Goal: Task Accomplishment & Management: Complete application form

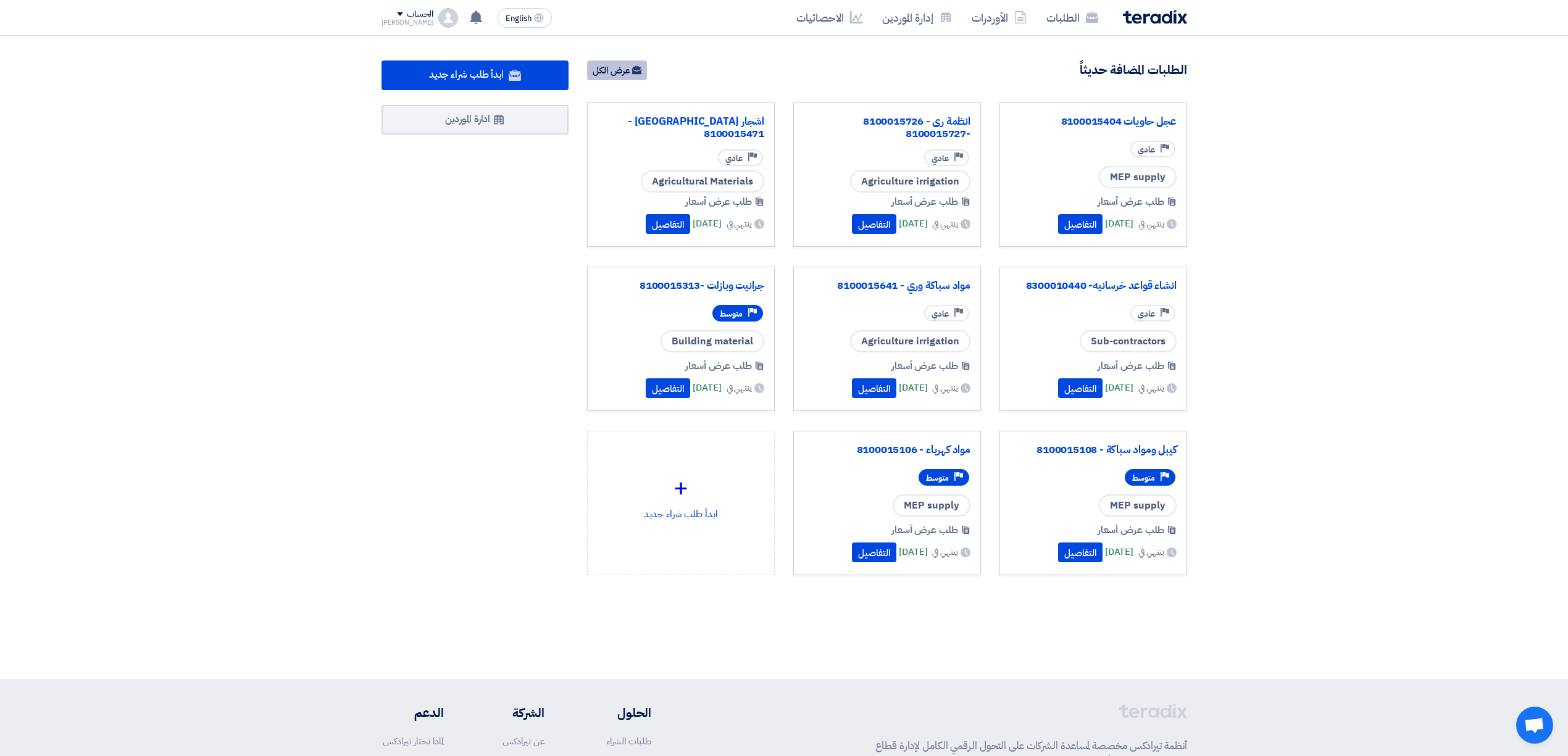
click at [590, 65] on link "عرض الكل" at bounding box center [617, 71] width 60 height 20
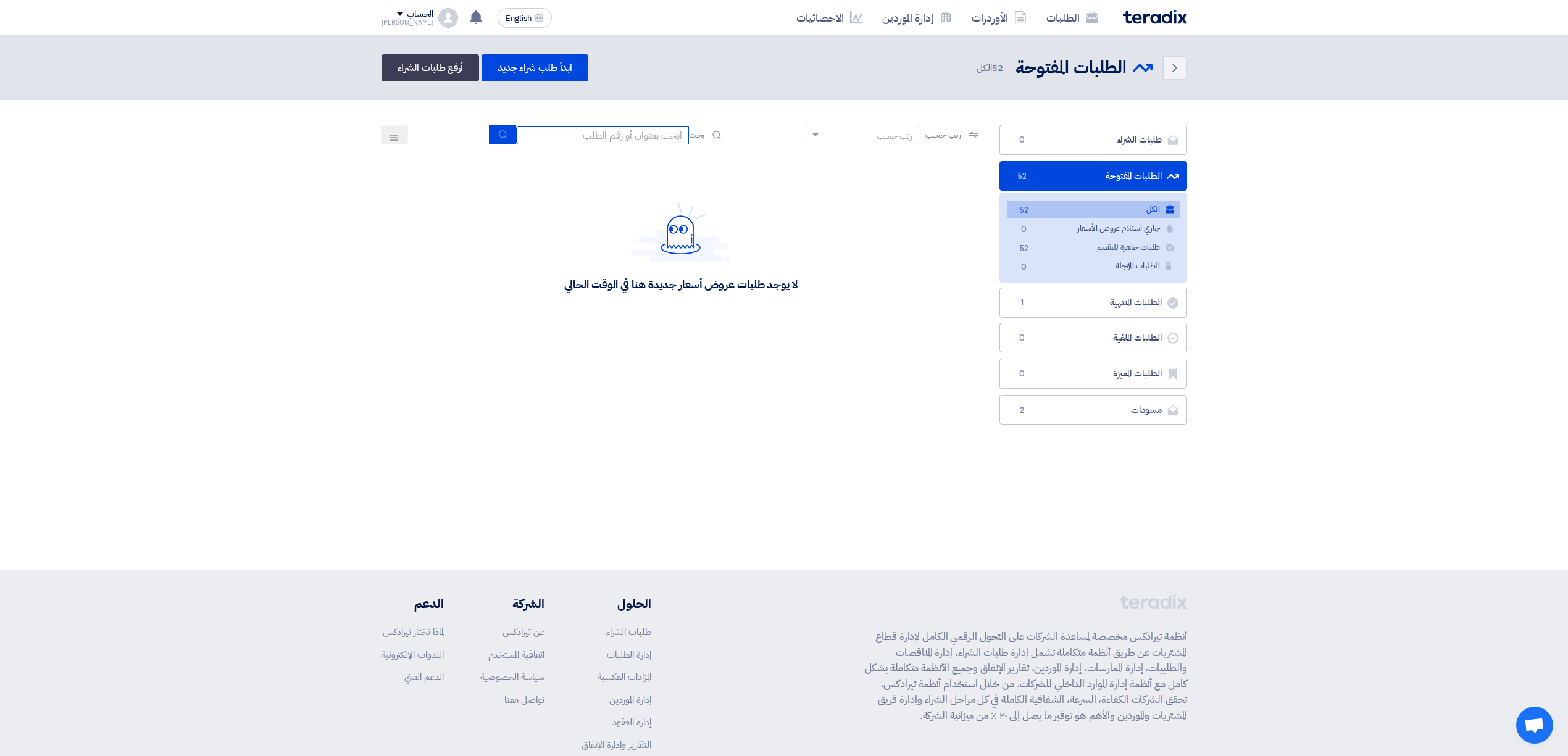
click at [638, 137] on input at bounding box center [602, 135] width 173 height 18
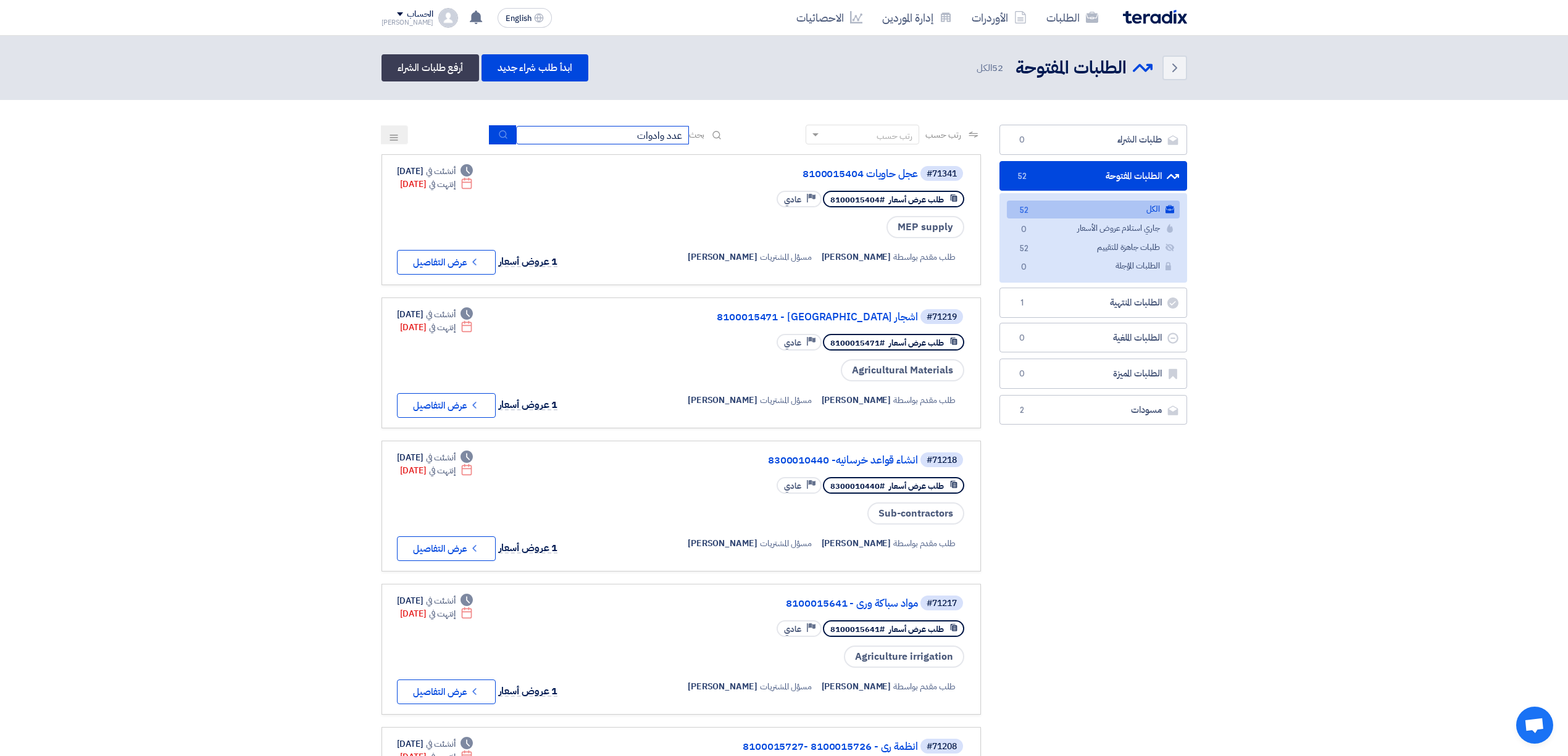
type input "عدد وادوات"
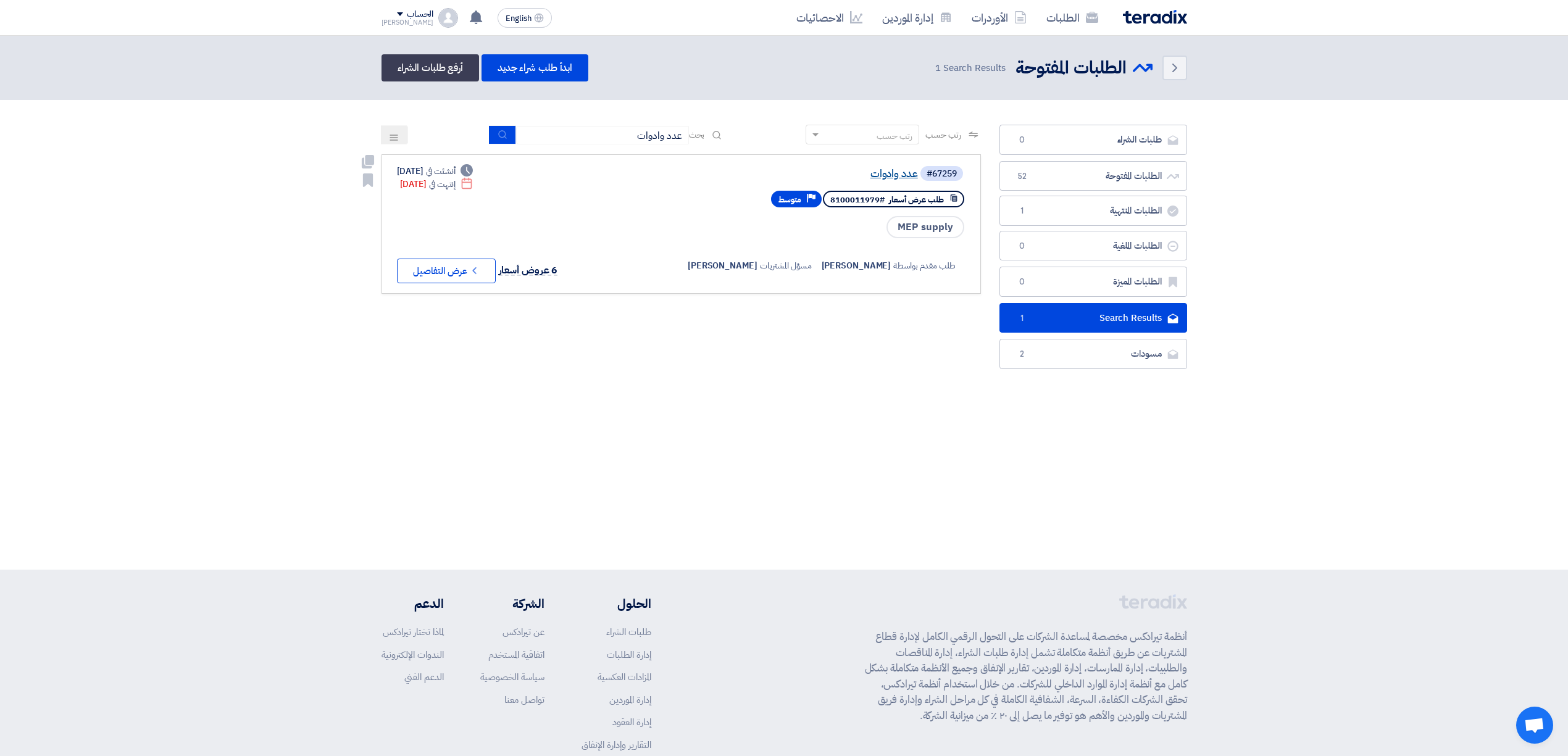
click at [888, 169] on link "عدد وادوات" at bounding box center [795, 174] width 247 height 11
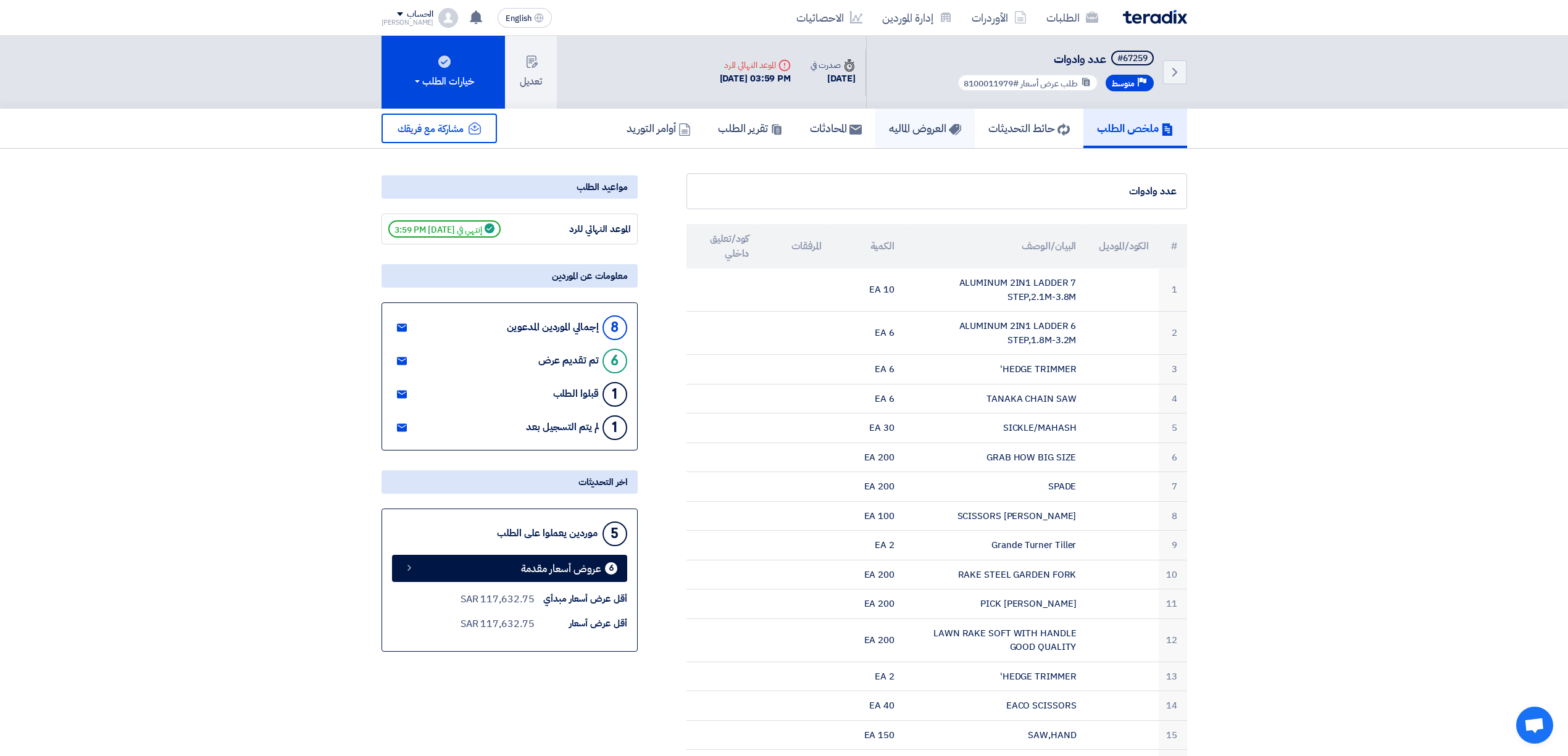
click at [897, 126] on h5 "العروض الماليه" at bounding box center [924, 128] width 72 height 15
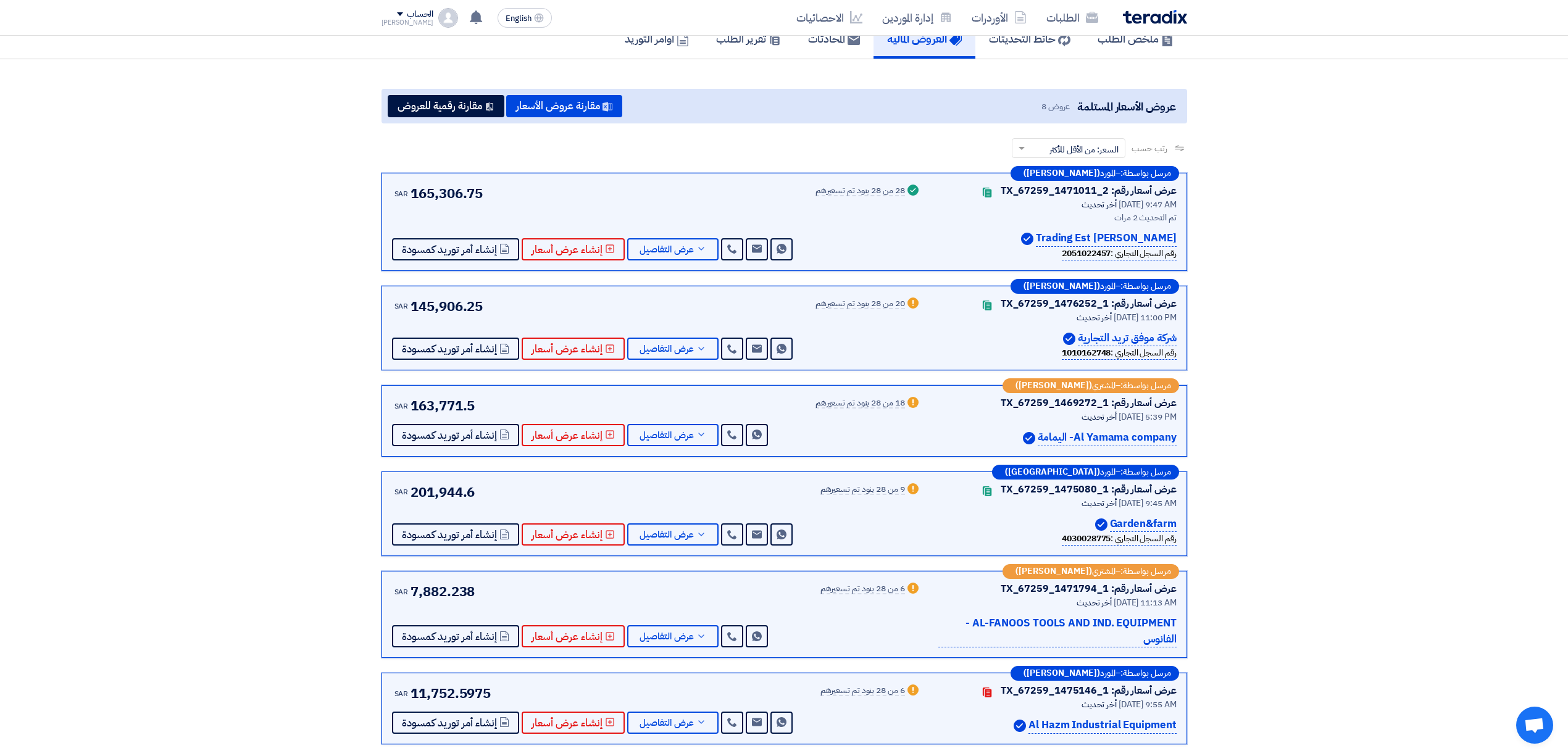
scroll to position [82, 0]
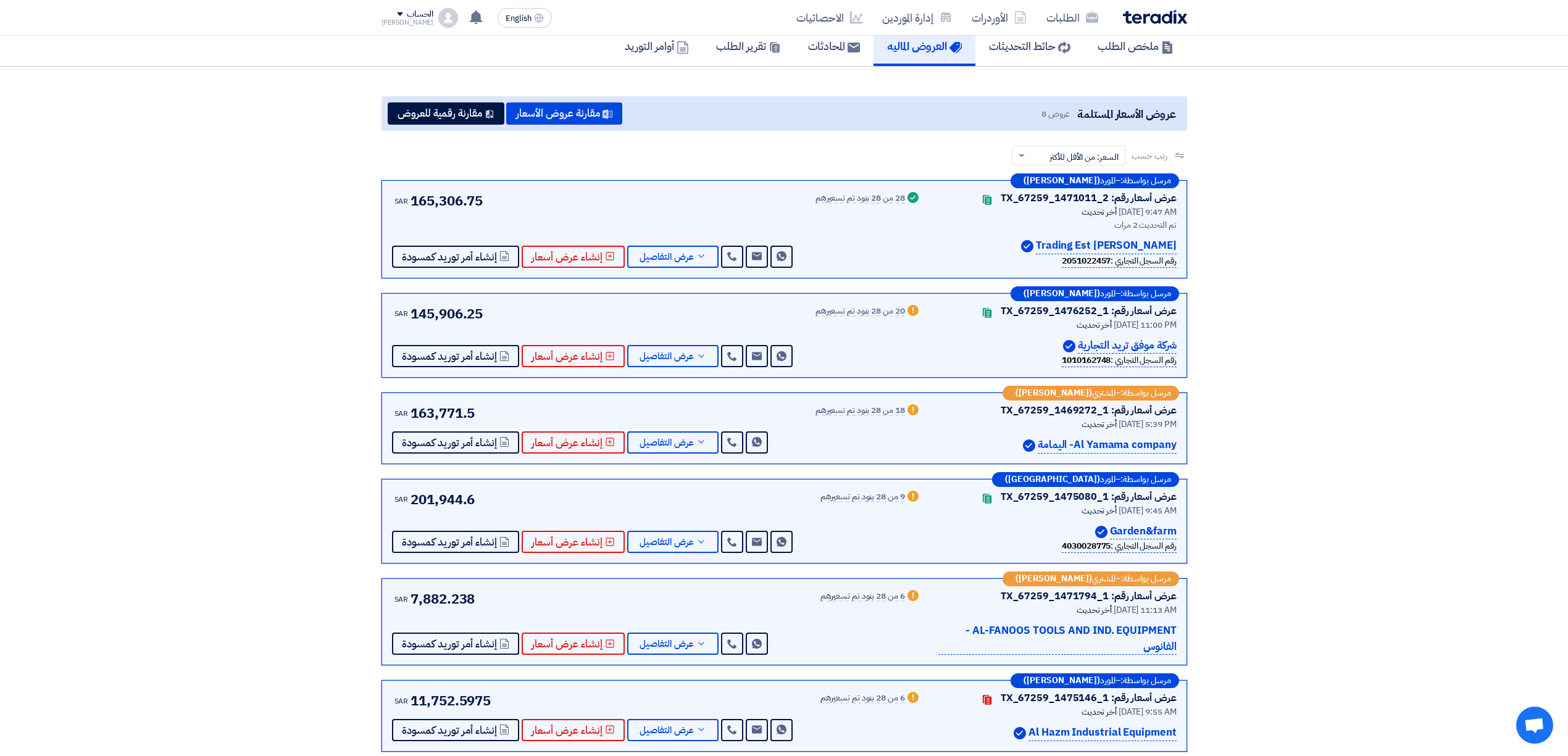
drag, startPoint x: 970, startPoint y: 634, endPoint x: 1193, endPoint y: 652, distance: 223.7
click at [1193, 652] on div "مرسل بواسطة: – المورد (Mohammad Alqannas) عرض أسعار رقم: TX_67259_1471011_2 Con…" at bounding box center [784, 526] width 824 height 693
click at [1195, 652] on div "مرسل بواسطة: – المورد (Mohammad Alqannas) عرض أسعار رقم: TX_67259_1471011_2 Con…" at bounding box center [784, 526] width 824 height 693
drag, startPoint x: 1108, startPoint y: 654, endPoint x: 1186, endPoint y: 621, distance: 84.7
click at [1186, 621] on div "مرسل بواسطة: – المورد (Mohammad Alqannas) عرض أسعار رقم: TX_67259_1471011_2 Con…" at bounding box center [784, 526] width 824 height 693
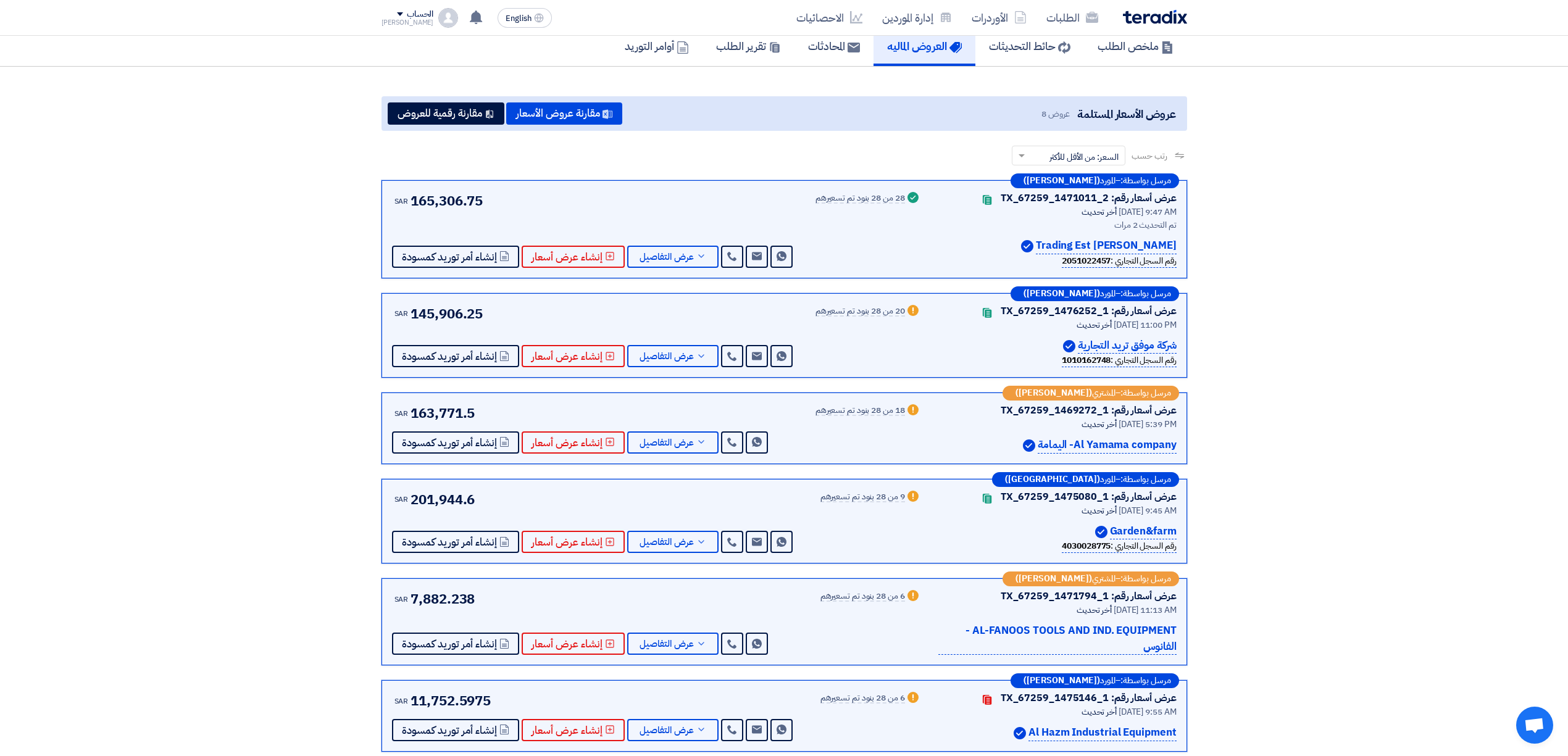
click at [1091, 639] on p "AL-FANOOS TOOLS AND IND. EQUIPMENT - الفانوس" at bounding box center [1057, 639] width 238 height 32
drag, startPoint x: 1112, startPoint y: 534, endPoint x: 1184, endPoint y: 532, distance: 72.0
click at [1184, 532] on div "مرسل بواسطة: – المورد (Garden Farm) عرض أسعار رقم: TX_67259_1475080_1 Contacts …" at bounding box center [784, 522] width 806 height 85
copy p "Garden&farm"
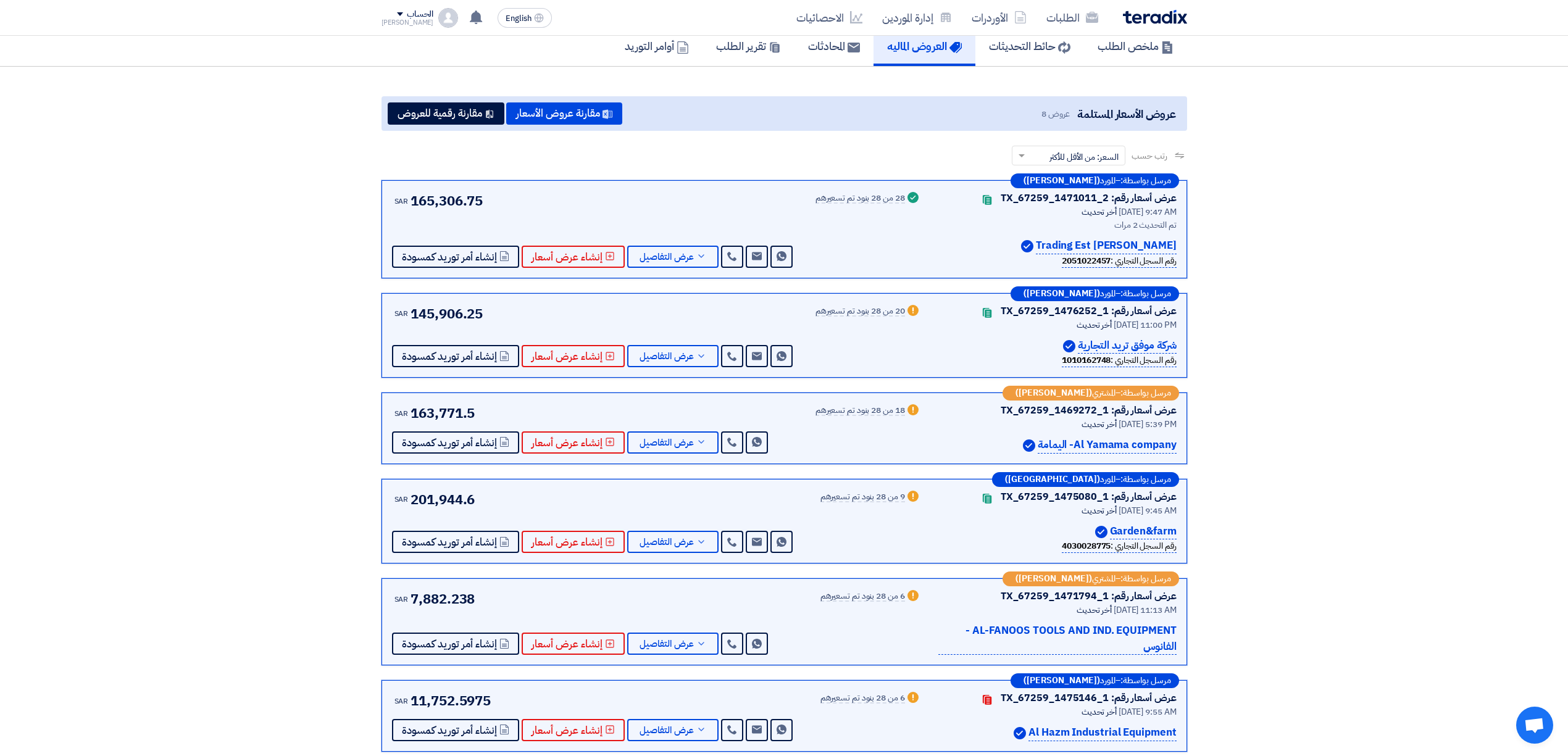
drag, startPoint x: 1076, startPoint y: 344, endPoint x: 1180, endPoint y: 336, distance: 104.3
click at [1180, 336] on div "مرسل بواسطة: – المورد (Ahmed Eisawy) عرض أسعار رقم: TX_67259_1476252_1 Contacts…" at bounding box center [784, 336] width 806 height 85
copy p "شركة موفق تريد التجارية"
drag, startPoint x: 1112, startPoint y: 534, endPoint x: 1176, endPoint y: 533, distance: 64.0
click at [1176, 533] on p "Garden&farm" at bounding box center [1143, 532] width 66 height 16
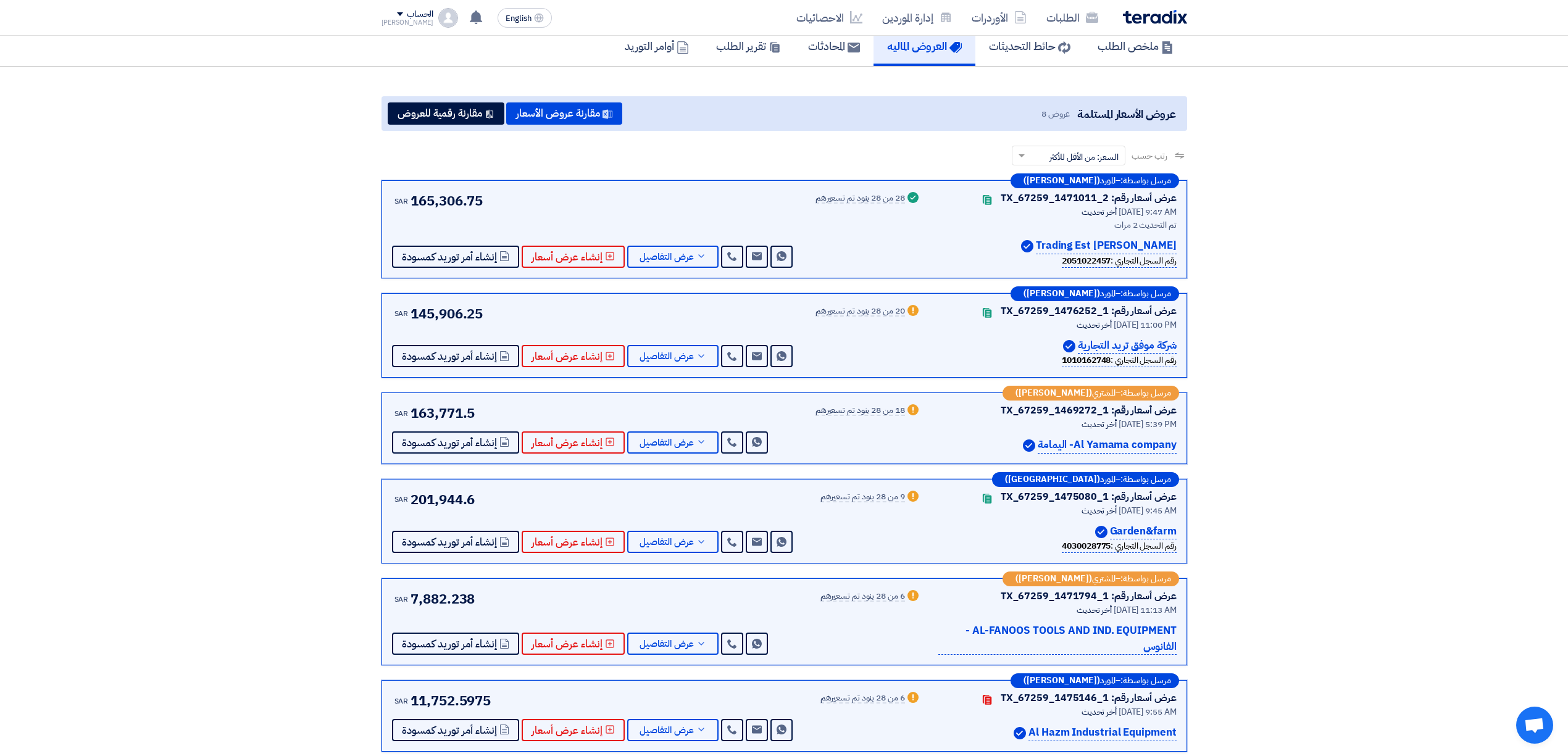
copy p "Garden&farm"
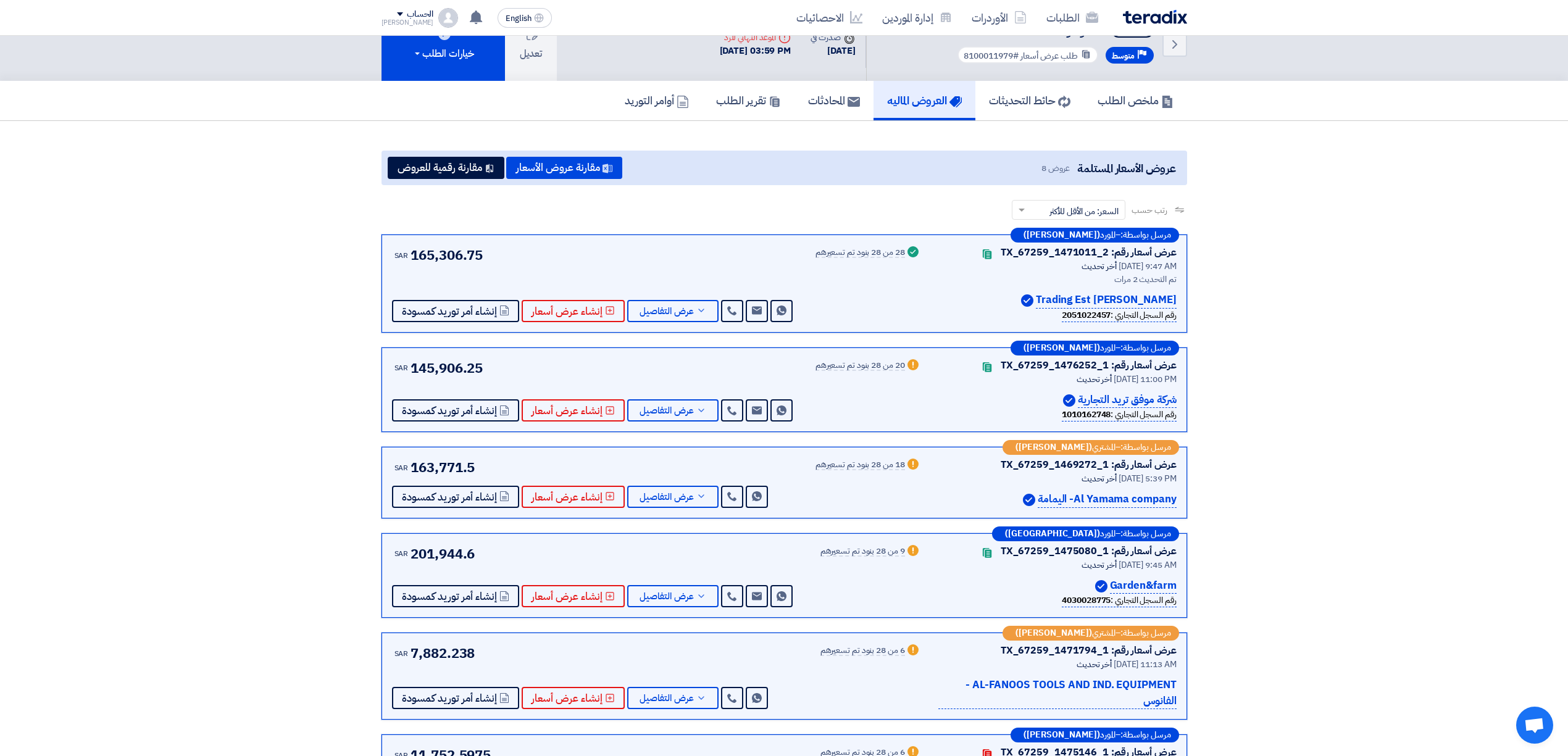
scroll to position [0, 0]
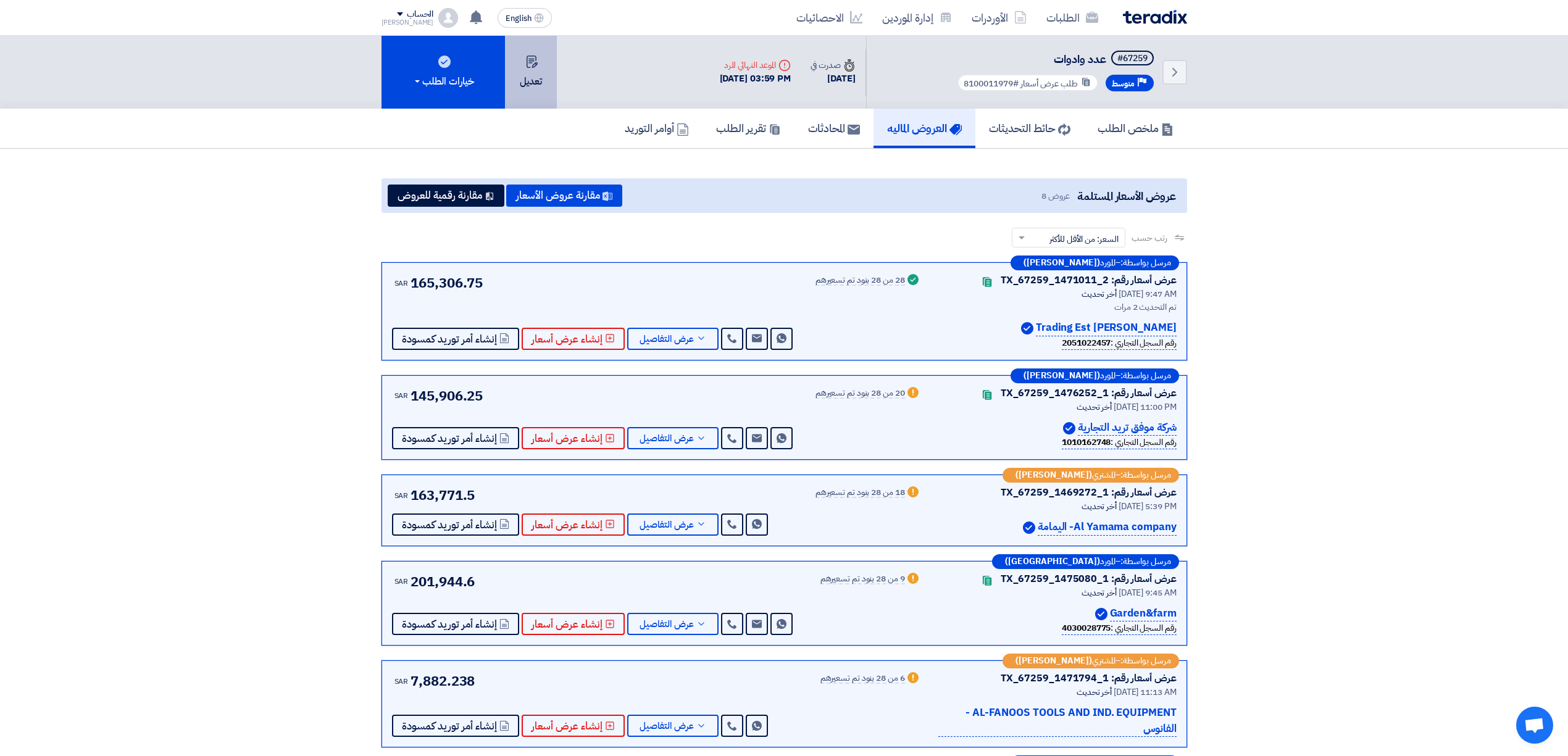
click at [542, 82] on button "تعديل" at bounding box center [531, 72] width 52 height 73
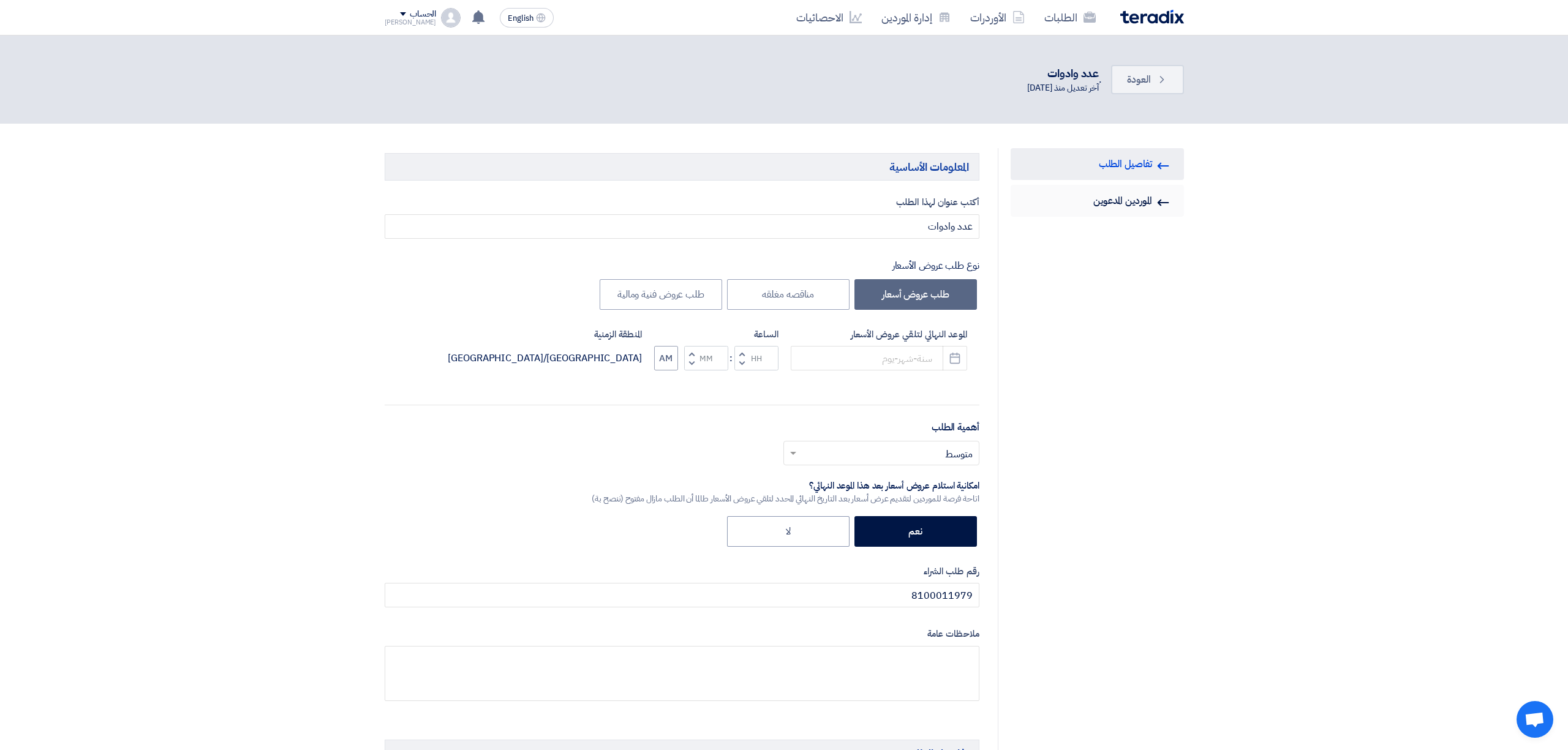
type input "12/8/2024"
type input "03"
type input "59"
click at [1133, 209] on link "Invited Suppliers الموردين المدعوين" at bounding box center [1091, 200] width 173 height 32
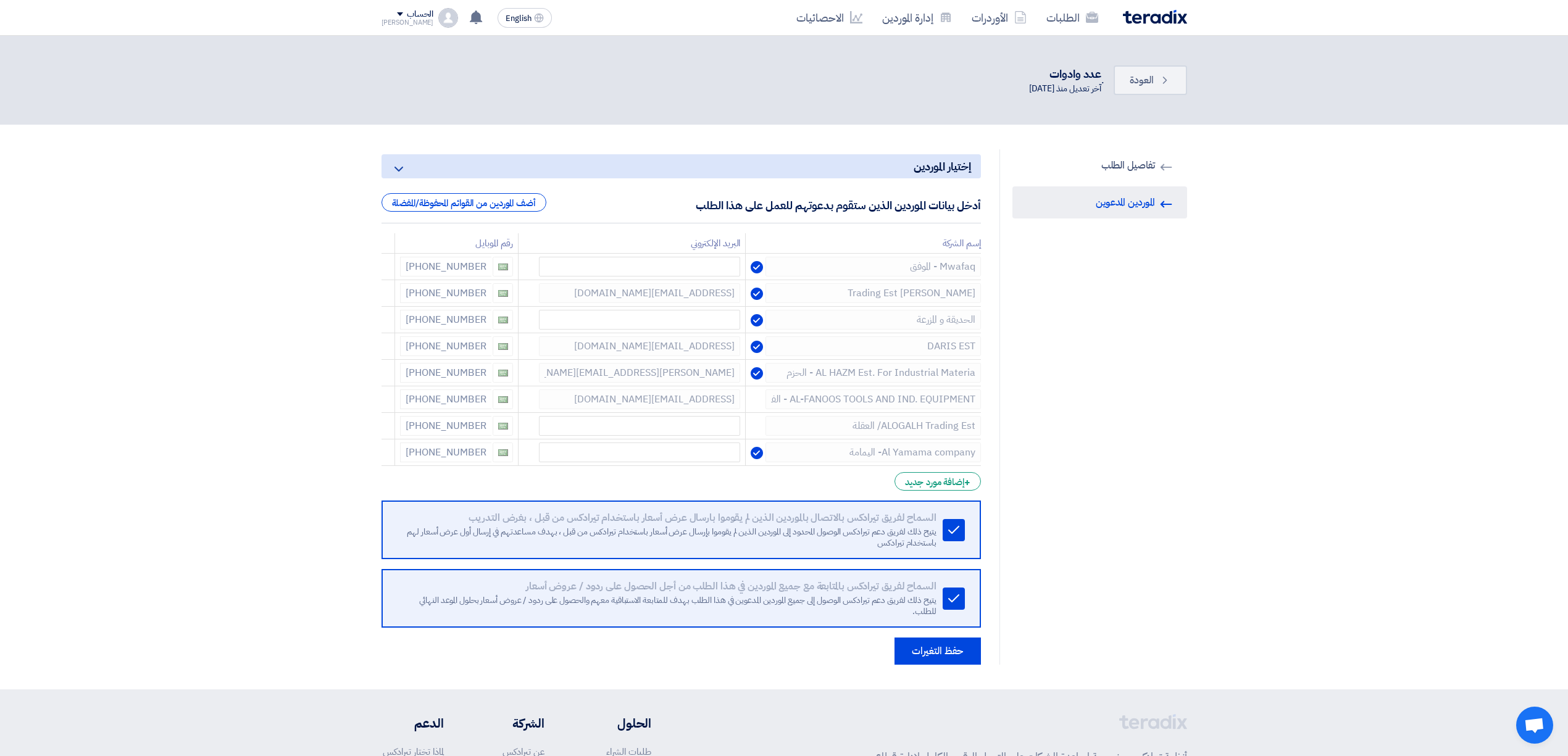
click at [983, 435] on div "إختيار الموردين Minimize/Maximize Category أدخل بيانات الموردين الذين ستقوم بدع…" at bounding box center [681, 406] width 618 height 515
drag, startPoint x: 403, startPoint y: 430, endPoint x: 485, endPoint y: 428, distance: 82.0
click at [485, 428] on div "[PHONE_NUMBER]" at bounding box center [456, 427] width 113 height 20
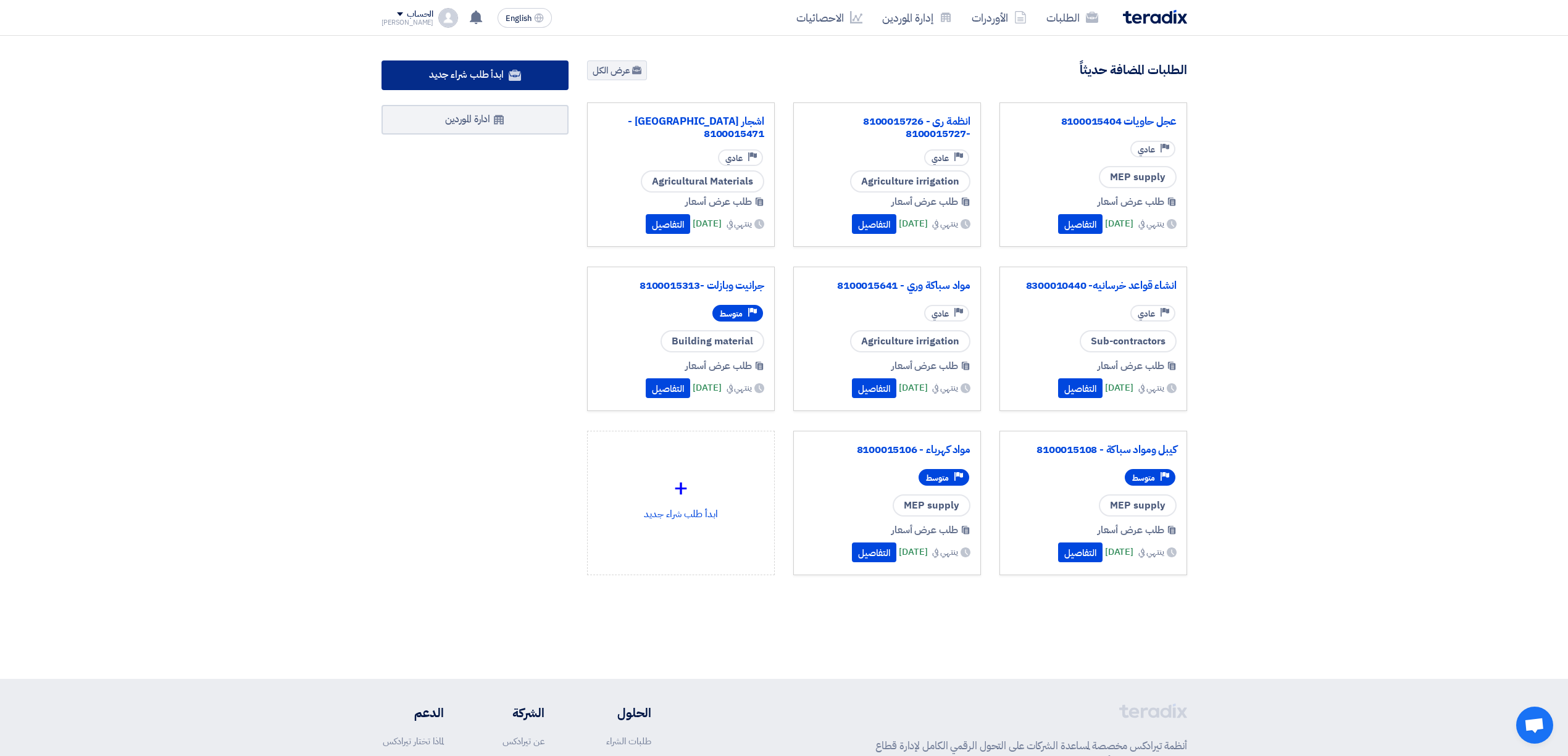
click at [499, 72] on span "ابدأ طلب شراء جديد" at bounding box center [466, 75] width 74 height 15
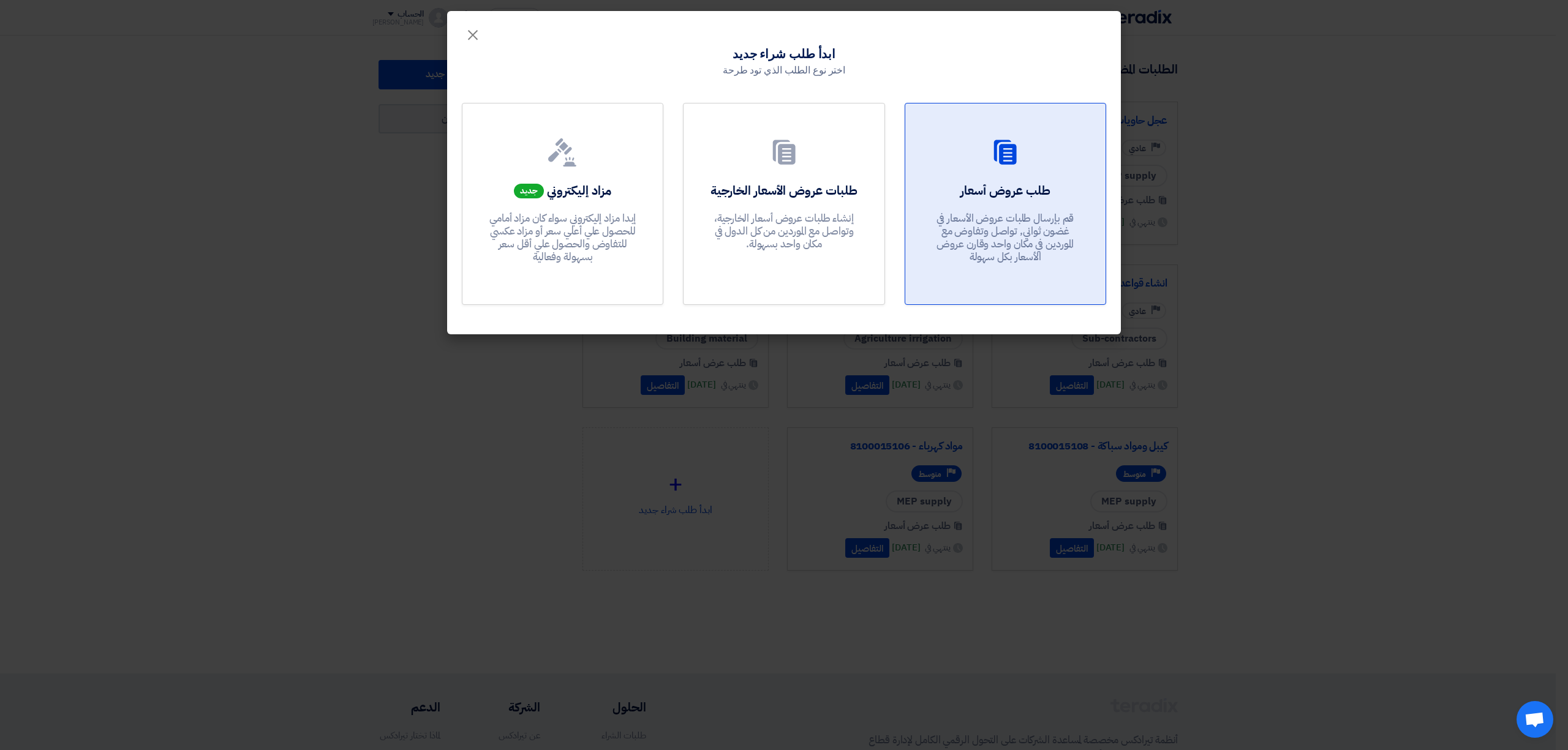
click at [979, 190] on h2 "طلب عروض أسعار" at bounding box center [1005, 190] width 90 height 17
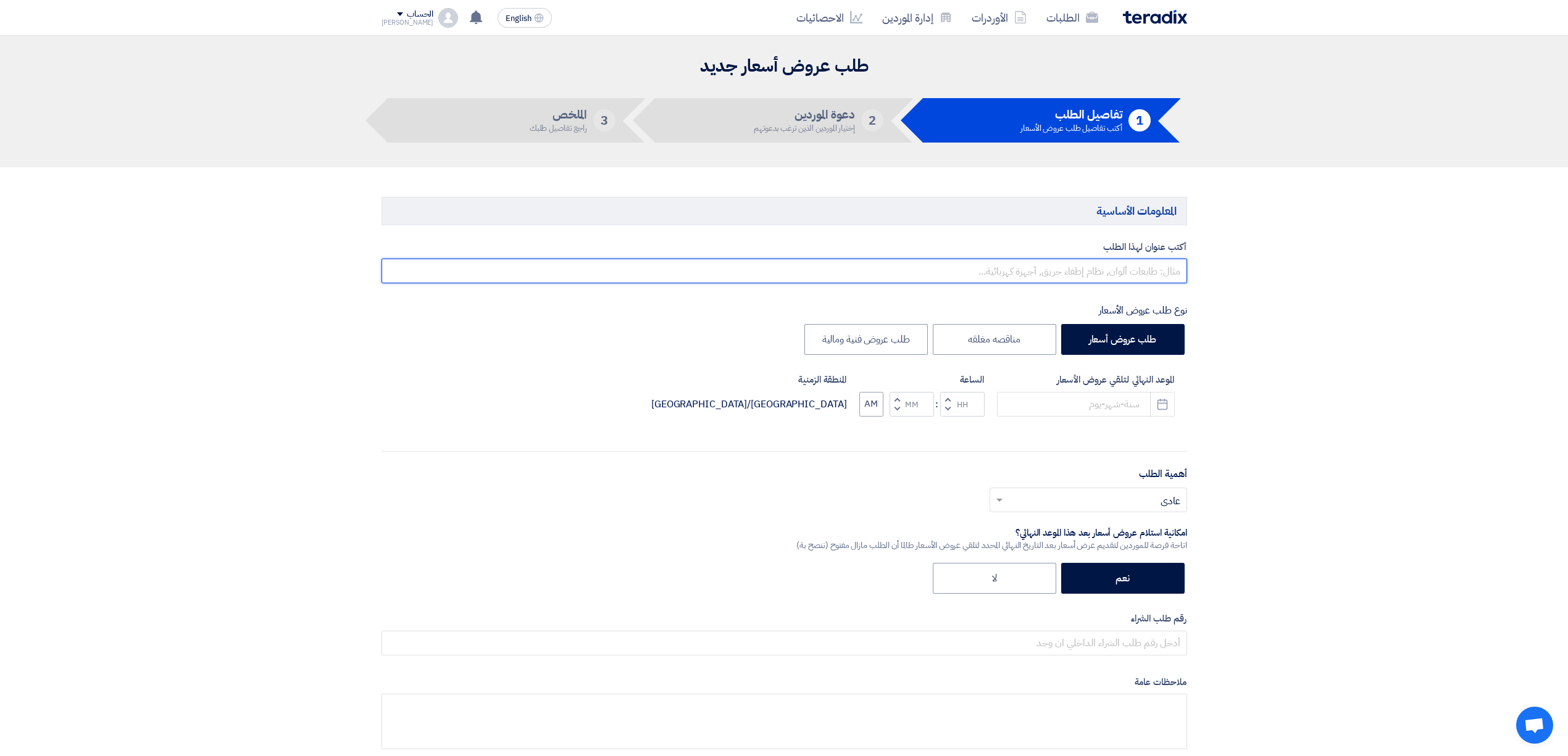
click at [1035, 265] on input "text" at bounding box center [784, 271] width 806 height 25
click at [440, 472] on div "أهمية الطلب أختر أهمية الطلب... × عادي ×" at bounding box center [784, 494] width 806 height 55
click at [1085, 267] on input "عدد وادوات زراعية -" at bounding box center [784, 271] width 806 height 25
paste input "8100015698"
type input "عدد وادوات زراعية - 8100015698"
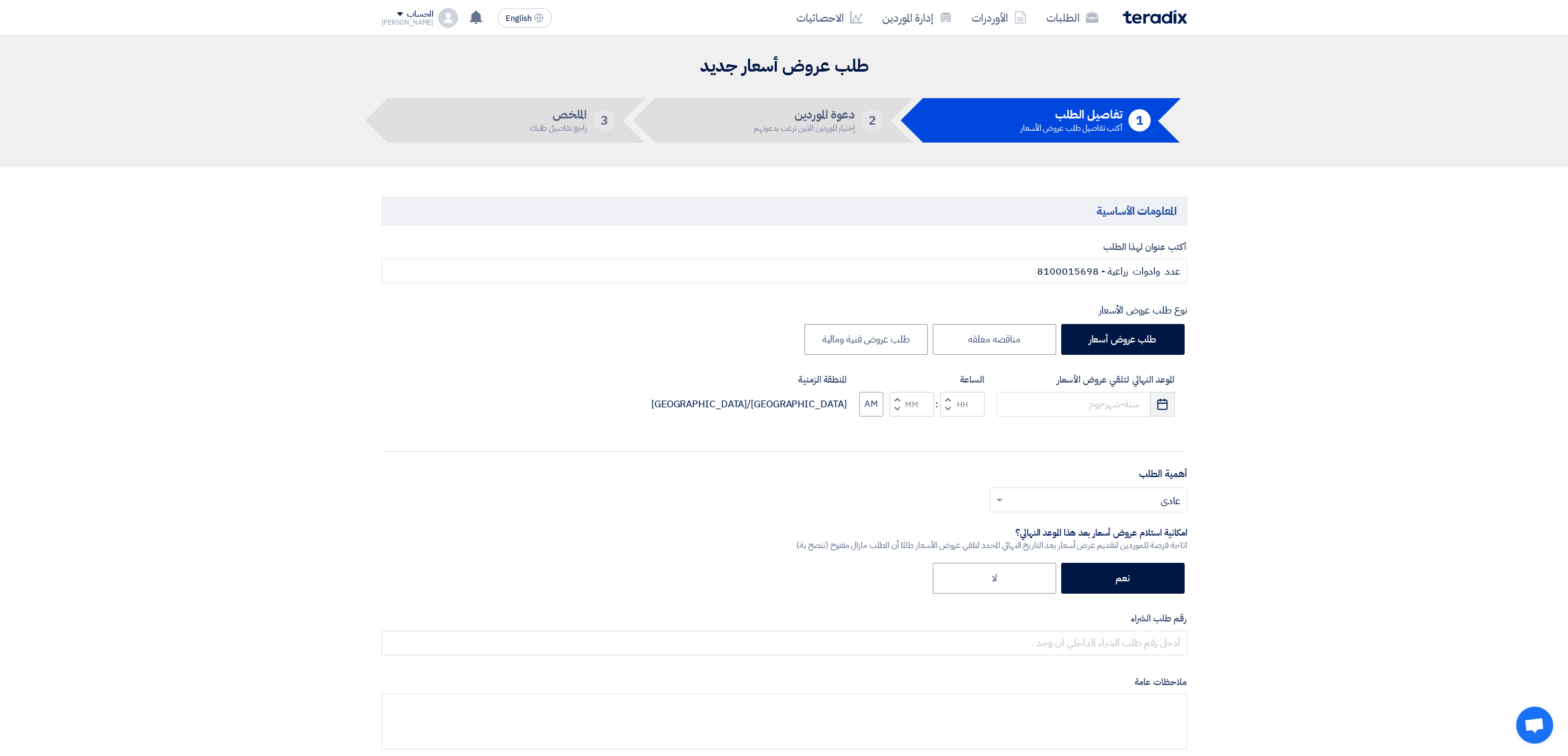
click at [1161, 409] on icon "Pick a date" at bounding box center [1163, 404] width 13 height 13
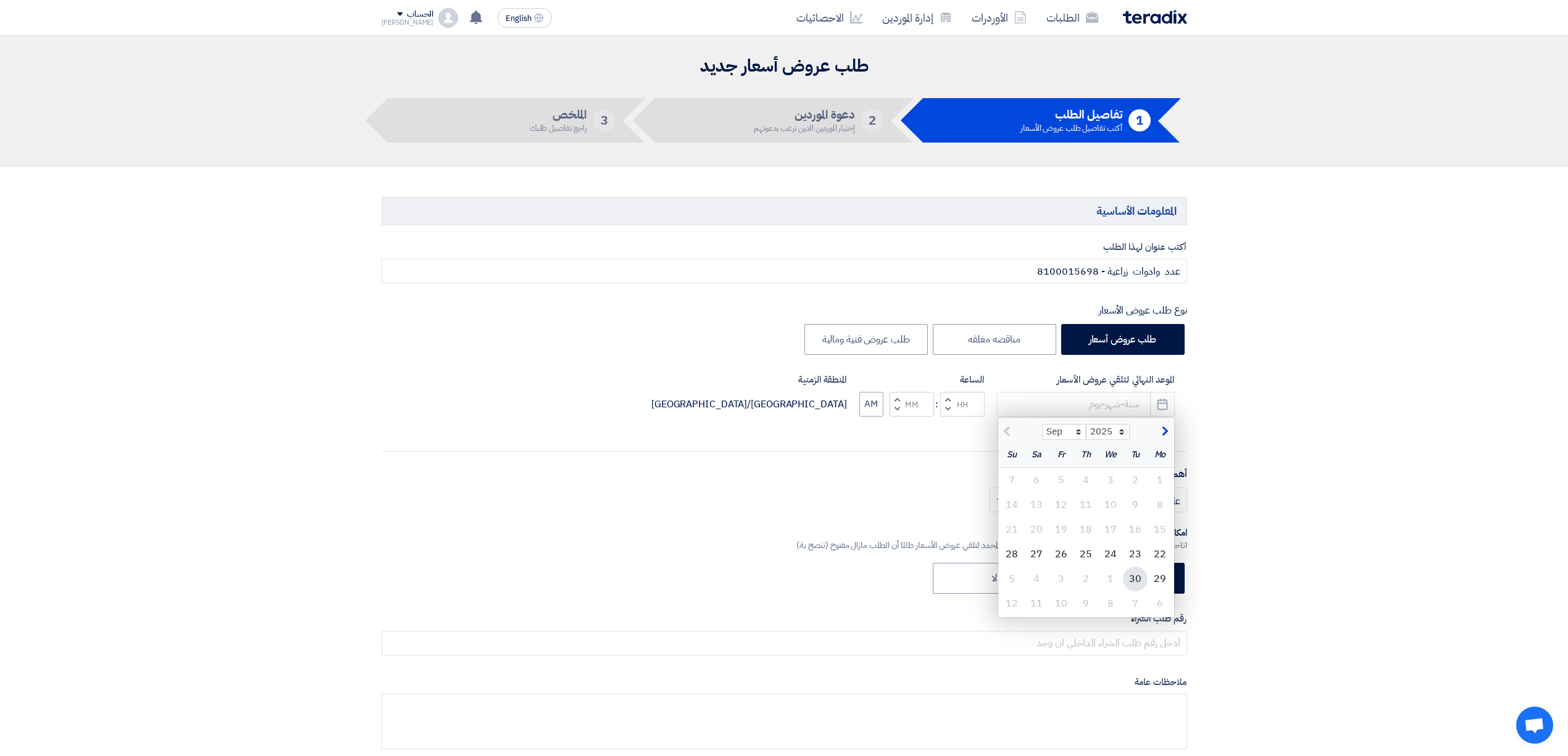
click at [1144, 578] on div "30" at bounding box center [1135, 579] width 25 height 25
type input "[DATE]"
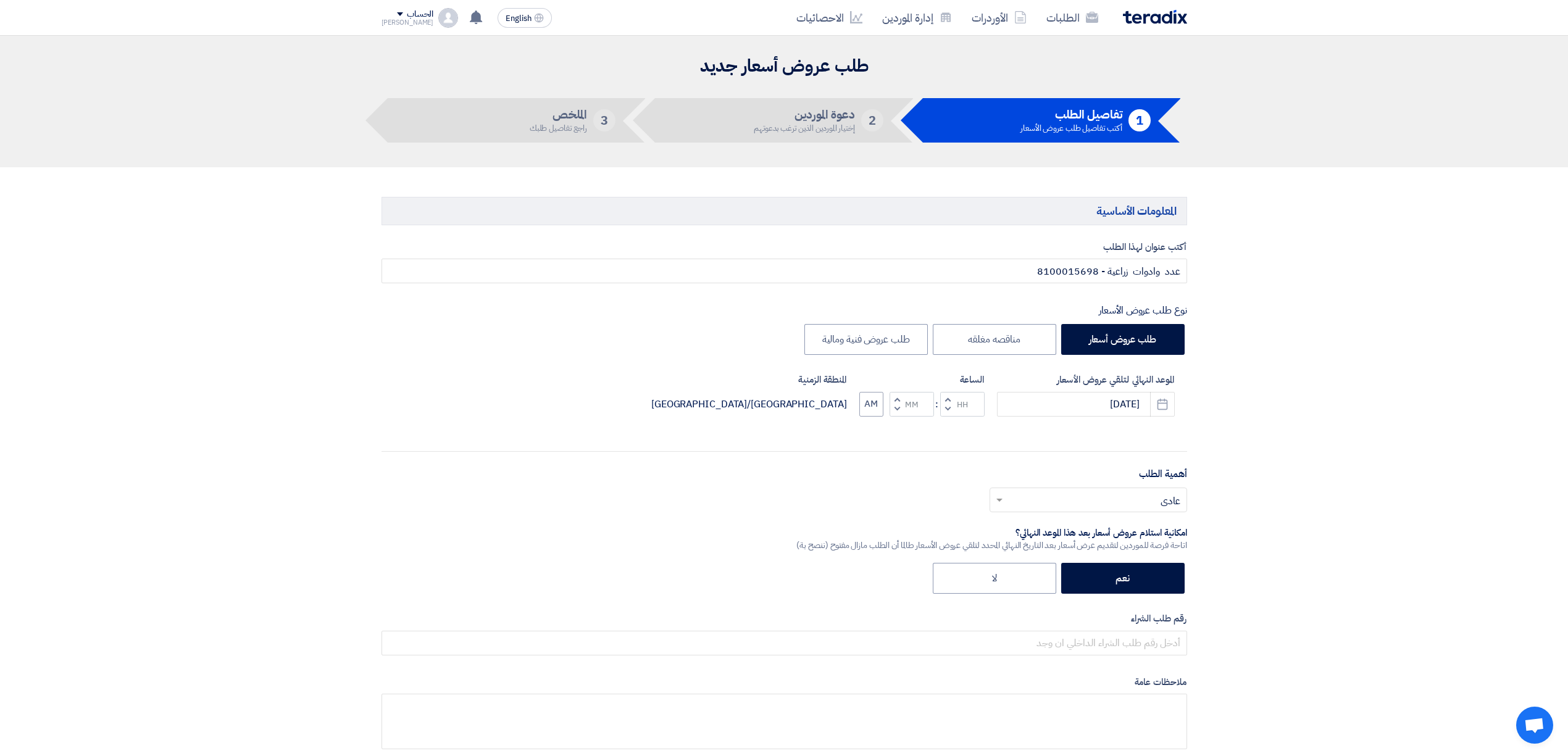
click at [951, 411] on button "Decrement hours" at bounding box center [948, 409] width 15 height 15
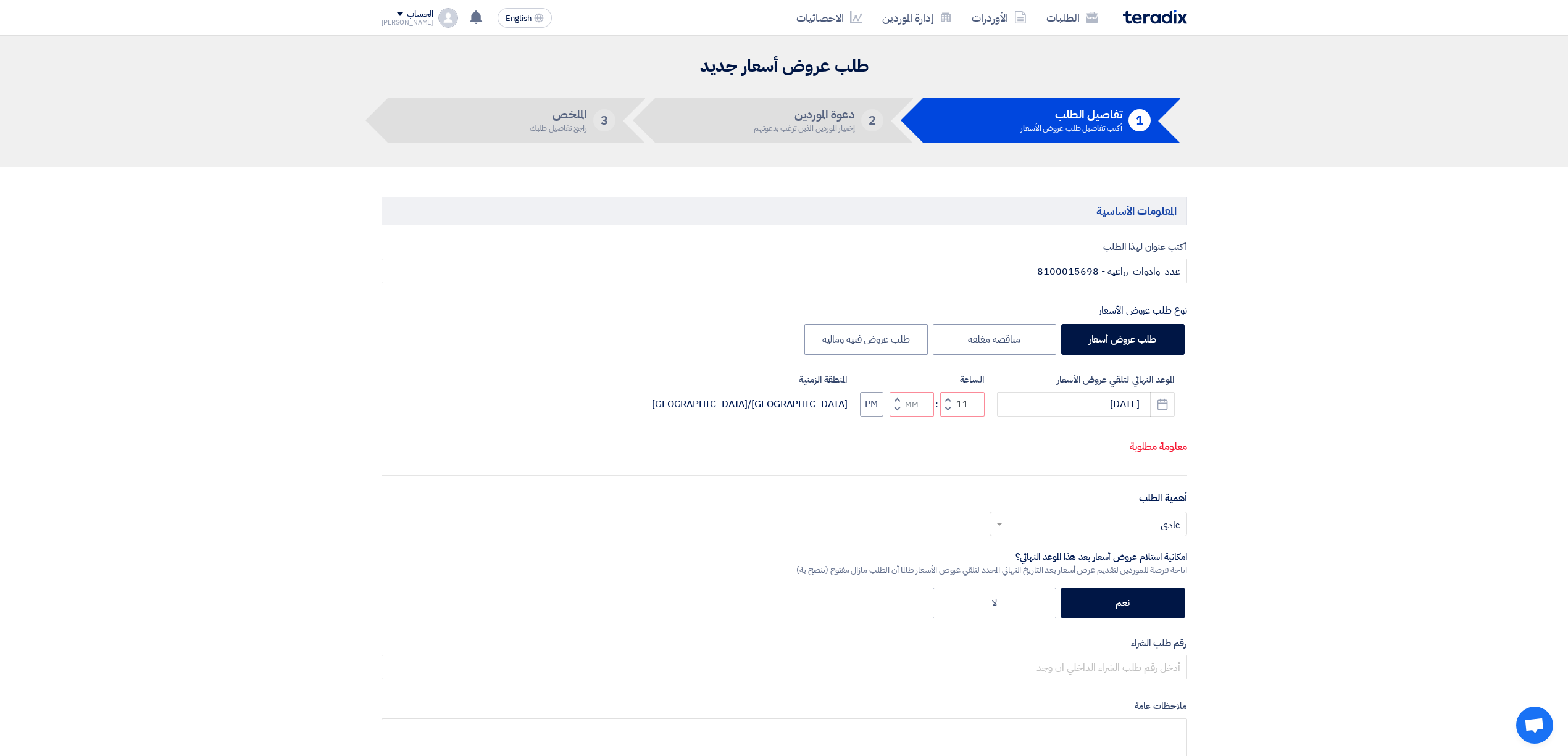
click at [902, 417] on button "Decrement minutes" at bounding box center [897, 409] width 15 height 15
type input "10"
type input "59"
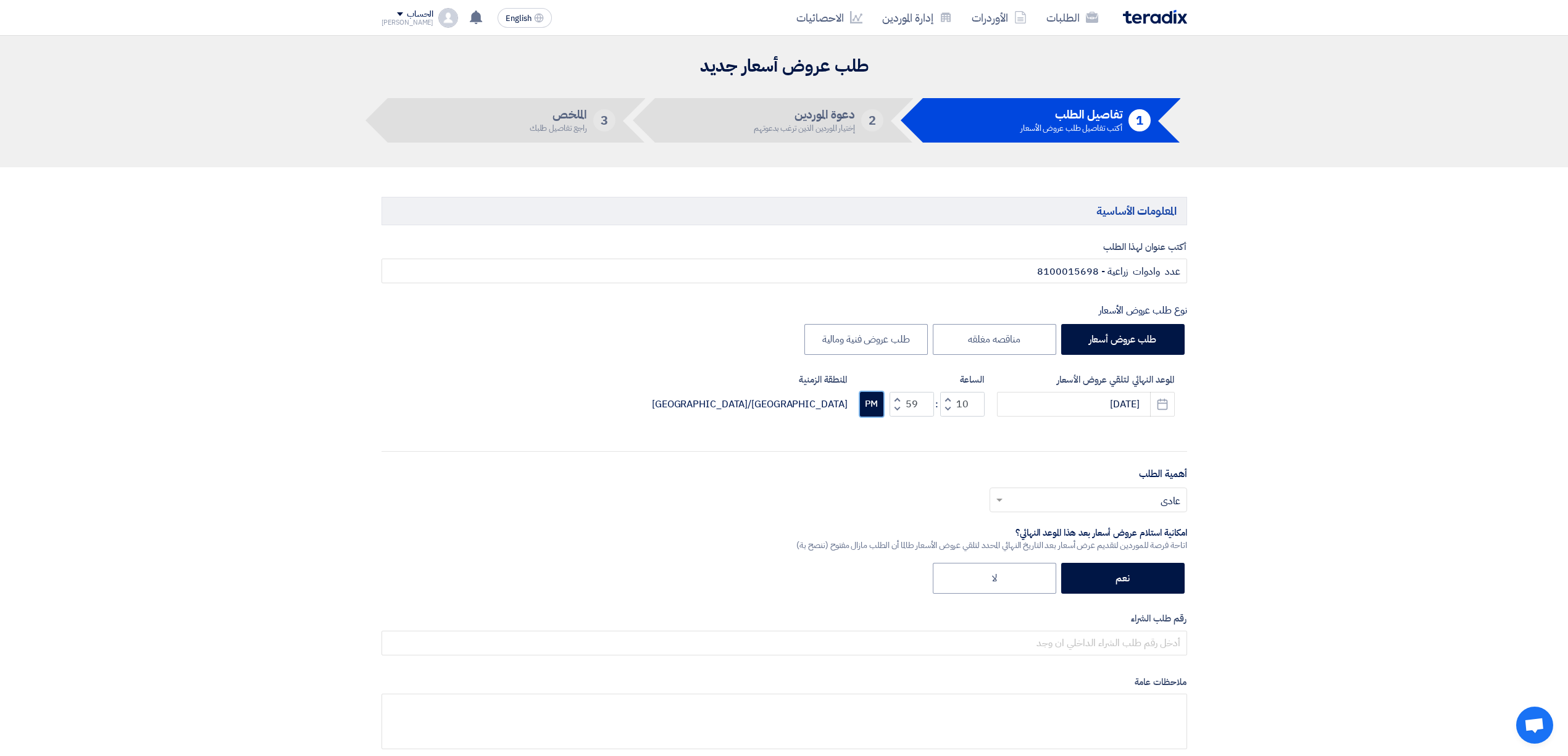
click at [862, 408] on button "PM" at bounding box center [871, 403] width 24 height 25
click at [1156, 406] on icon "Pick a date" at bounding box center [1163, 404] width 13 height 13
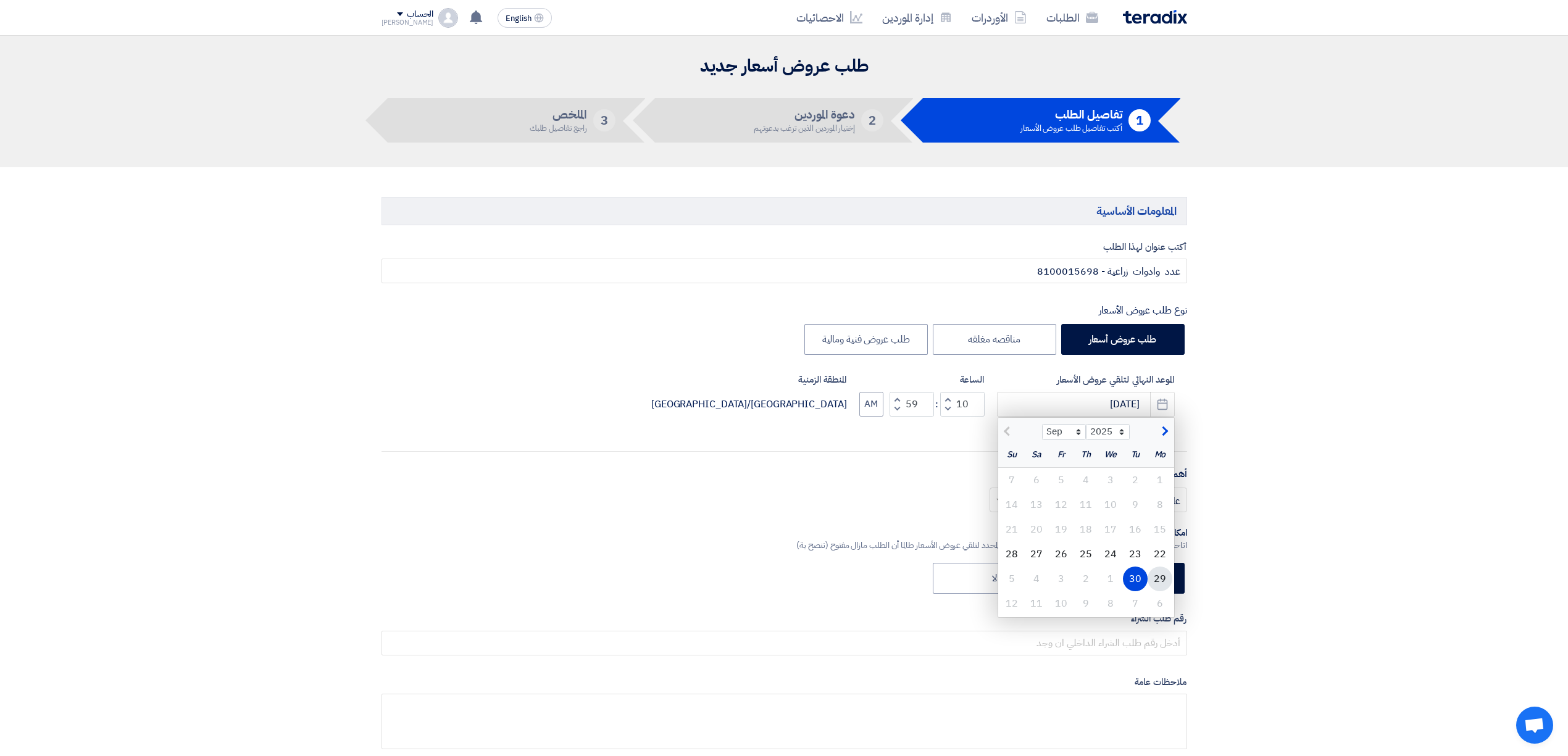
click at [1164, 576] on div "29" at bounding box center [1159, 579] width 25 height 25
type input "[DATE]"
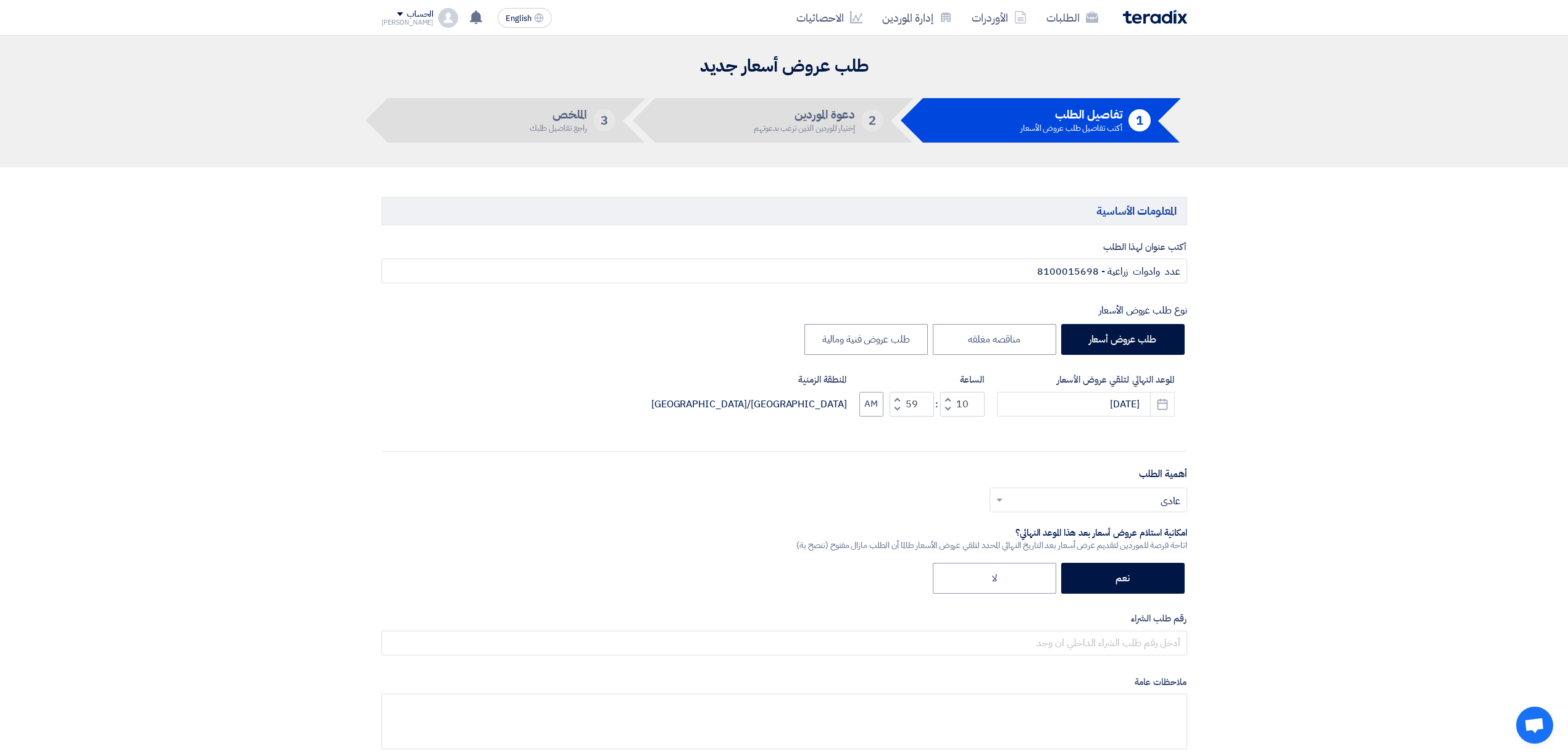
click at [1022, 505] on input "text" at bounding box center [1095, 501] width 173 height 20
click at [1047, 569] on div "متوسط" at bounding box center [1088, 576] width 196 height 25
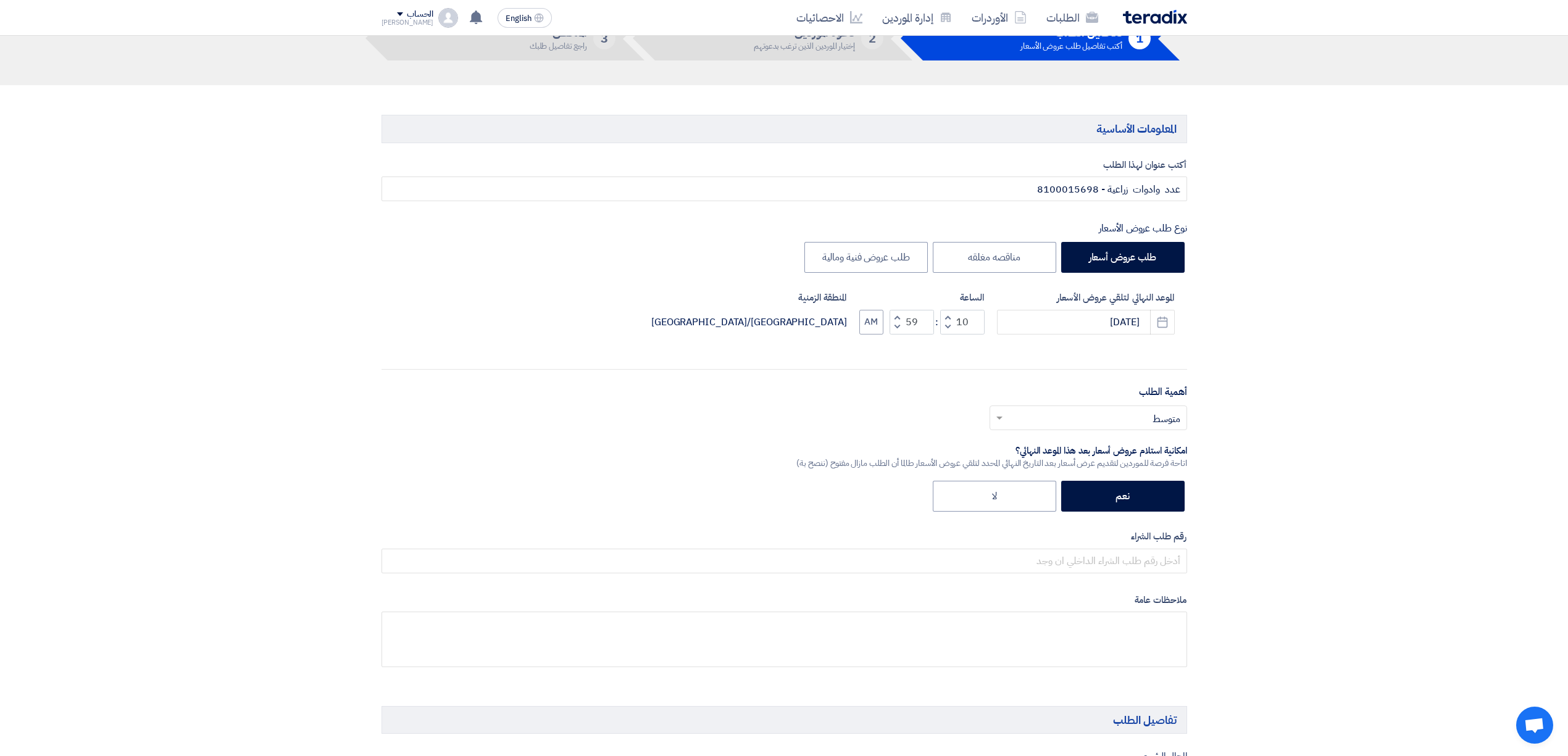
scroll to position [164, 0]
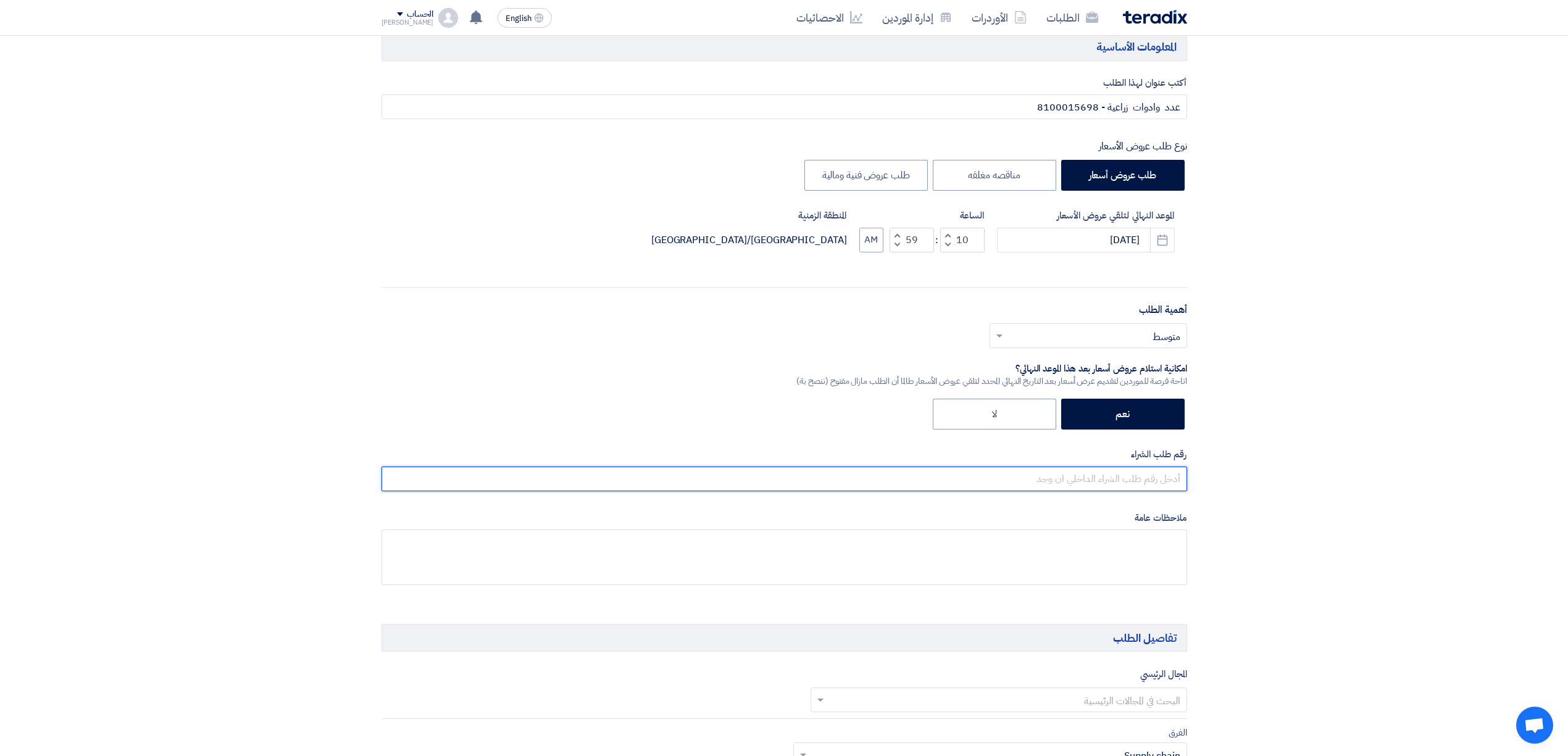
click at [1161, 479] on input "text" at bounding box center [784, 479] width 806 height 25
paste input "8100015698"
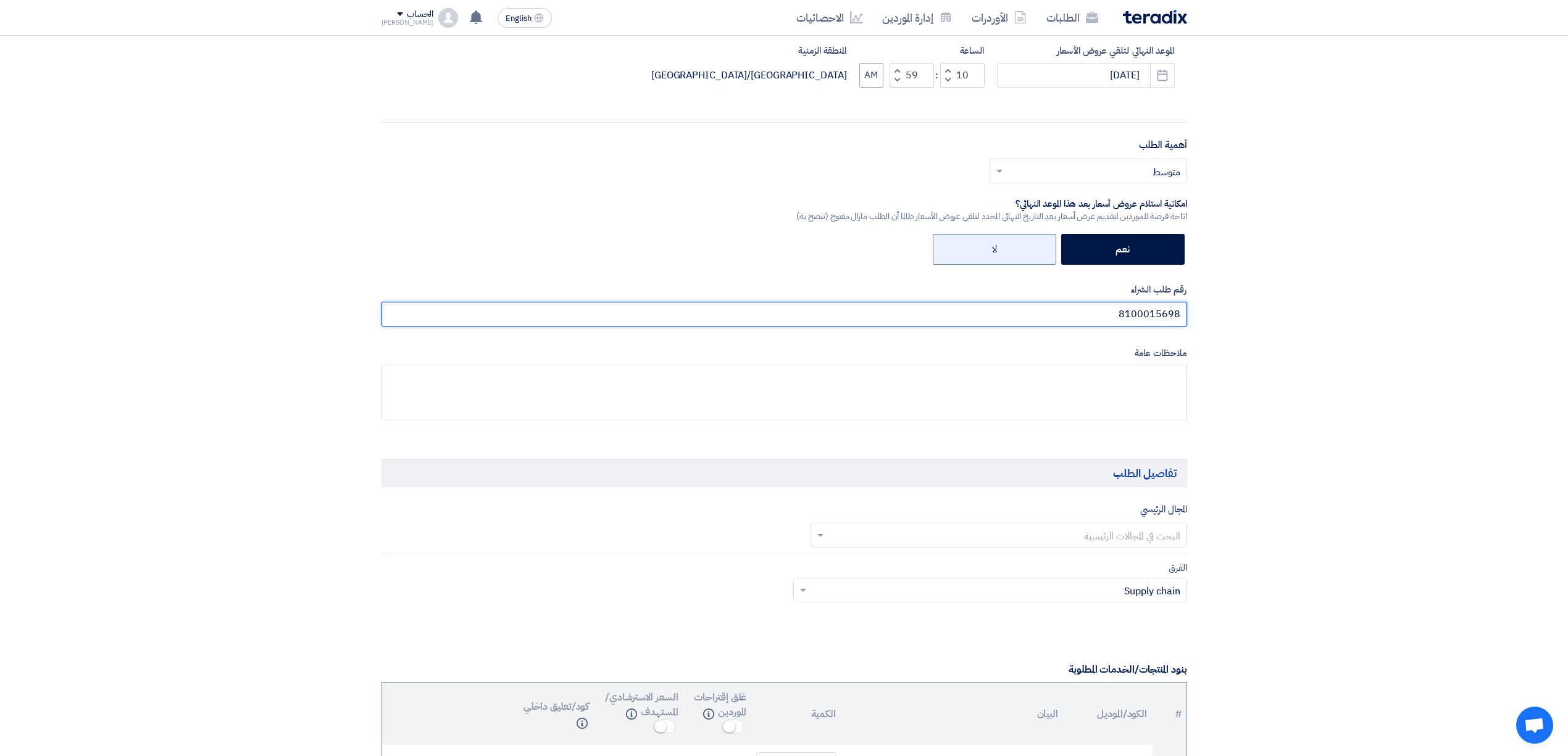
scroll to position [411, 0]
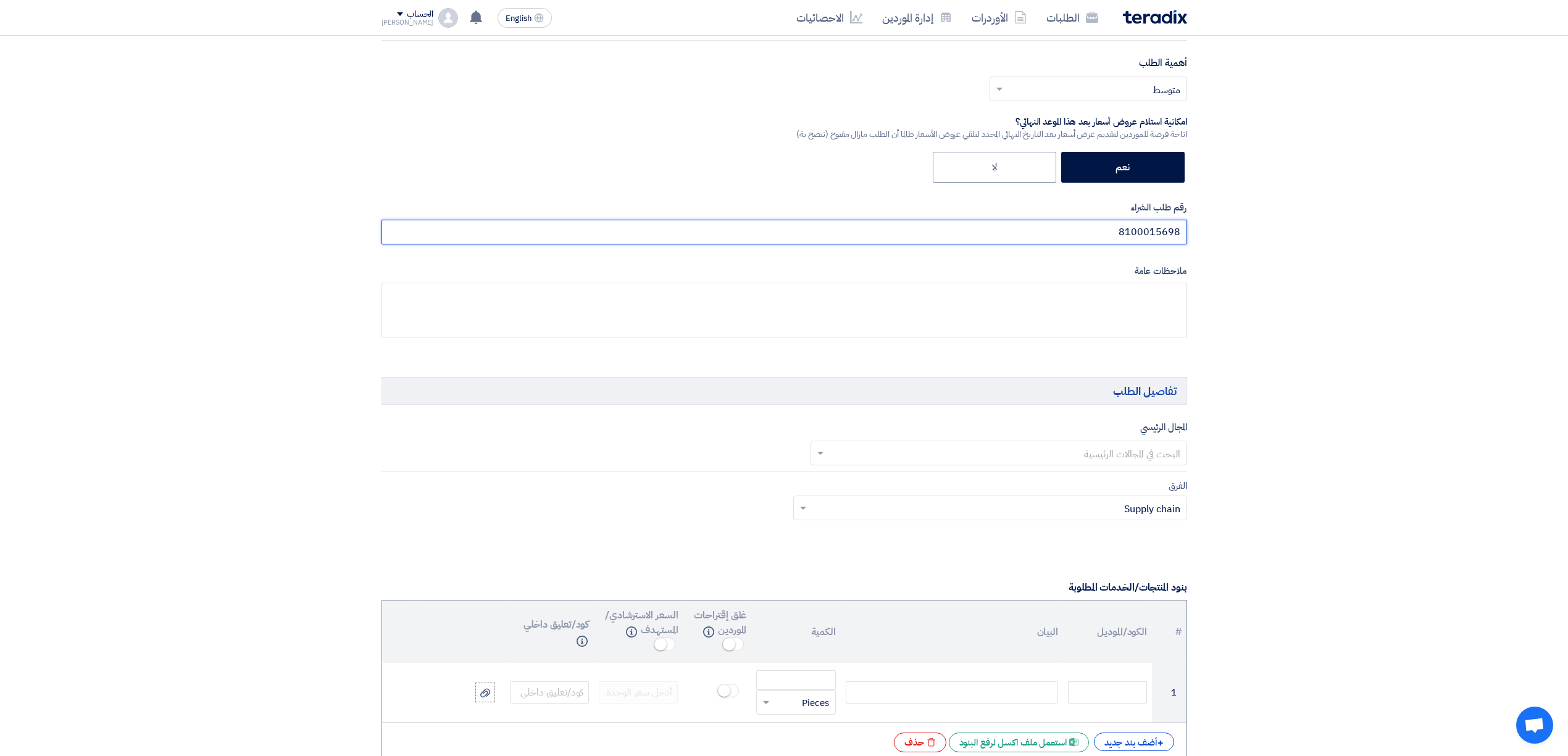
type input "8100015698"
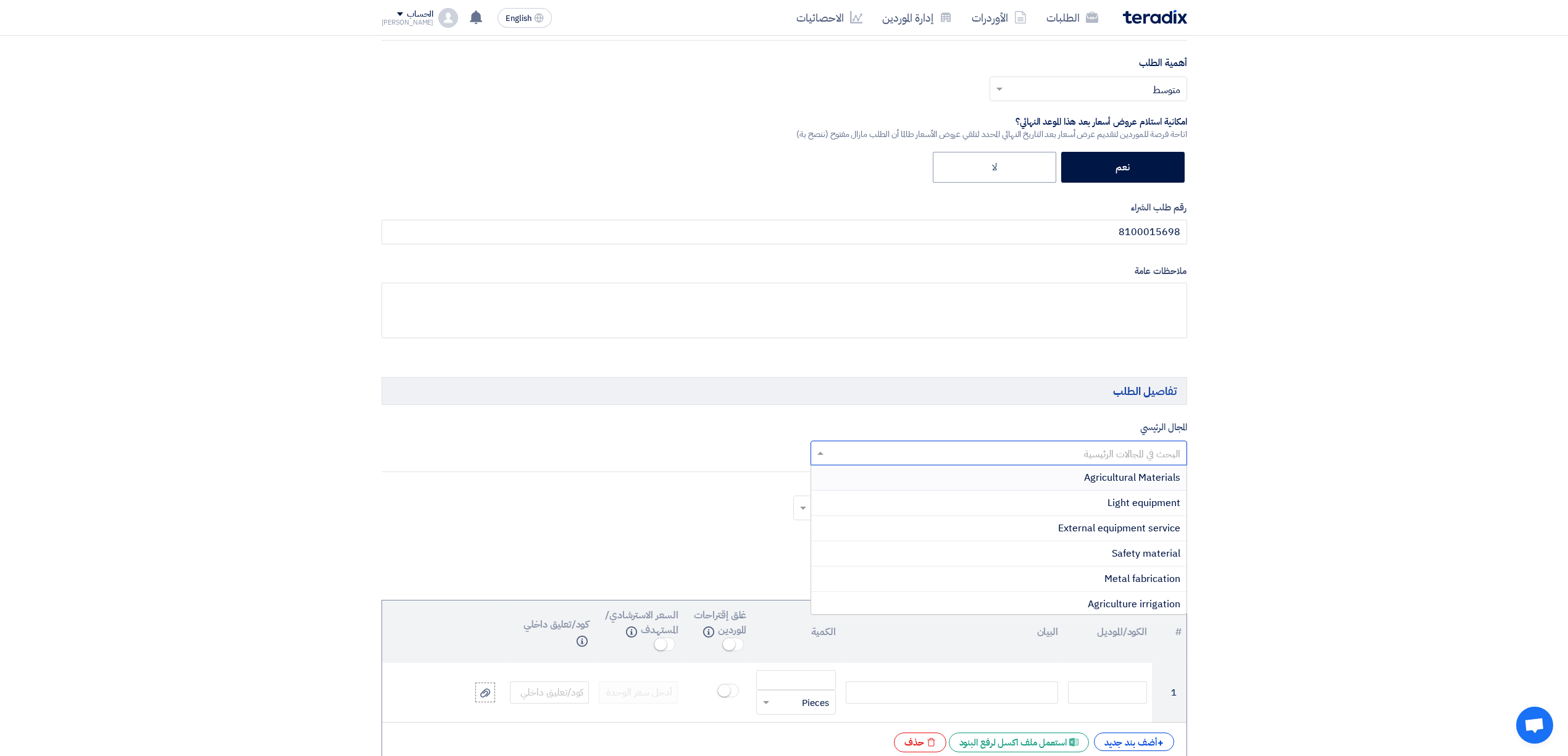
click at [995, 455] on input "text" at bounding box center [1005, 453] width 352 height 20
click at [1054, 484] on div "Agricultural Materials" at bounding box center [998, 478] width 375 height 25
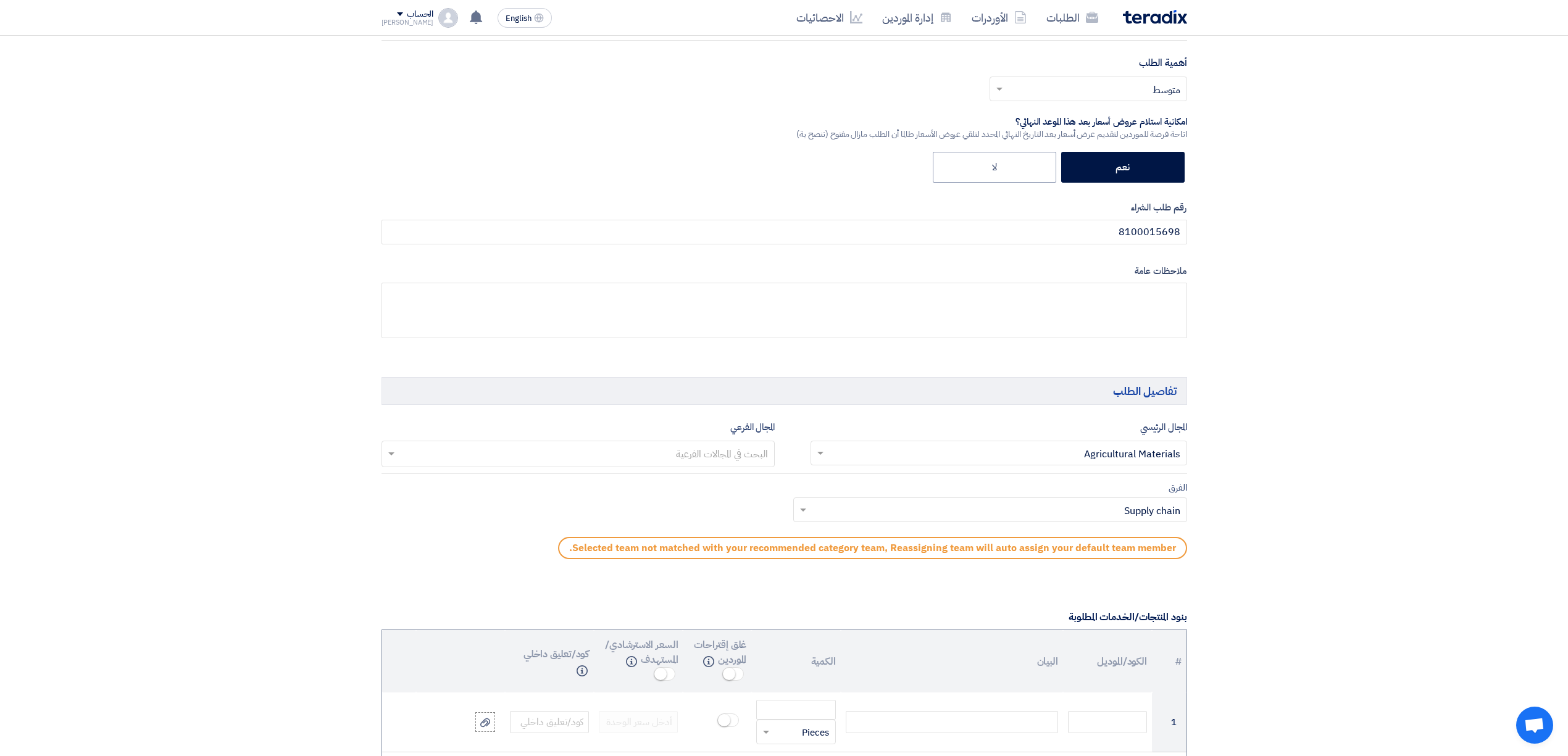
click at [723, 461] on input "text" at bounding box center [578, 455] width 382 height 20
click at [734, 586] on span "Agriculture Equipment" at bounding box center [718, 581] width 100 height 15
click at [957, 464] on input "text" at bounding box center [1005, 453] width 352 height 20
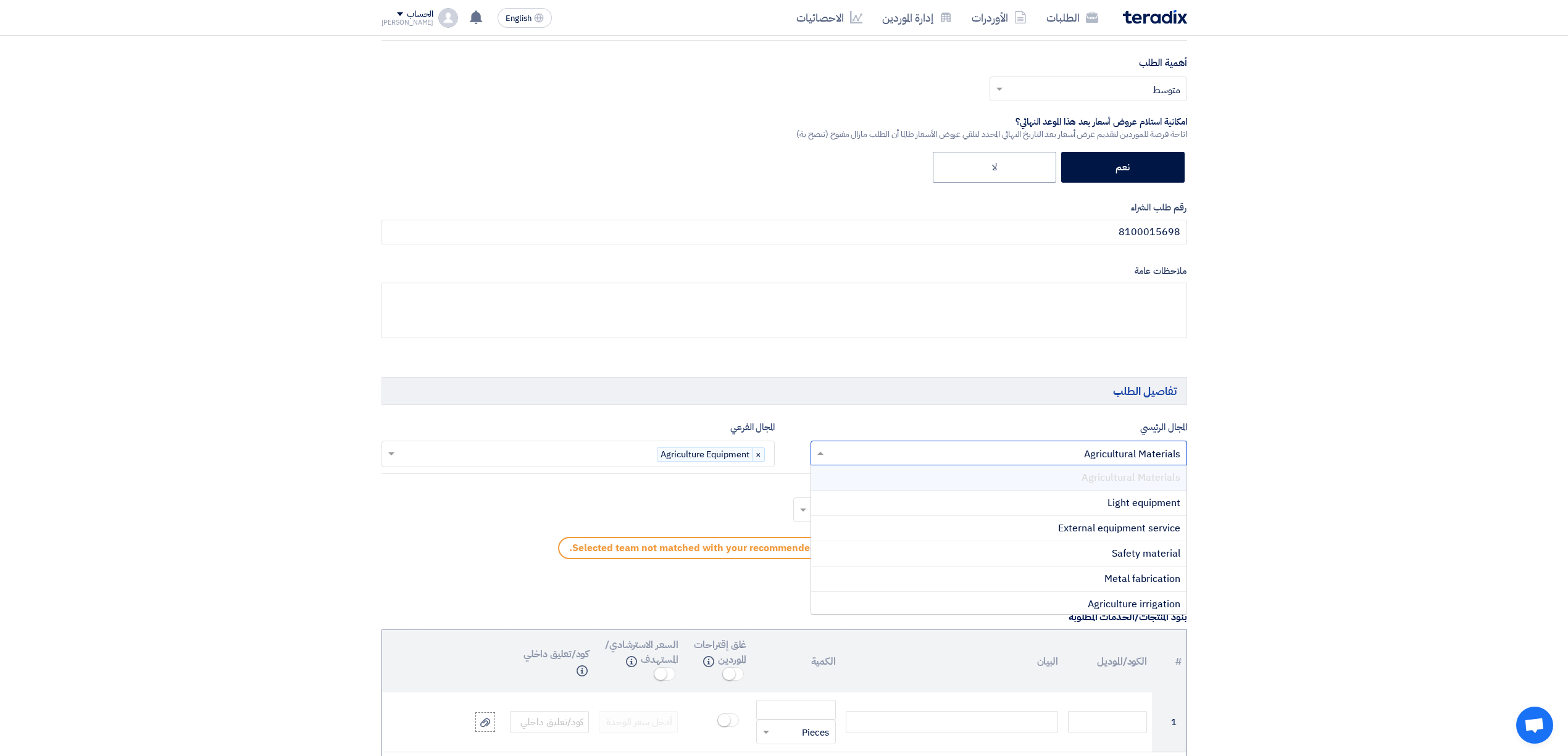
click at [958, 457] on input "text" at bounding box center [1005, 453] width 352 height 20
click at [964, 423] on div "المجال الرئيسي البحث في المجالات الرئيسية × Agricultural Materials × Agricultur…" at bounding box center [998, 443] width 376 height 47
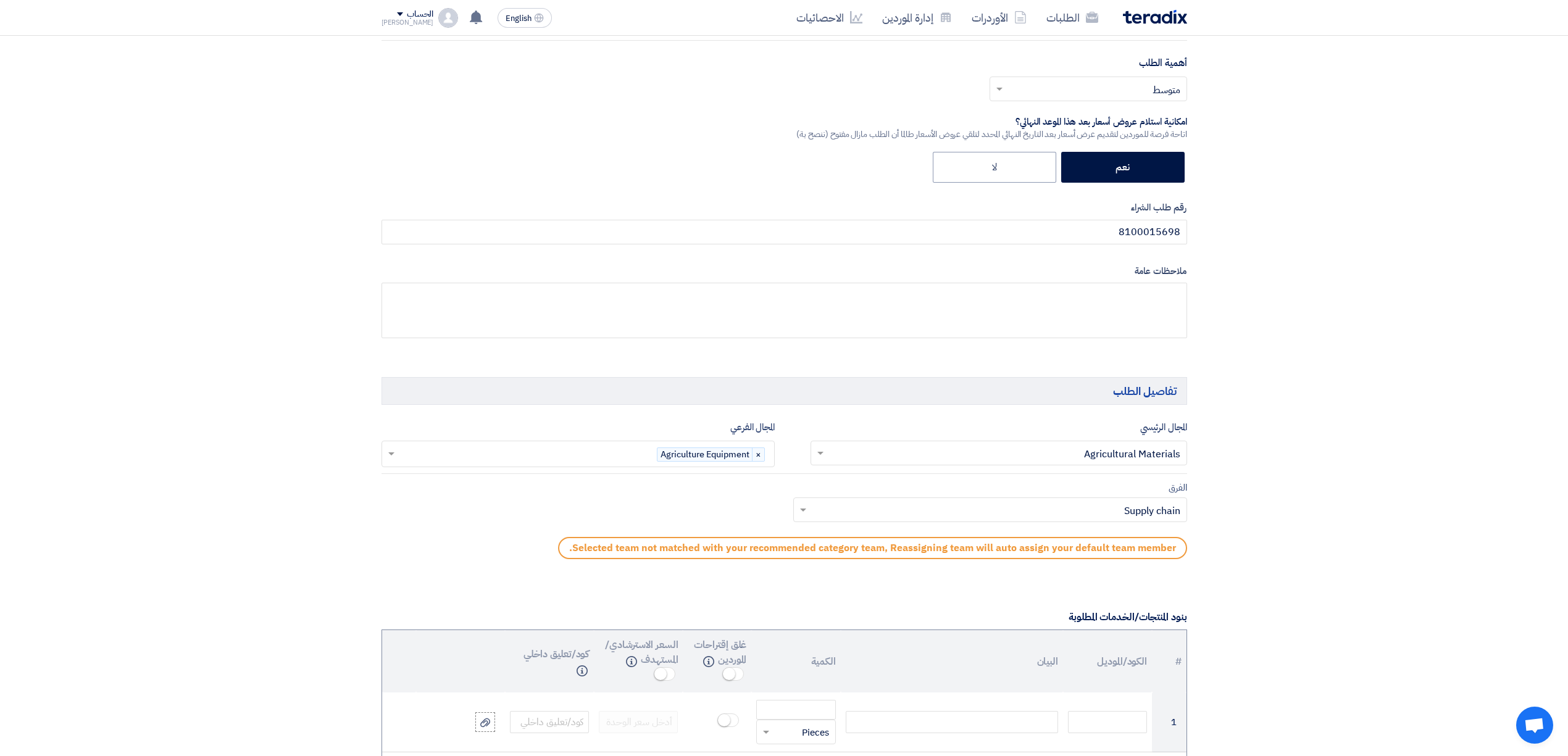
click at [990, 517] on input "text" at bounding box center [997, 512] width 369 height 20
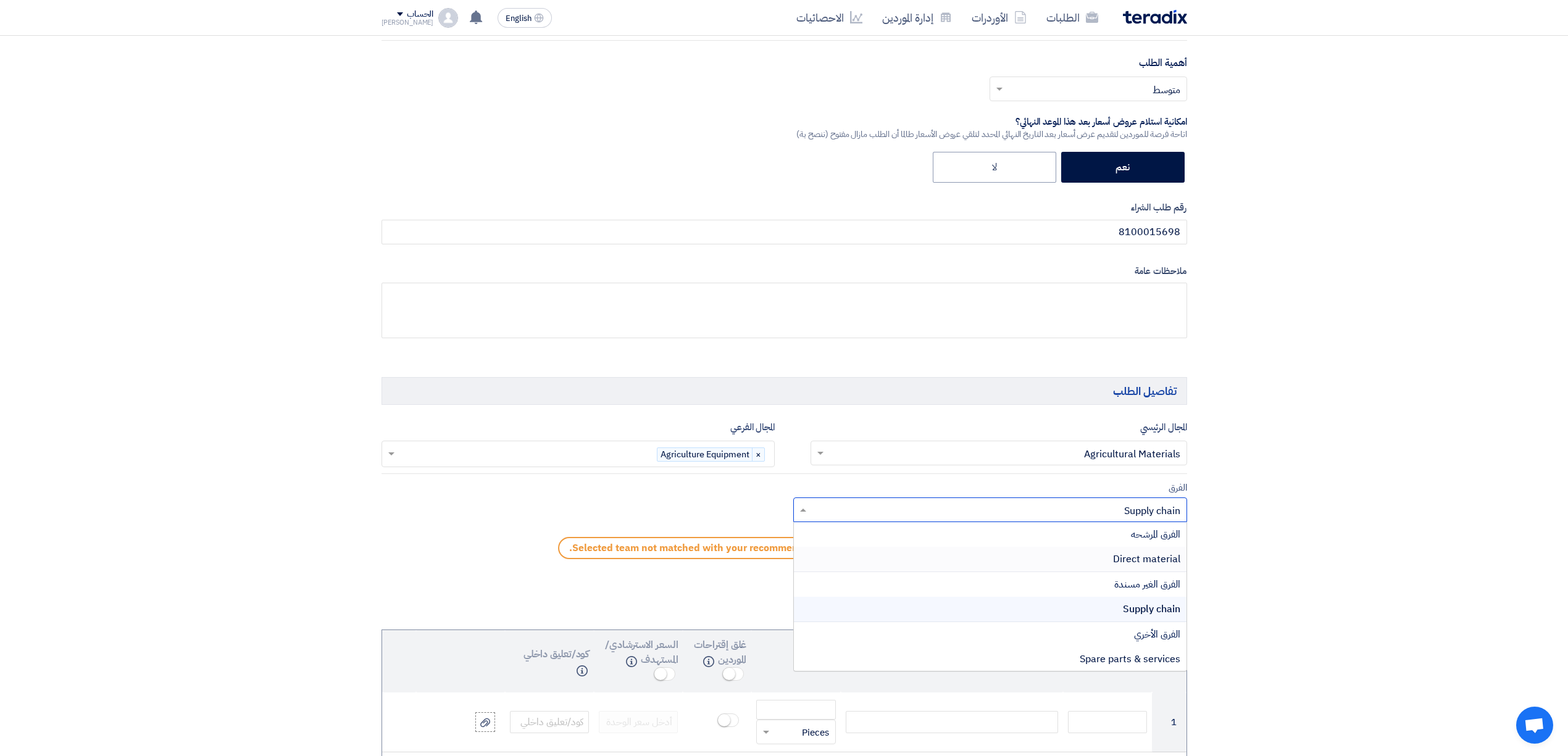
click at [1017, 559] on div "Direct material" at bounding box center [990, 560] width 392 height 25
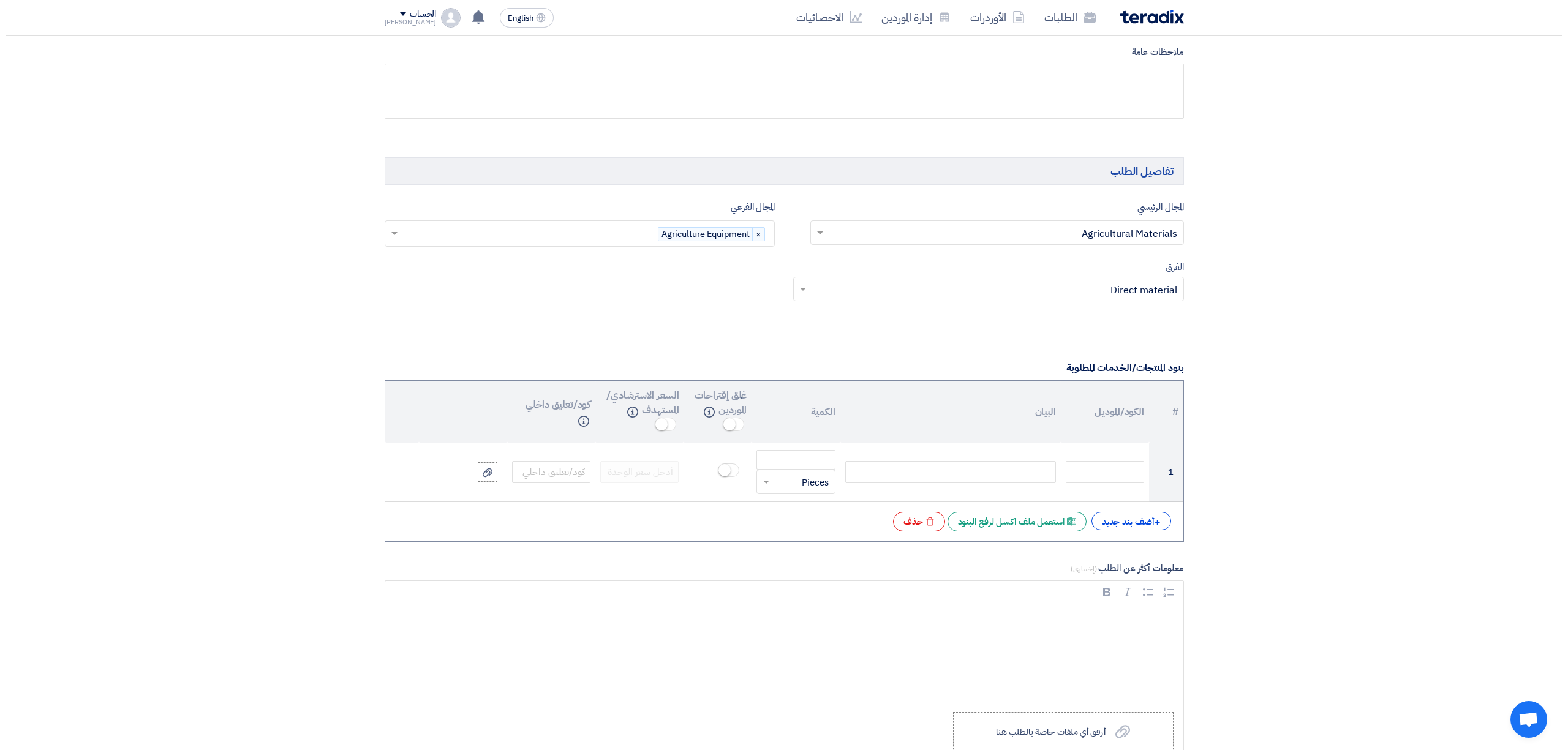
scroll to position [653, 0]
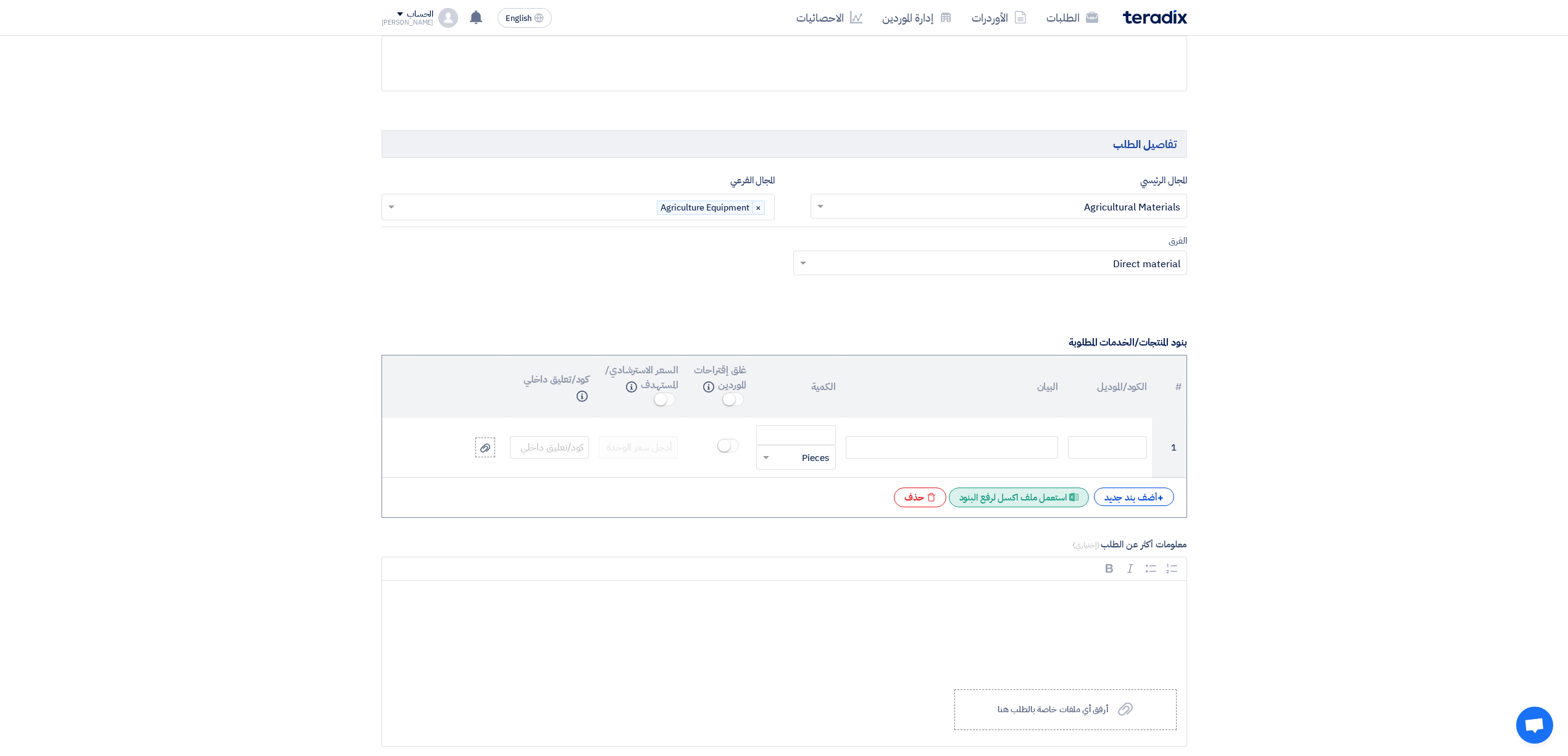
click at [1045, 507] on div "Excel file استعمل ملف اكسل لرفع البنود" at bounding box center [1018, 498] width 140 height 20
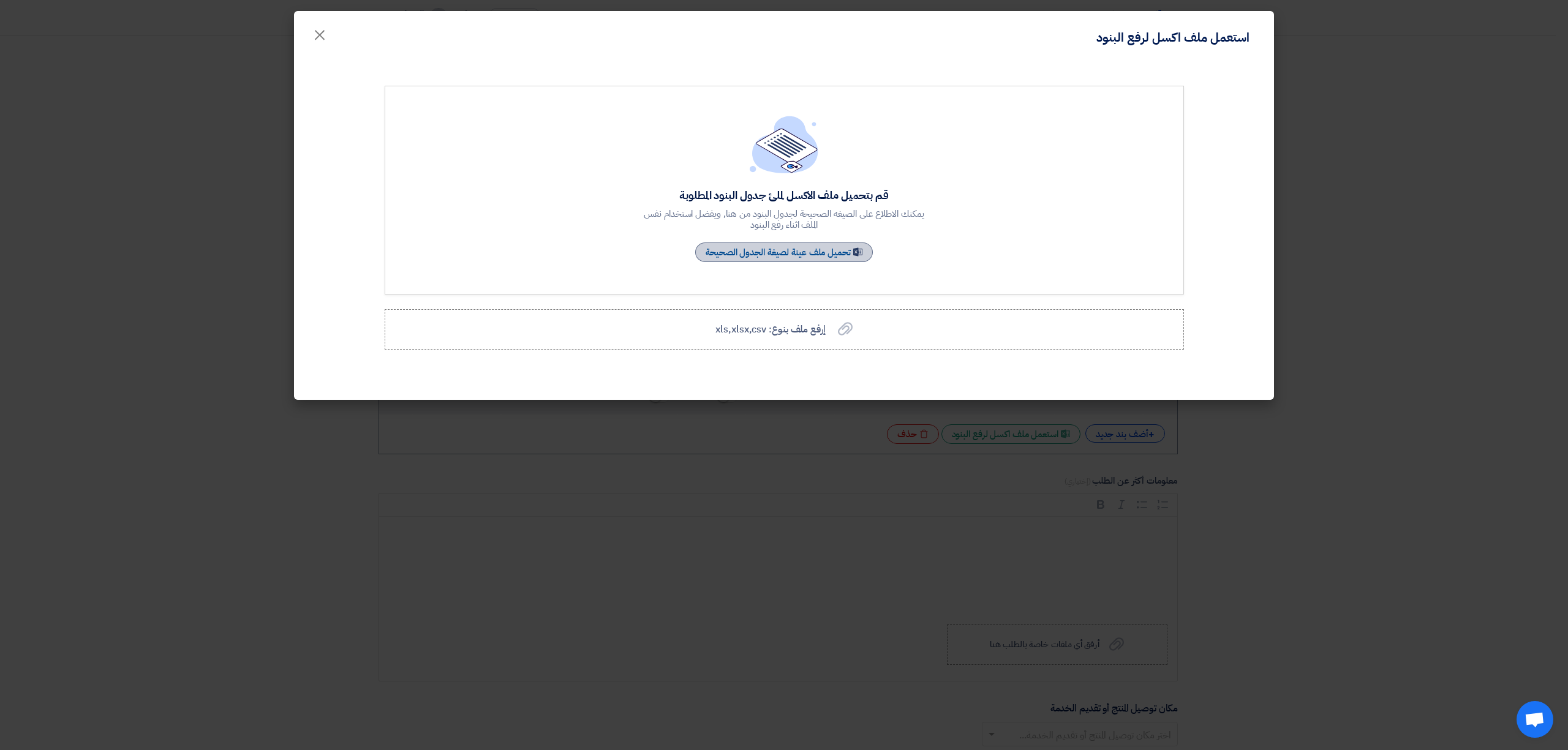
click at [822, 255] on link "Sample Sheet تحميل ملف عينة لصيغة الجدول الصحيحة" at bounding box center [784, 252] width 178 height 20
click at [998, 243] on div "قم بتحميل ملف الاكسل لملئ جدول البنود المطلوبة يمكنك الاطلاع على الصيغه الصحيحة…" at bounding box center [784, 190] width 800 height 209
click at [834, 335] on div "إرفع ملف بنوع: xls,xlsx,csv إرفع ملف بنوع: xls,xlsx,csv" at bounding box center [784, 329] width 137 height 14
click at [0, 0] on input "إرفع ملف بنوع: xls,xlsx,csv إرفع ملف بنوع: xls,xlsx,csv" at bounding box center [0, 0] width 0 height 0
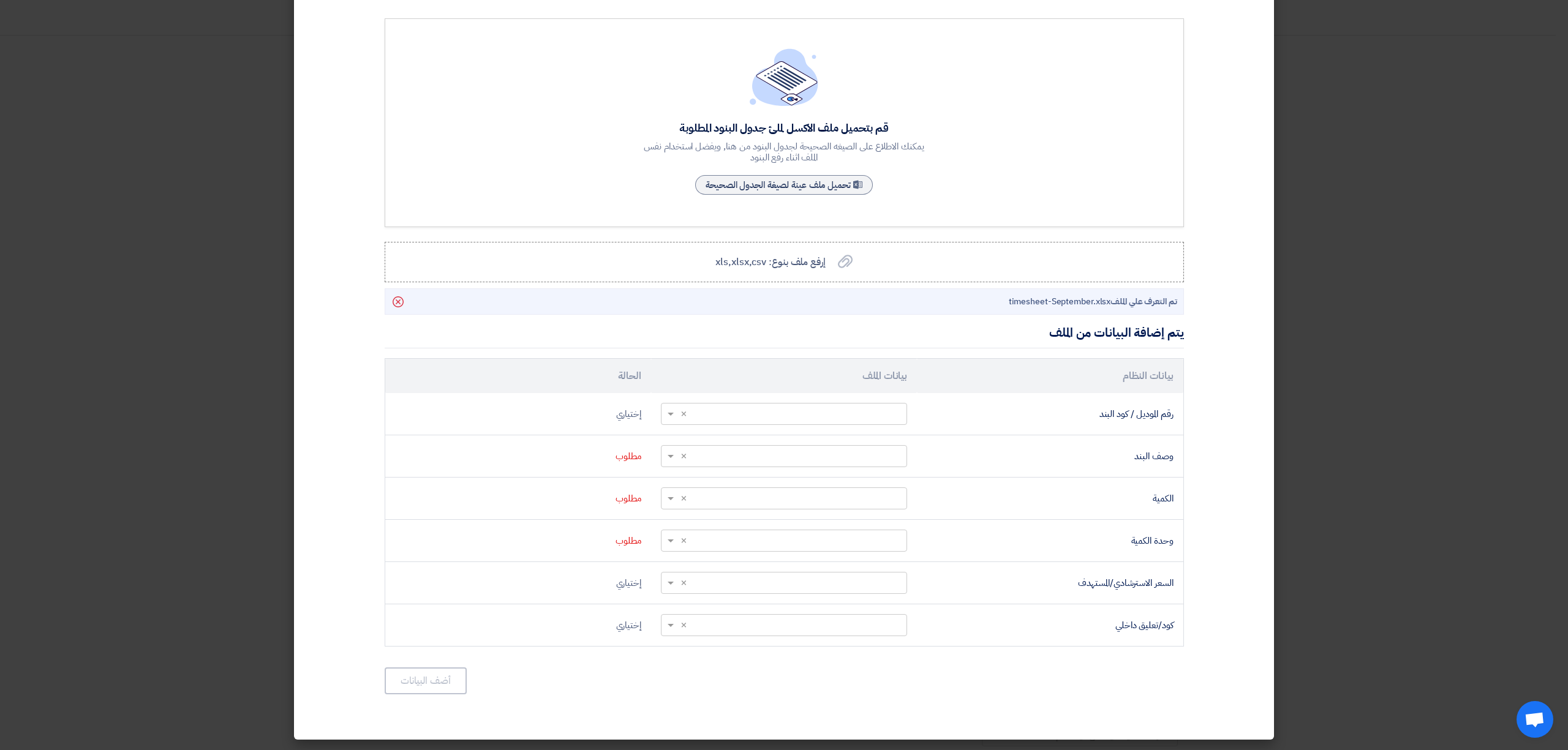
scroll to position [69, 0]
click at [396, 297] on icon "Delete" at bounding box center [398, 301] width 21 height 21
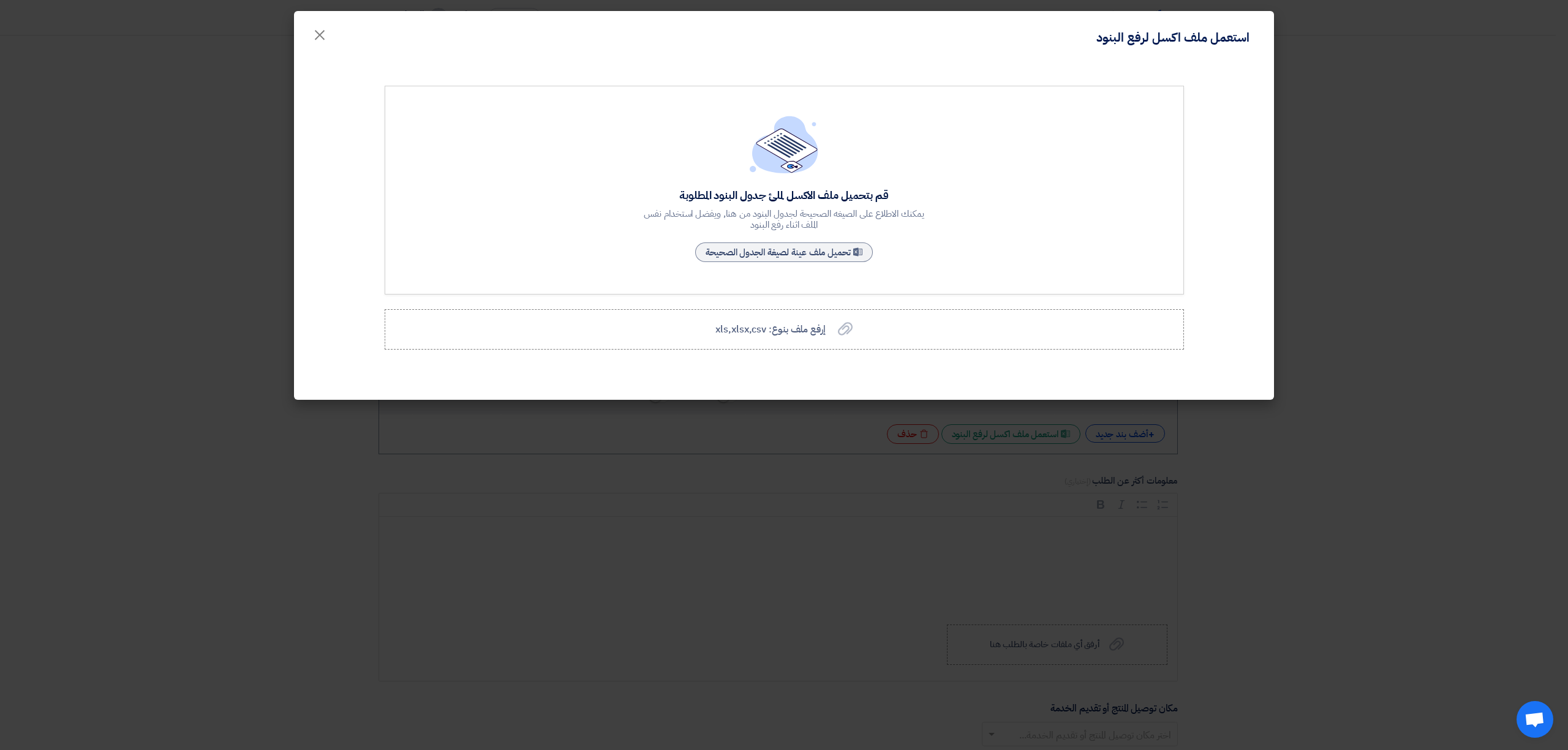
scroll to position [0, 0]
click at [315, 30] on span "×" at bounding box center [319, 34] width 14 height 37
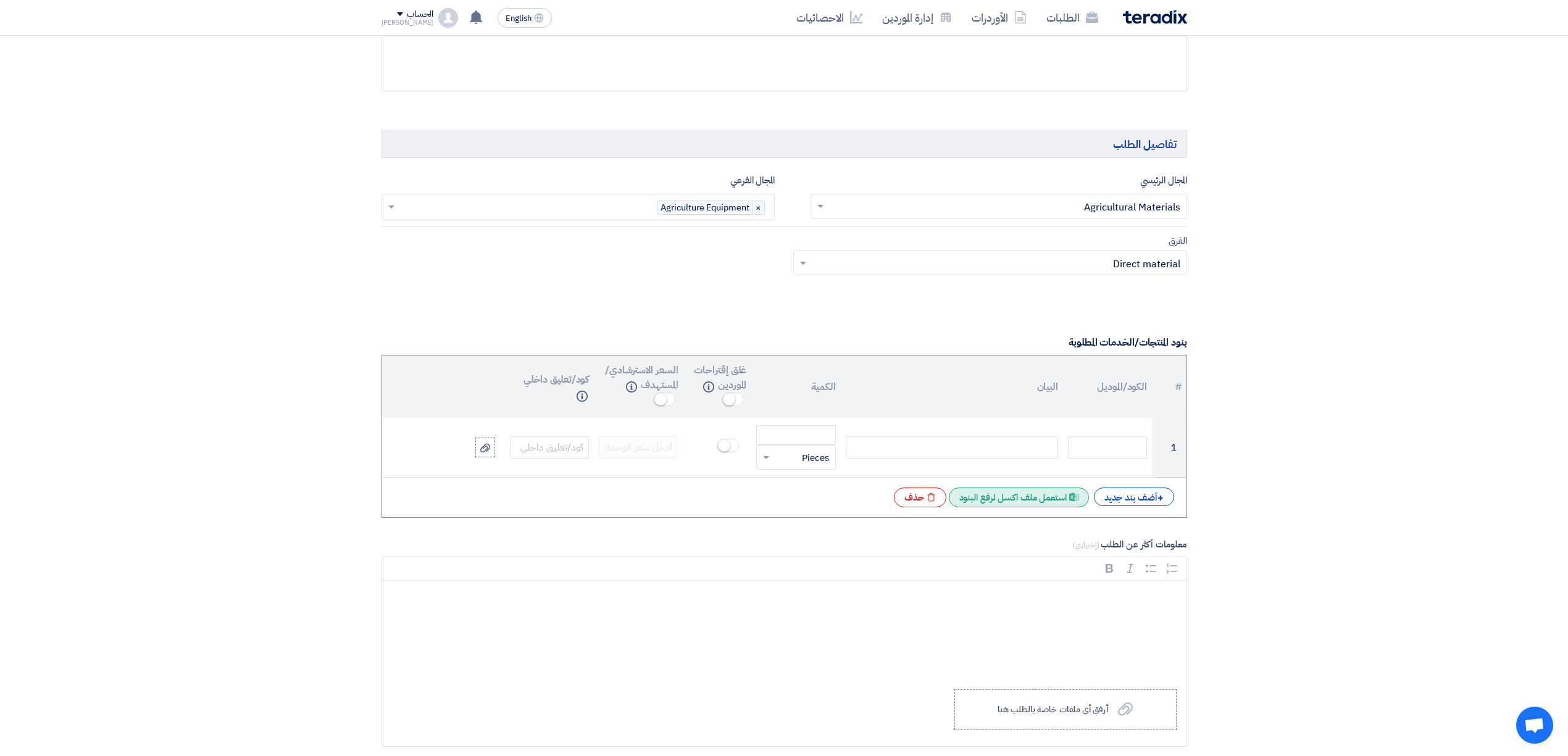
click at [1010, 507] on div "Excel file استعمل ملف اكسل لرفع البنود" at bounding box center [1018, 498] width 140 height 20
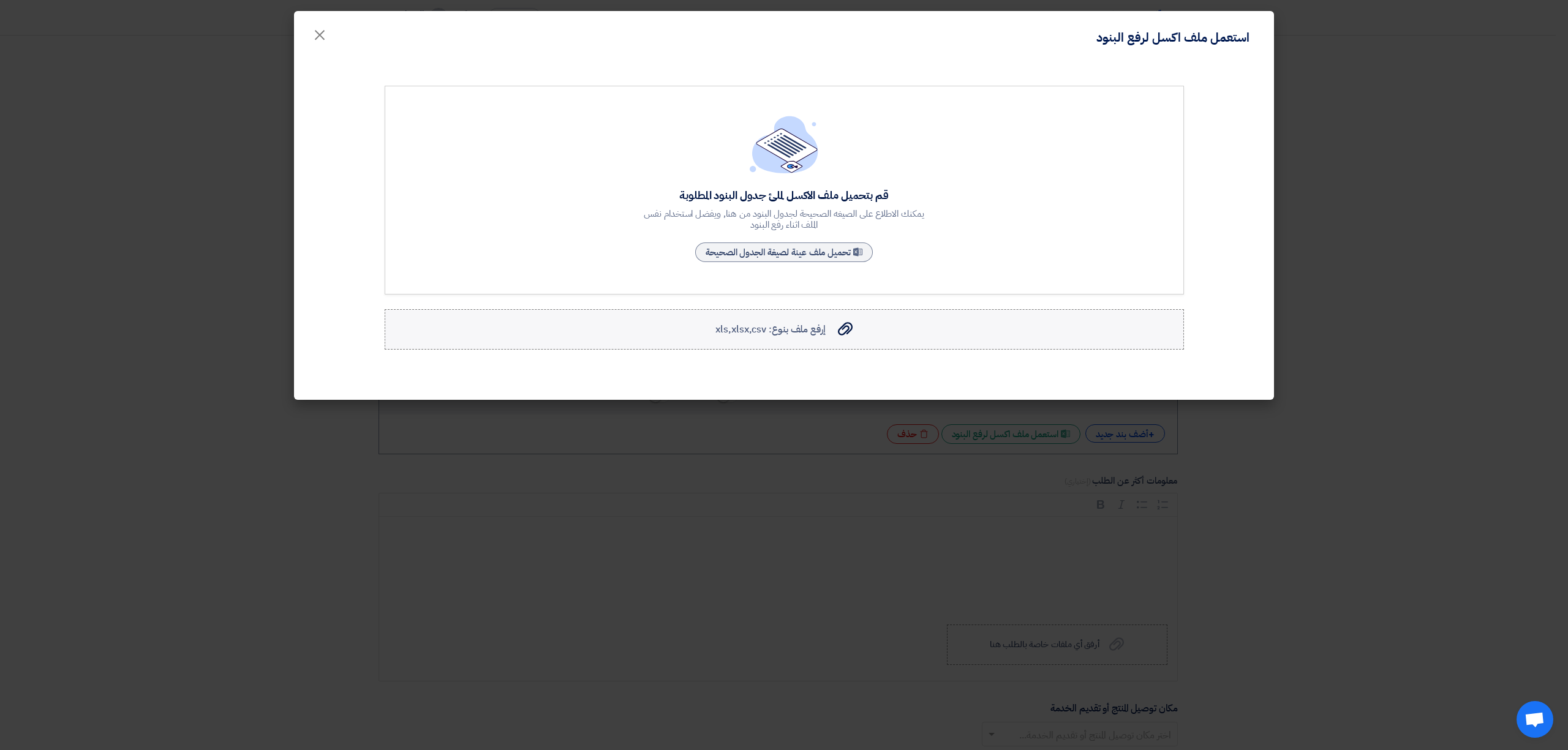
click at [785, 335] on span "إرفع ملف بنوع: xls,xlsx,csv" at bounding box center [771, 329] width 110 height 14
click at [0, 0] on input "إرفع ملف بنوع: xls,xlsx,csv إرفع ملف بنوع: xls,xlsx,csv" at bounding box center [0, 0] width 0 height 0
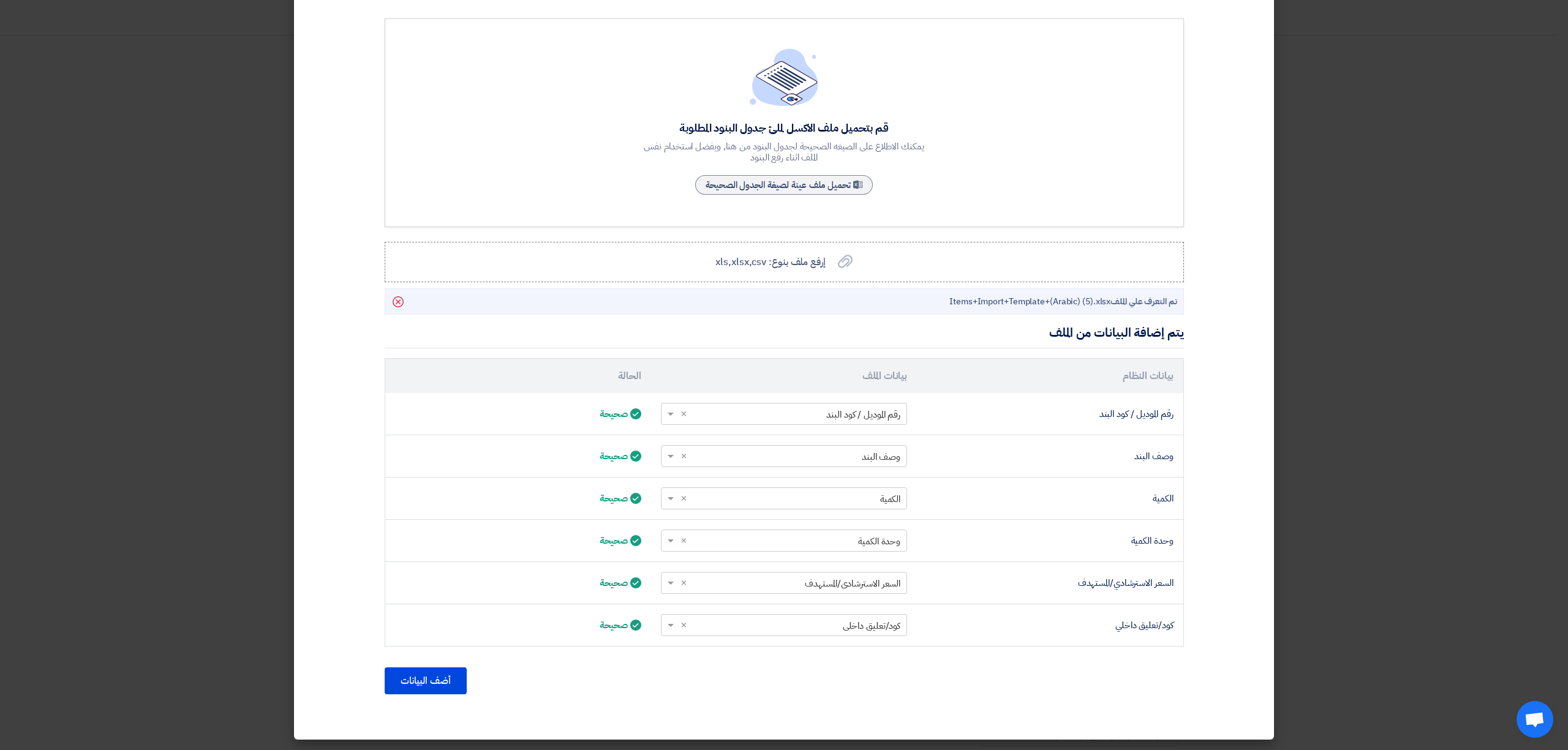
scroll to position [69, 0]
click at [438, 675] on button "أضف البيانات" at bounding box center [426, 681] width 82 height 27
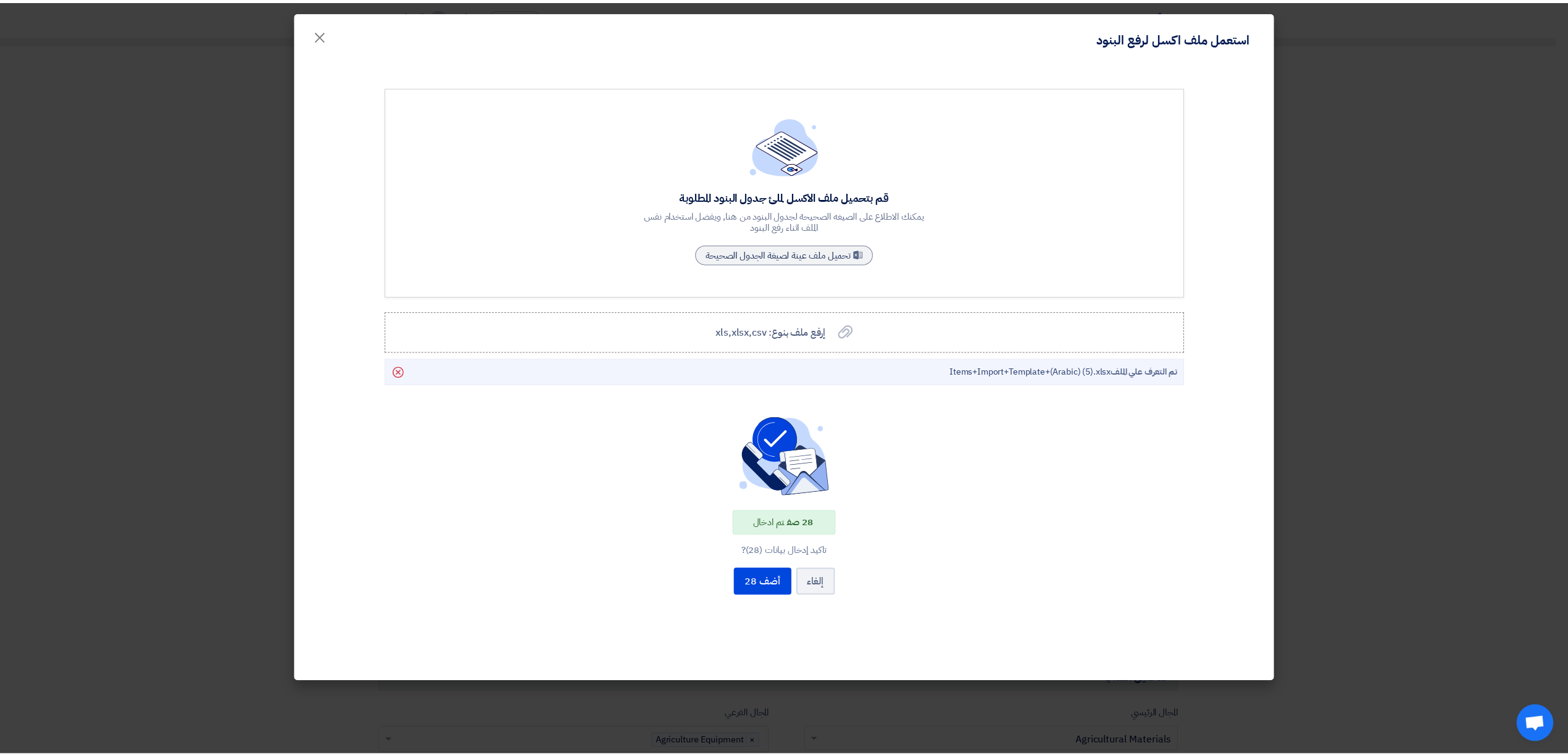
scroll to position [0, 0]
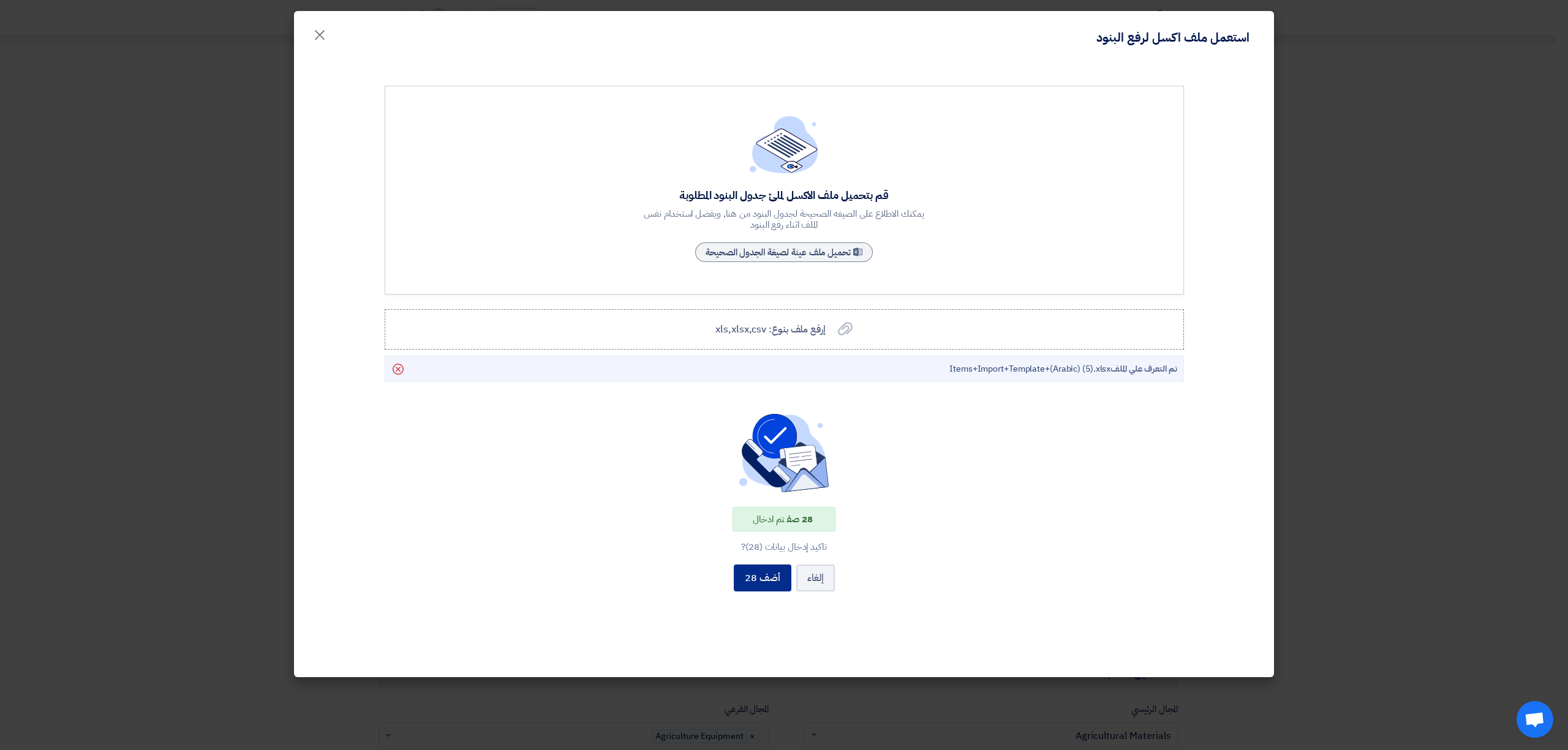
click at [762, 577] on button "أضف 28" at bounding box center [763, 578] width 58 height 27
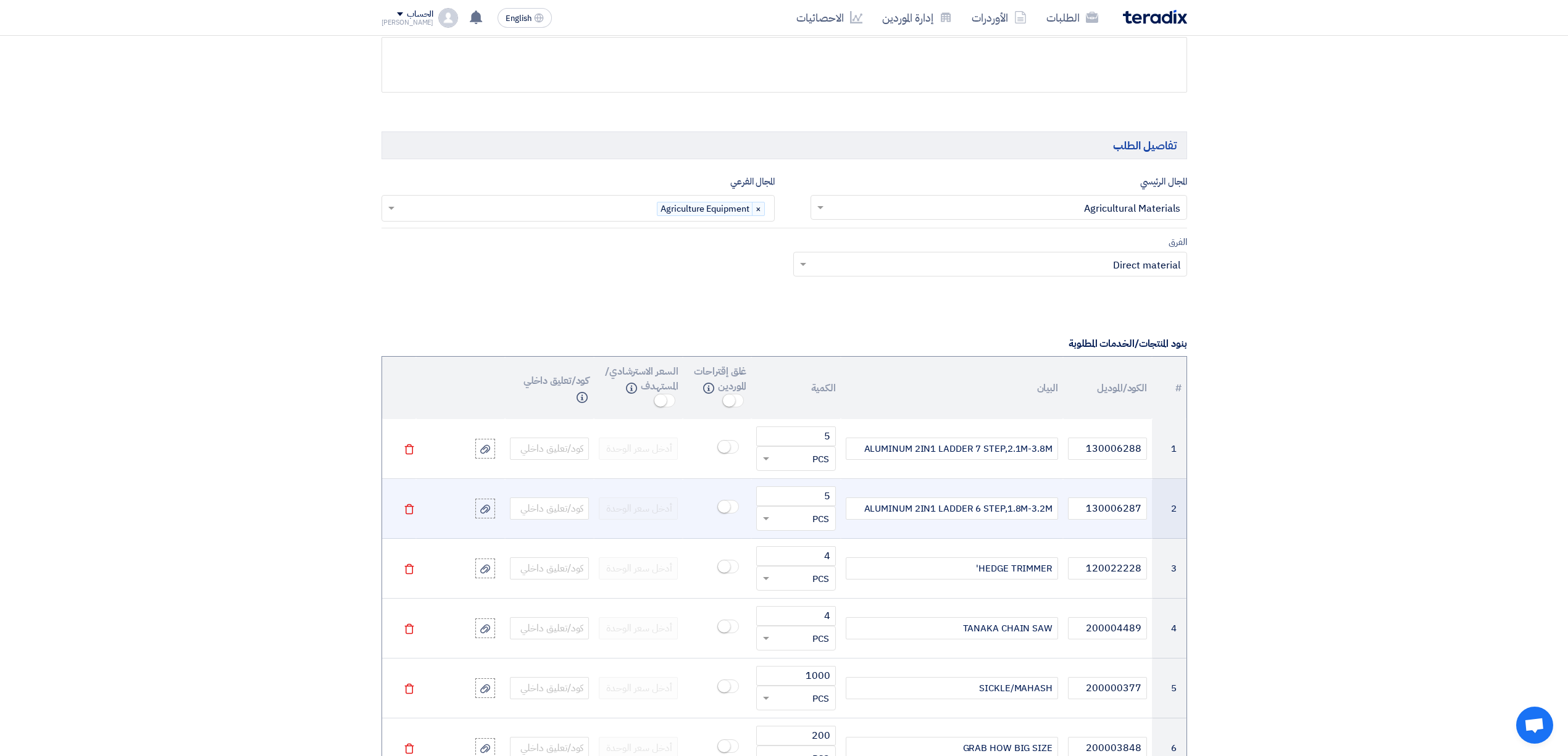
scroll to position [658, 0]
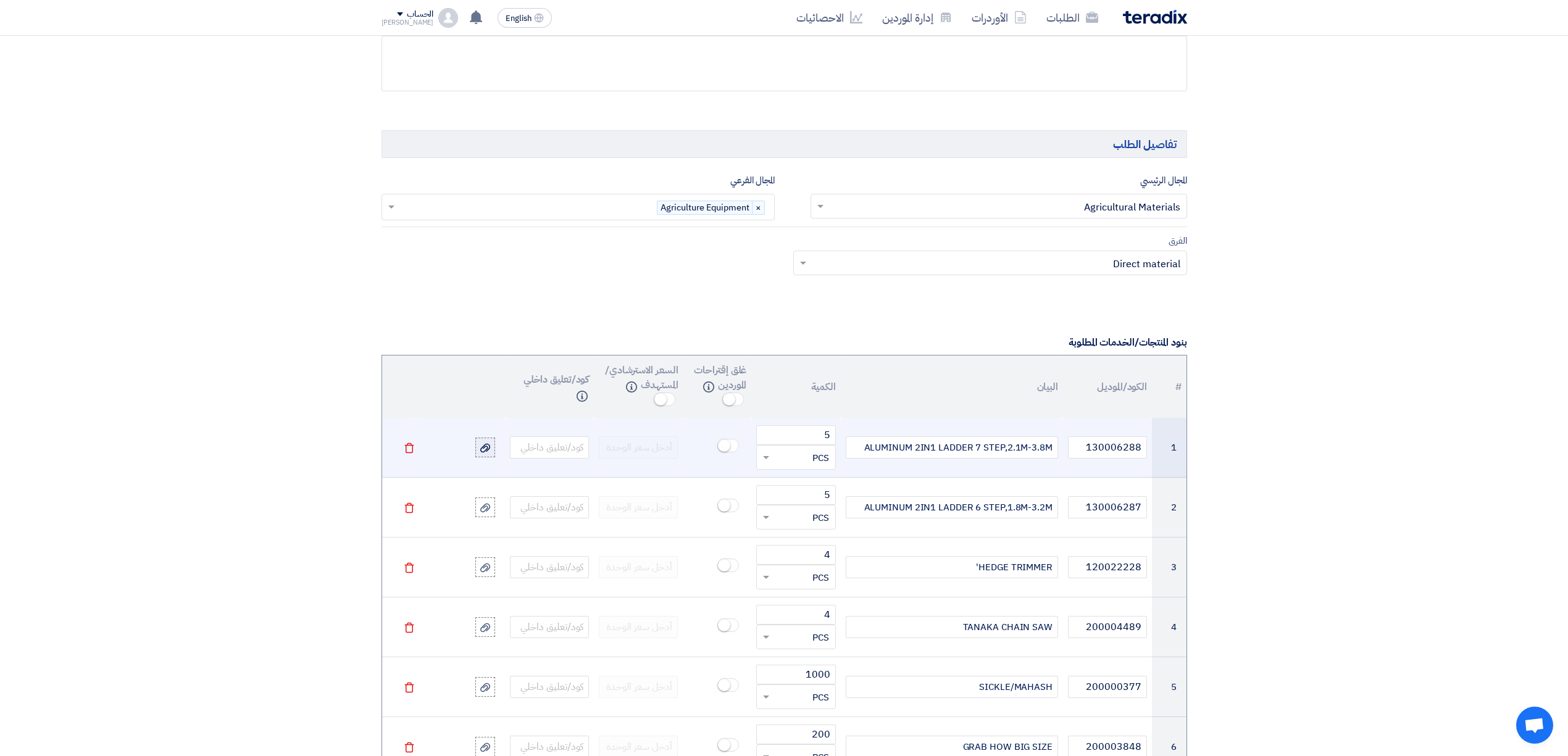
click at [486, 453] on icon at bounding box center [485, 448] width 10 height 10
click at [0, 0] on input "file" at bounding box center [0, 0] width 0 height 0
click at [490, 442] on div at bounding box center [485, 440] width 13 height 15
click at [0, 0] on input "file" at bounding box center [0, 0] width 0 height 0
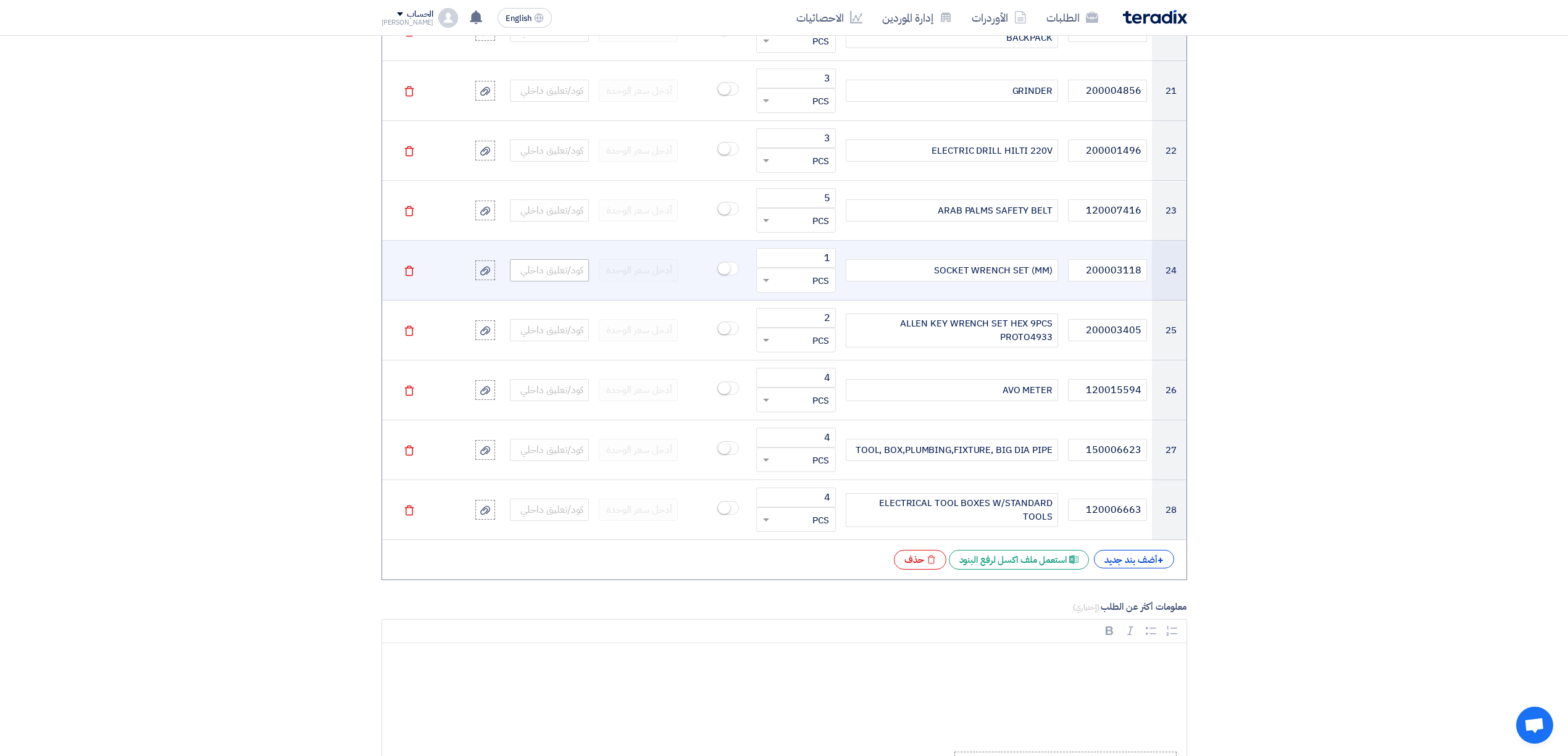
scroll to position [2470, 0]
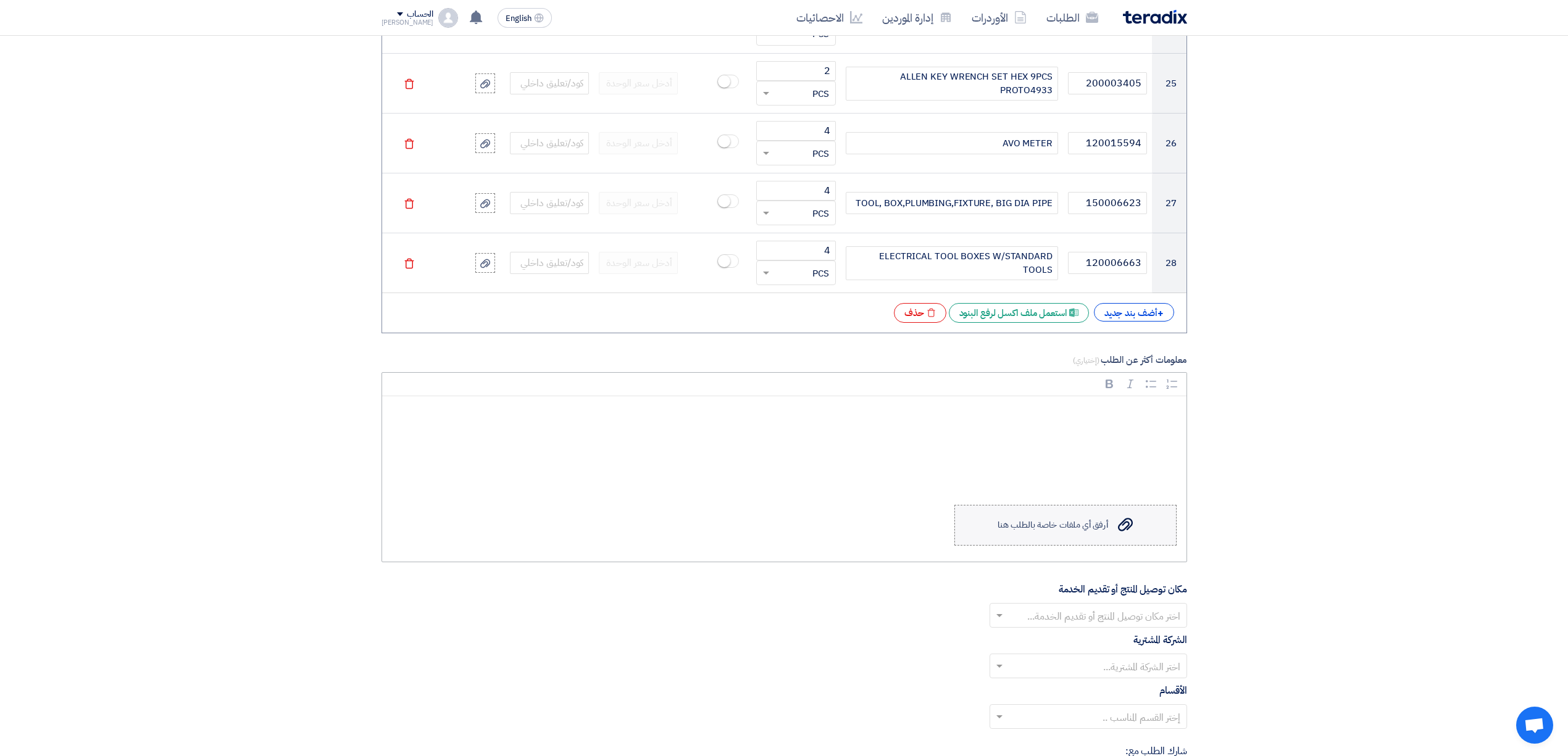
click at [1069, 531] on div "أرفق أي ملفات خاصة بالطلب هنا" at bounding box center [1052, 525] width 110 height 10
click at [0, 0] on input "Upload a file أرفق أي ملفات خاصة بالطلب هنا" at bounding box center [0, 0] width 0 height 0
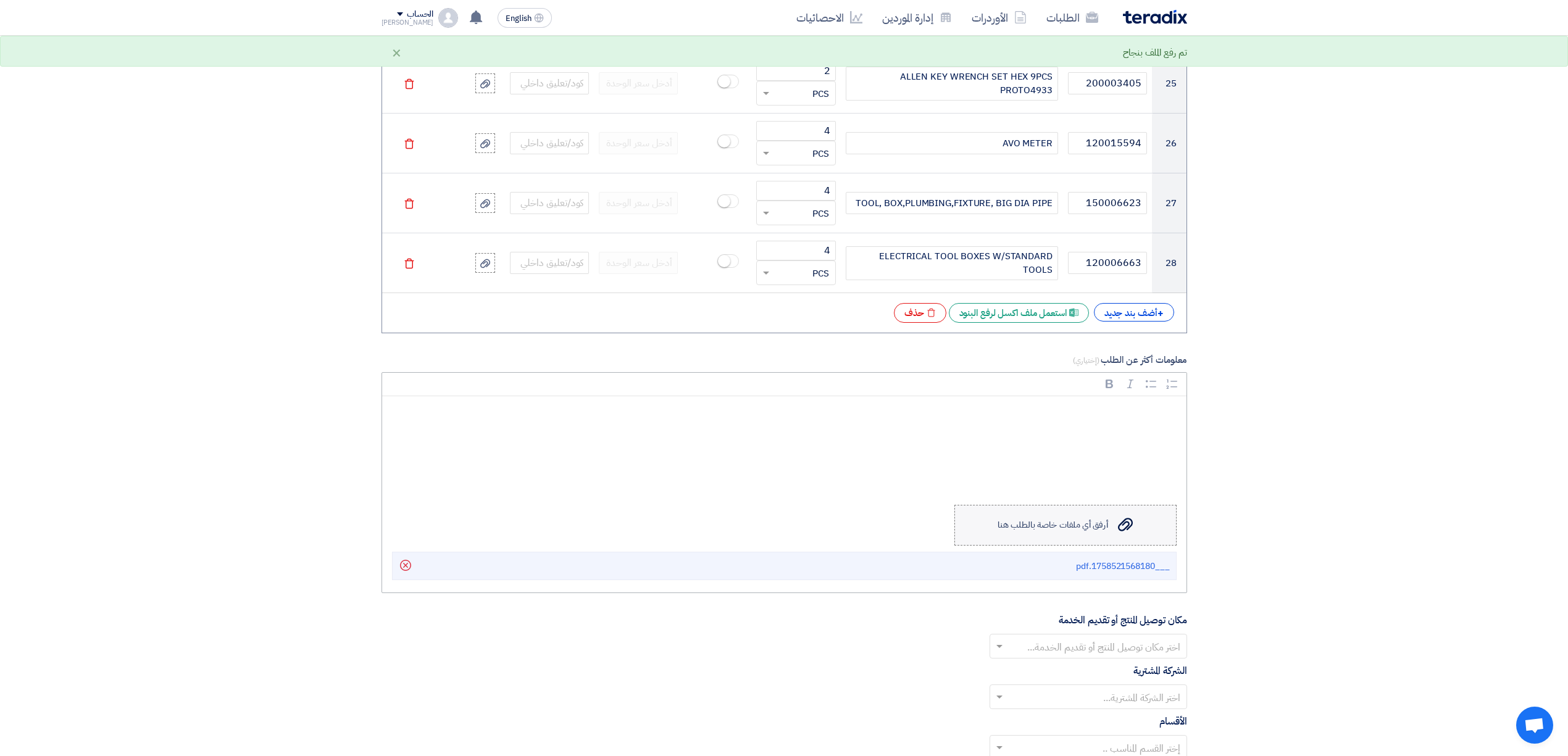
click at [1085, 531] on div "أرفق أي ملفات خاصة بالطلب هنا" at bounding box center [1052, 525] width 110 height 10
click at [0, 0] on input "Upload a file أرفق أي ملفات خاصة بالطلب هنا" at bounding box center [0, 0] width 0 height 0
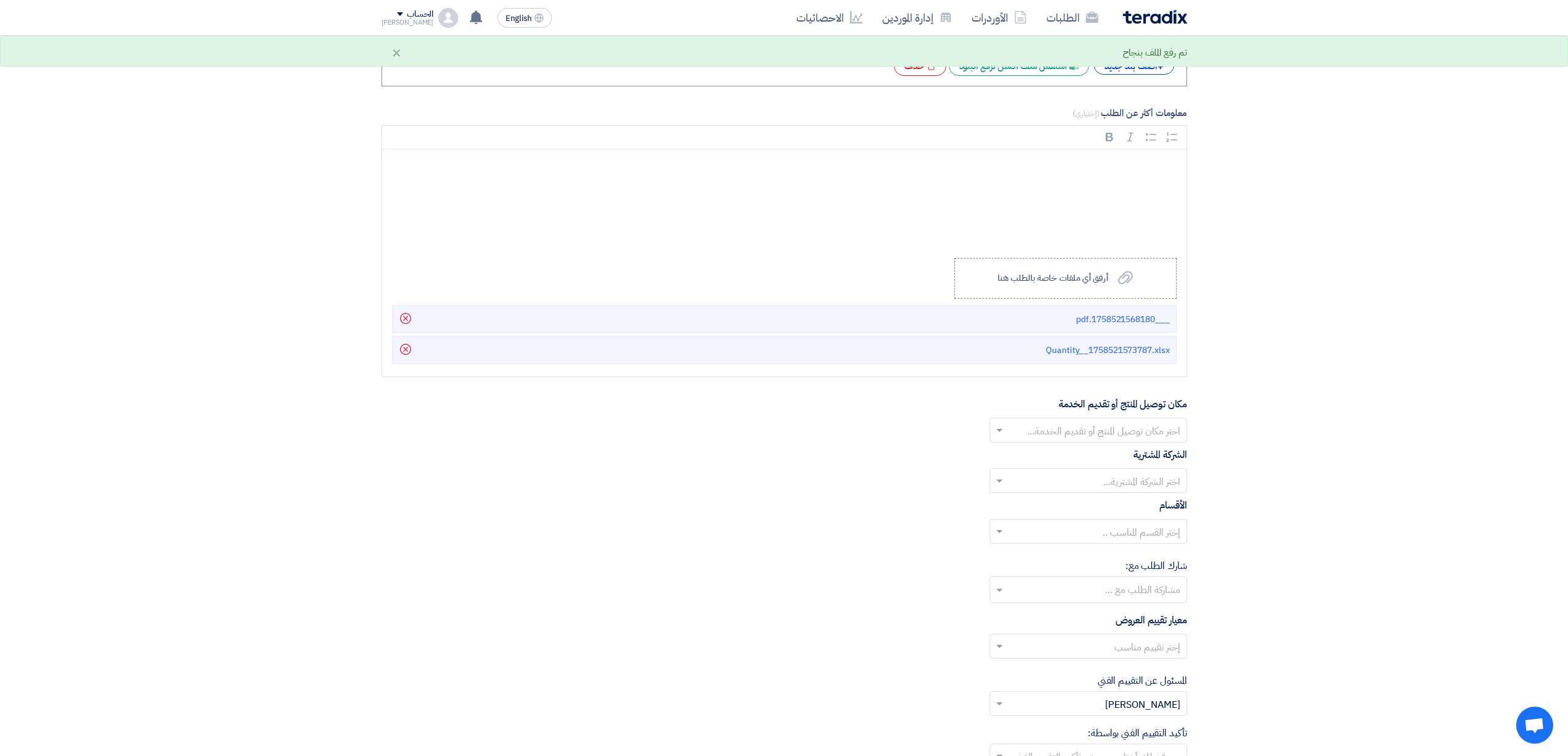
scroll to position [2799, 0]
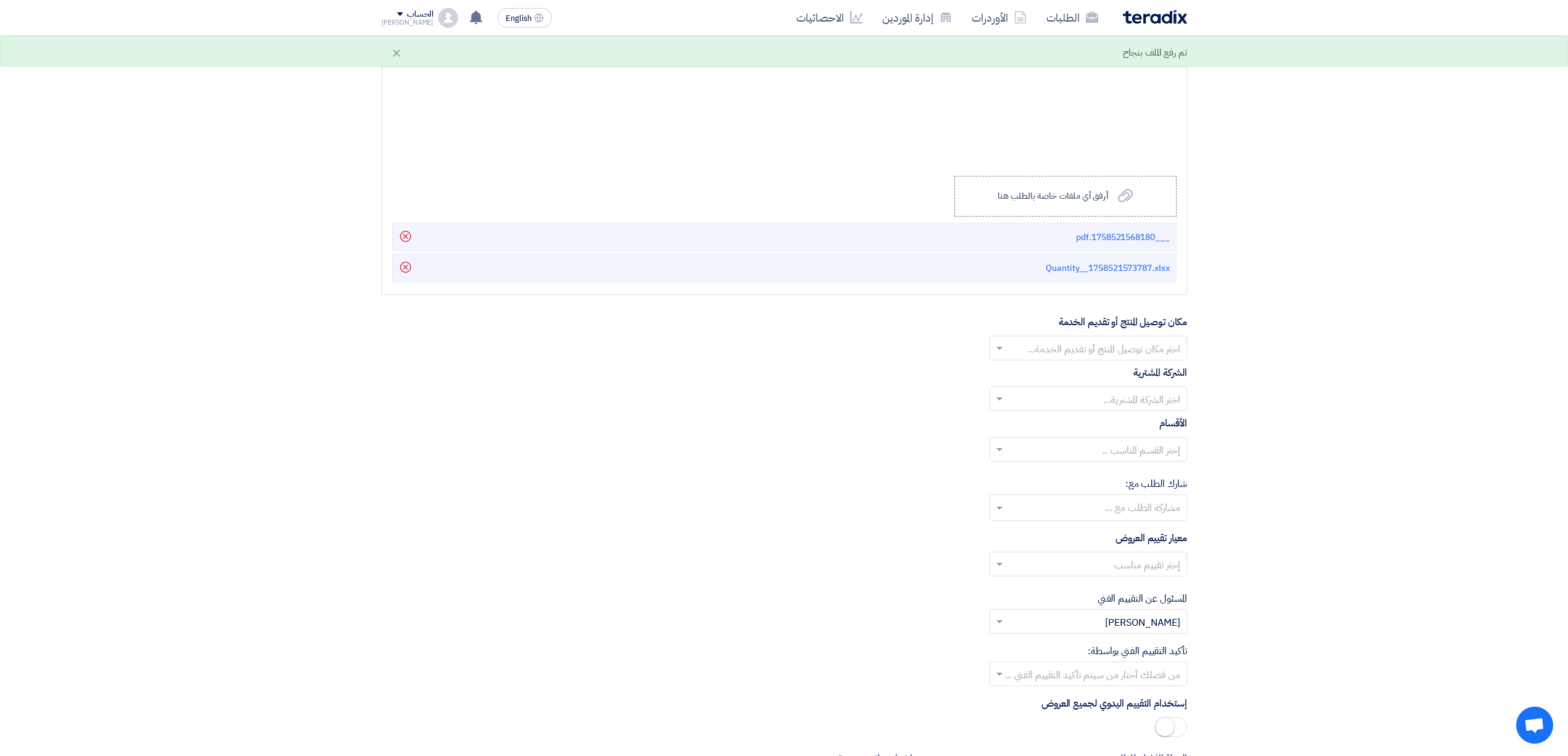
click at [1109, 360] on input "text" at bounding box center [1095, 350] width 173 height 20
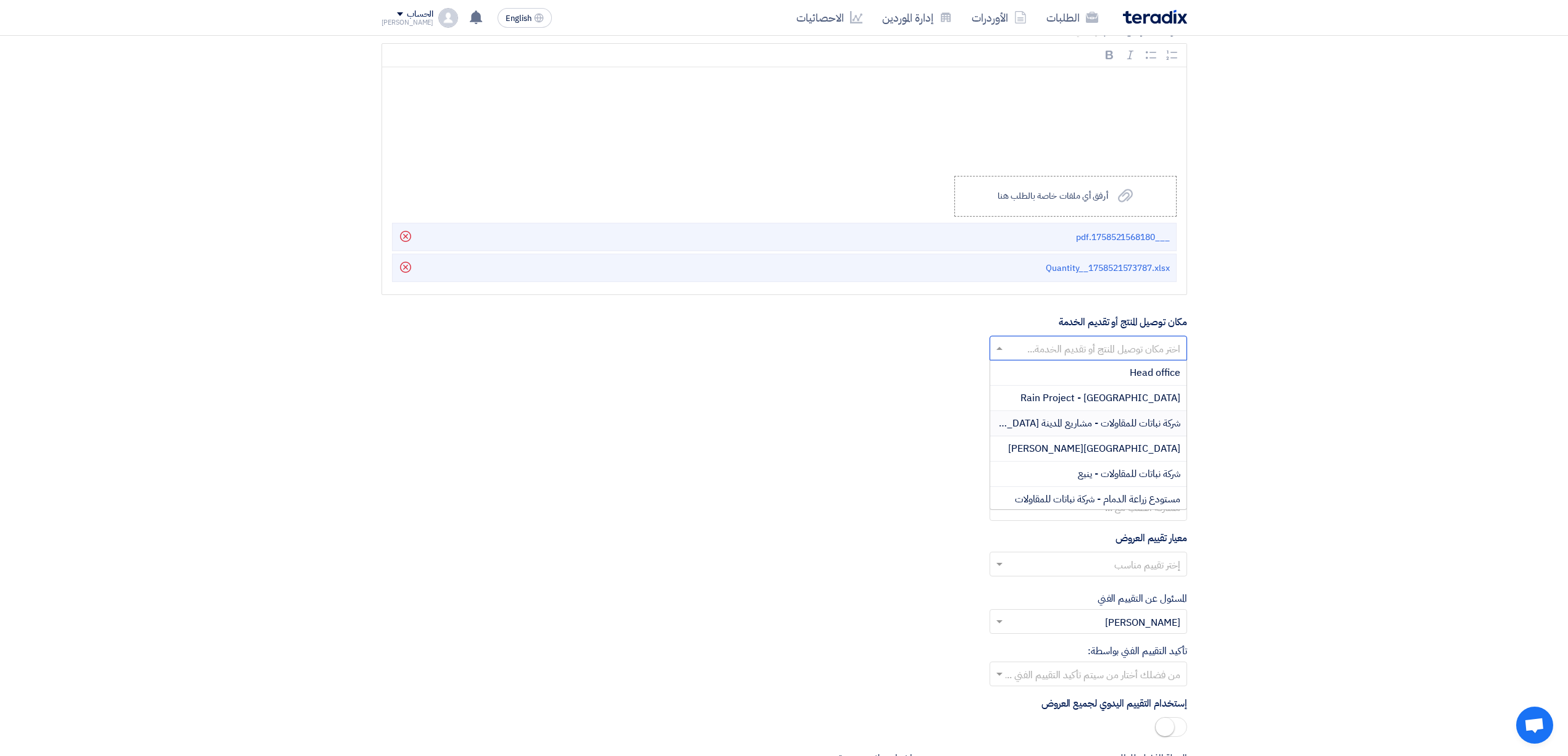
click at [1077, 431] on span "شركة نباتات للمقاولات - مشاريع المدينة [GEOGRAPHIC_DATA]" at bounding box center [1061, 423] width 238 height 15
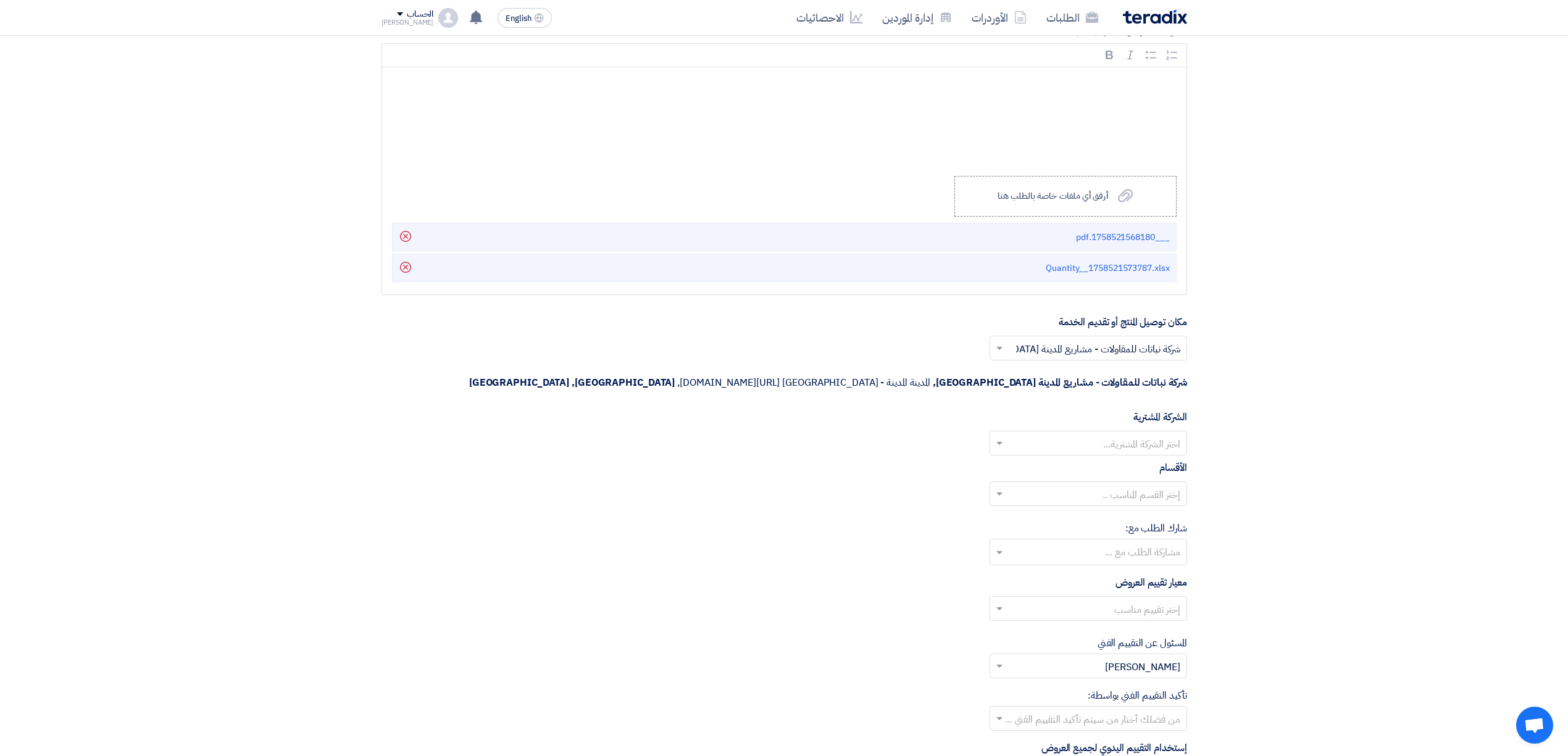
click at [1109, 434] on input "text" at bounding box center [1095, 444] width 173 height 20
click at [1124, 461] on span "Nabatat for contracting" at bounding box center [1127, 468] width 104 height 15
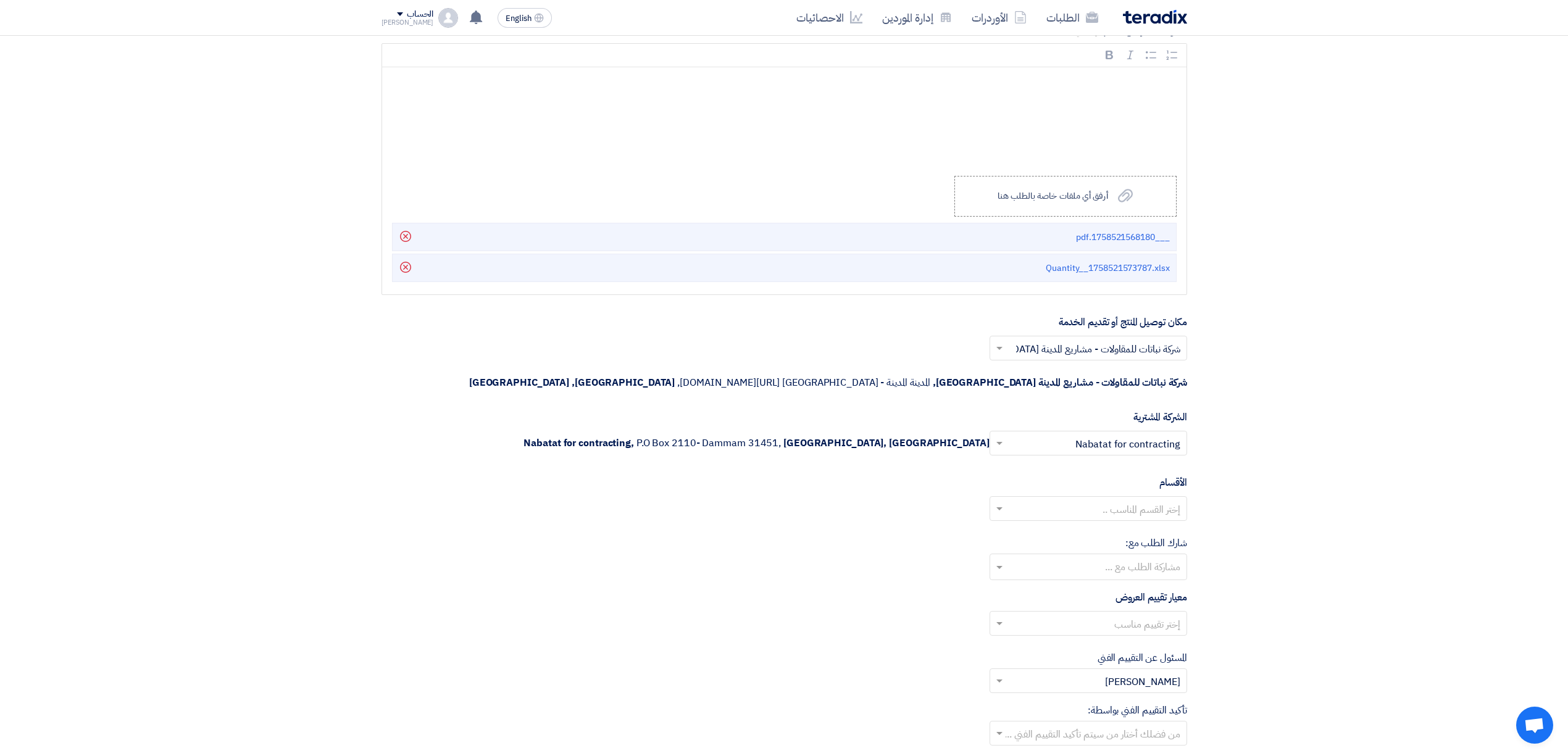
click at [1125, 500] on input "text" at bounding box center [1095, 510] width 173 height 20
click at [1097, 526] on span "General Department" at bounding box center [1134, 533] width 92 height 15
click at [1097, 558] on input "text" at bounding box center [1087, 568] width 185 height 20
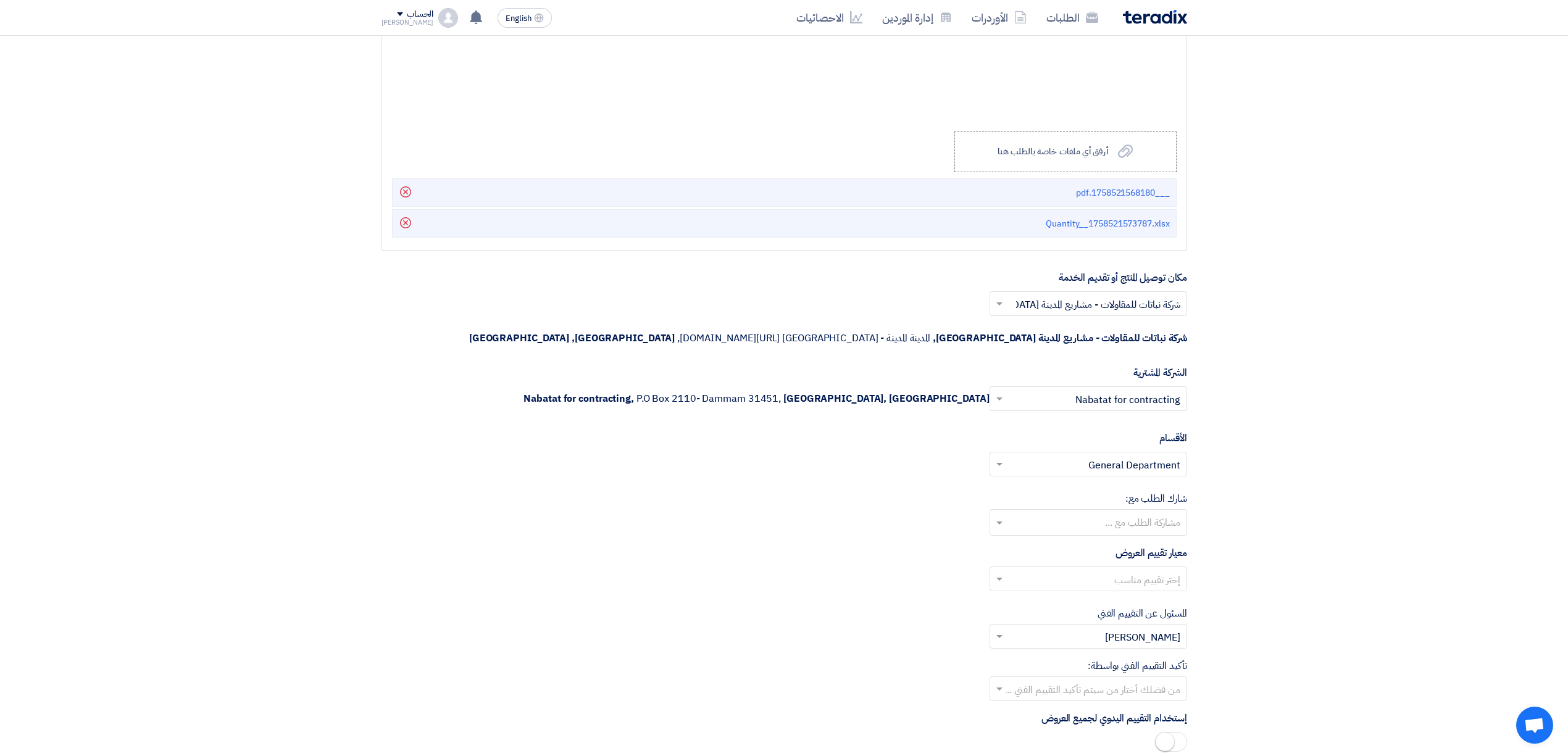
scroll to position [2880, 0]
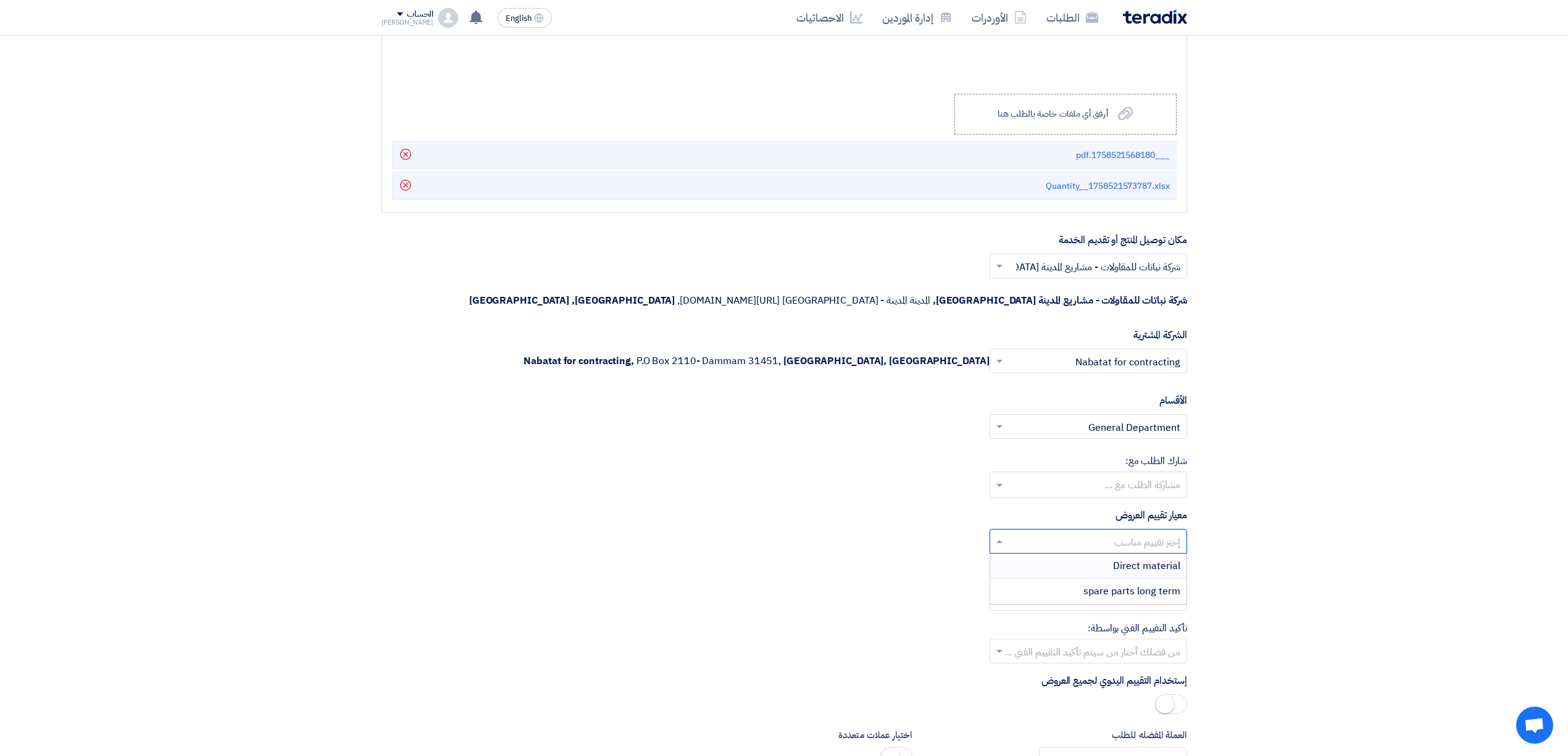
click at [1146, 532] on input "text" at bounding box center [1095, 542] width 173 height 20
click at [1138, 559] on span "Direct material" at bounding box center [1146, 566] width 67 height 15
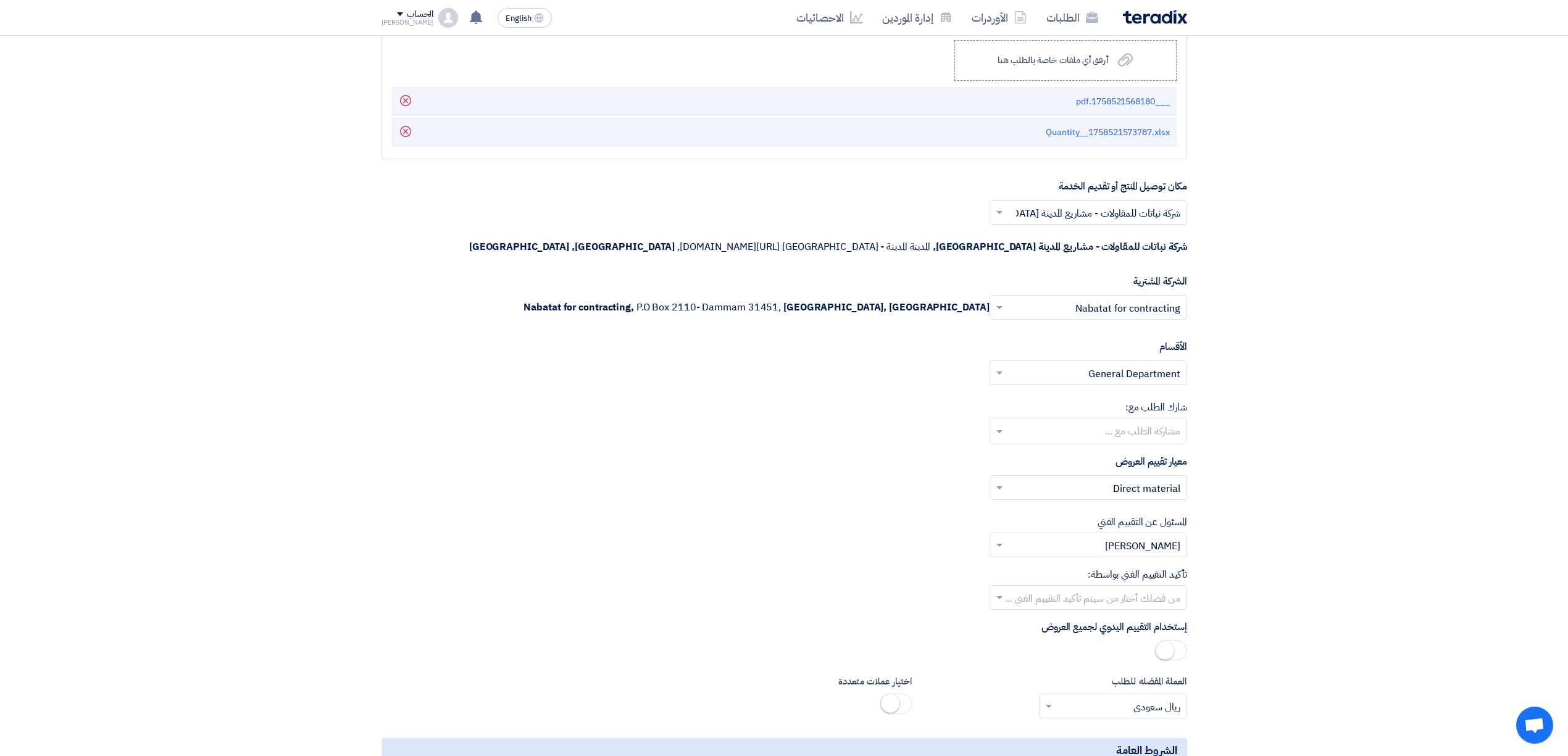
scroll to position [2963, 0]
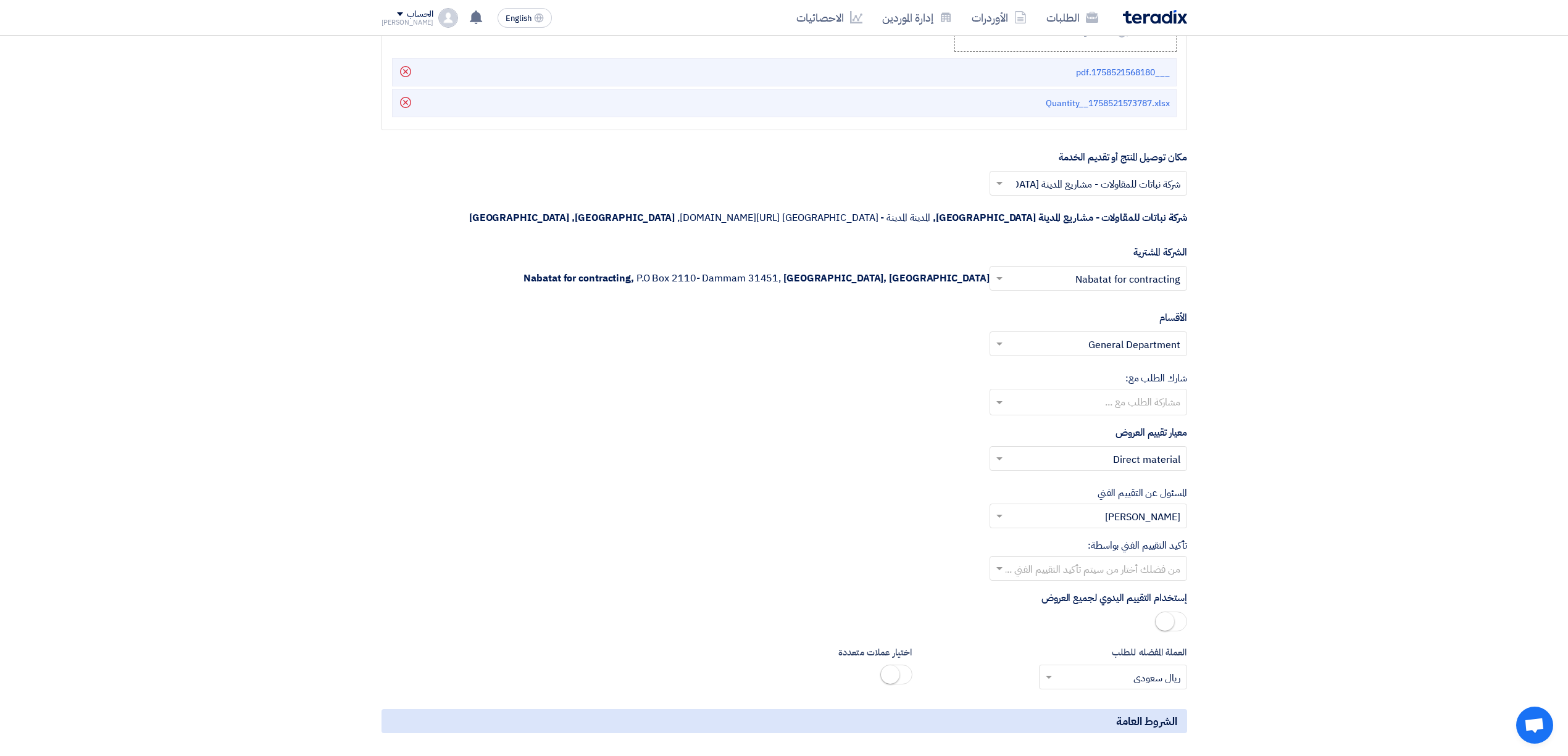
click at [1133, 560] on input "text" at bounding box center [1095, 570] width 173 height 20
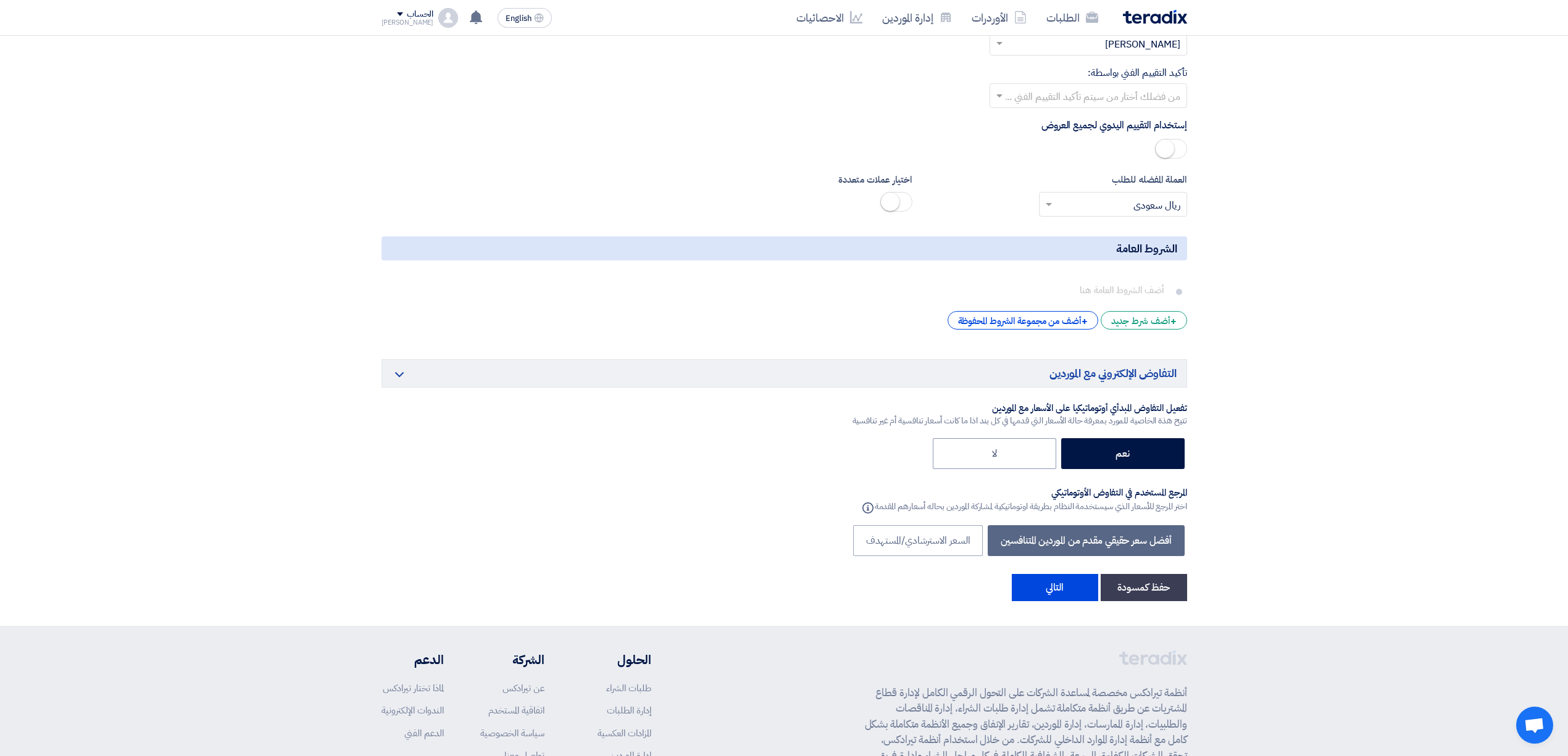
scroll to position [3575, 0]
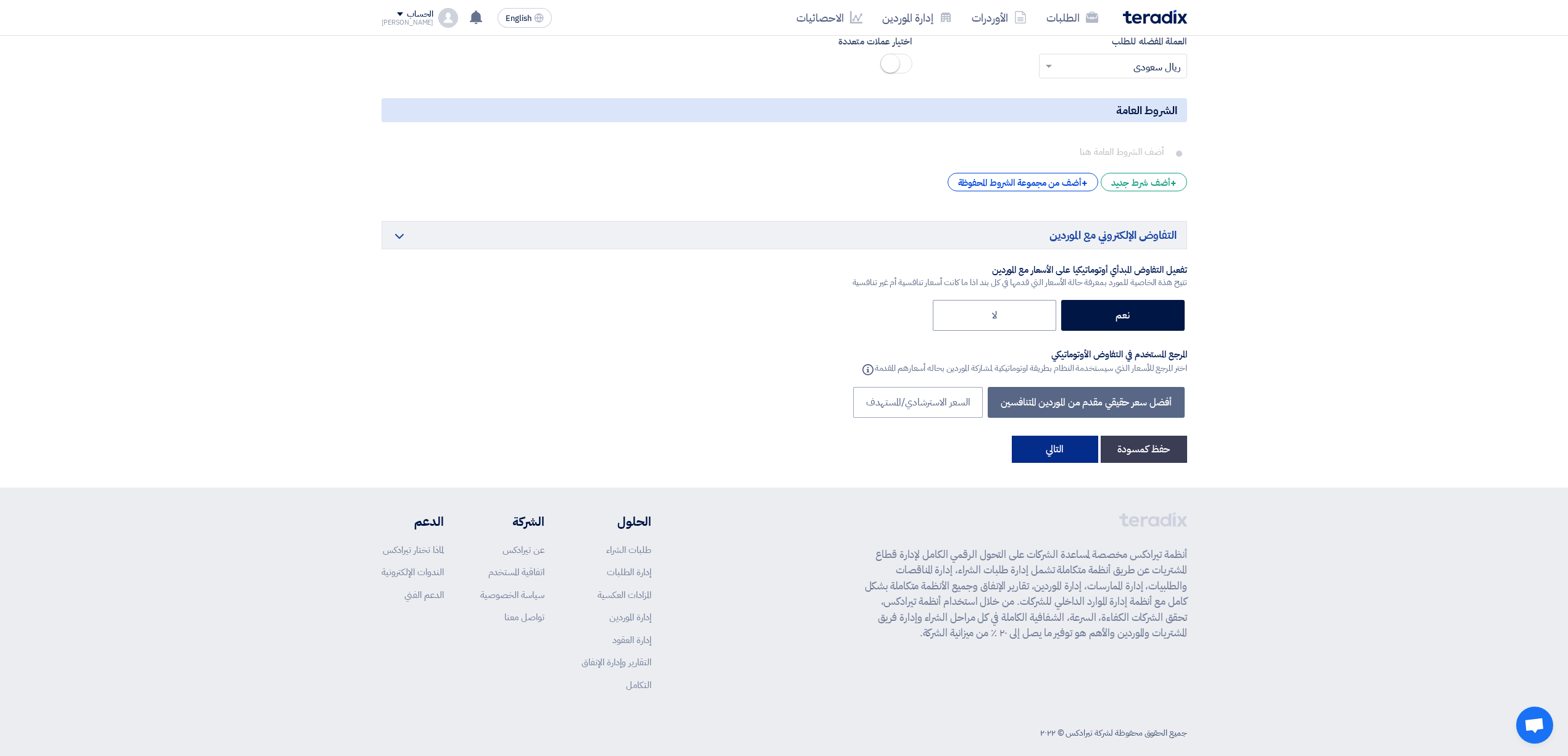
click at [1062, 443] on button "التالي" at bounding box center [1055, 450] width 86 height 27
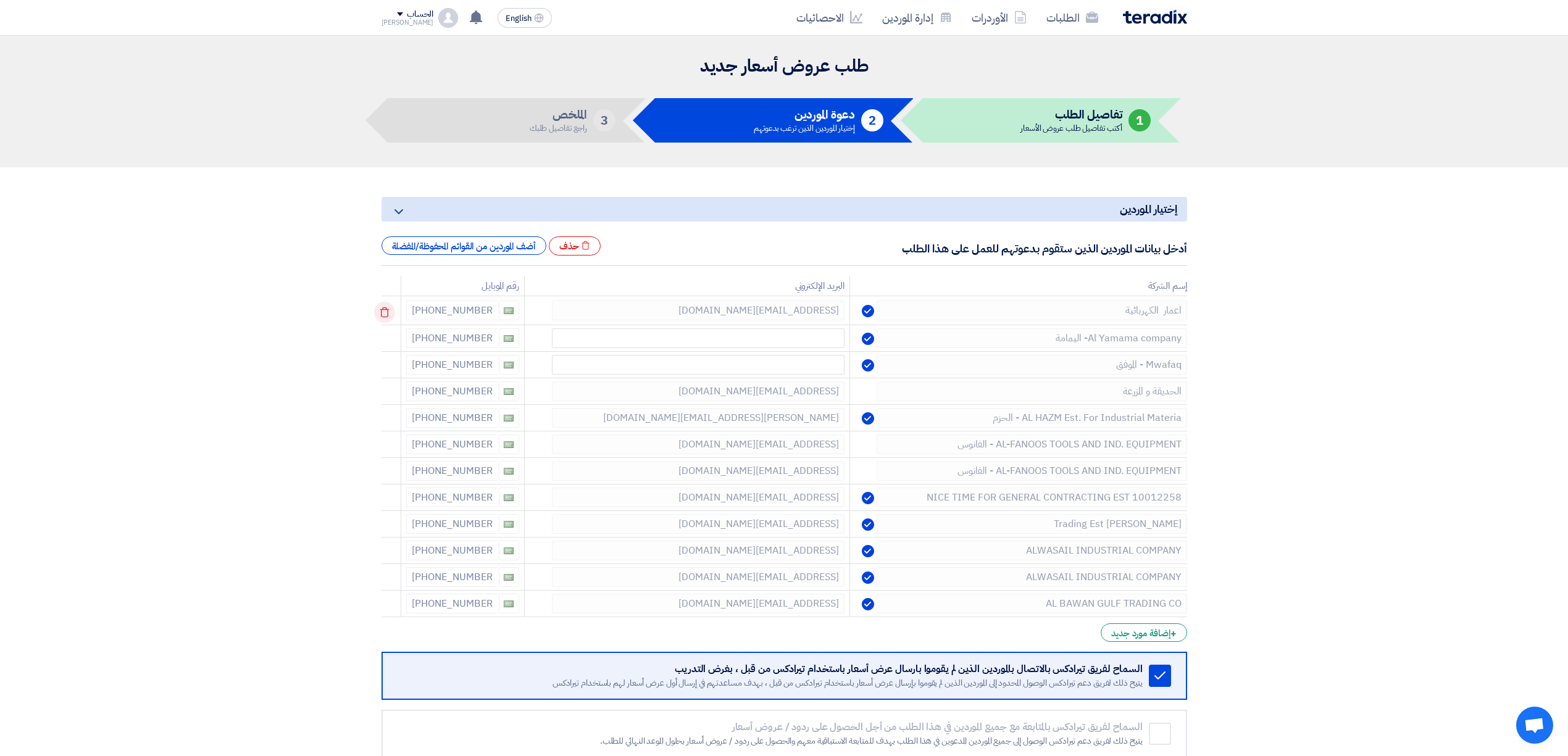
click at [386, 307] on icon at bounding box center [384, 312] width 21 height 21
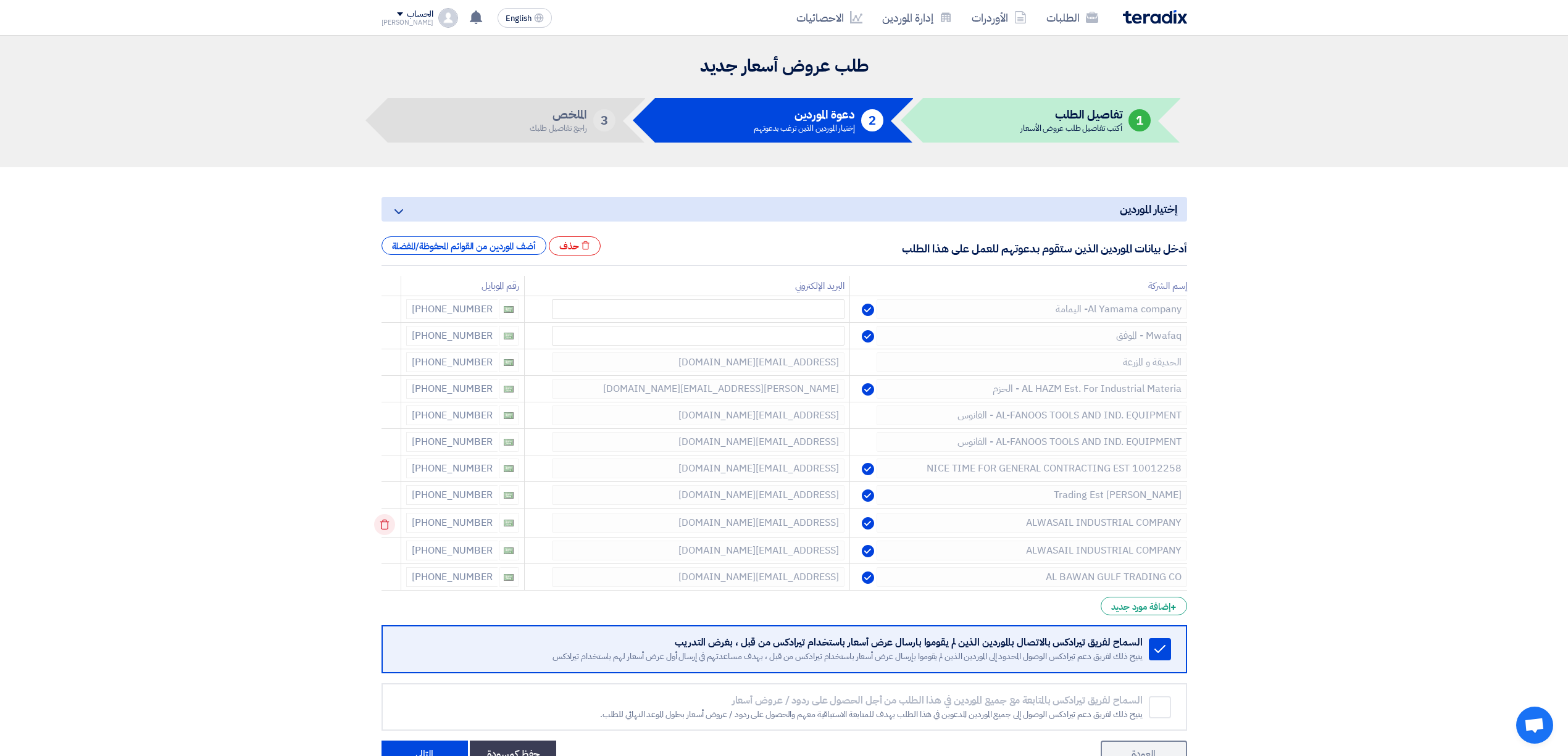
click at [386, 527] on icon at bounding box center [384, 524] width 21 height 21
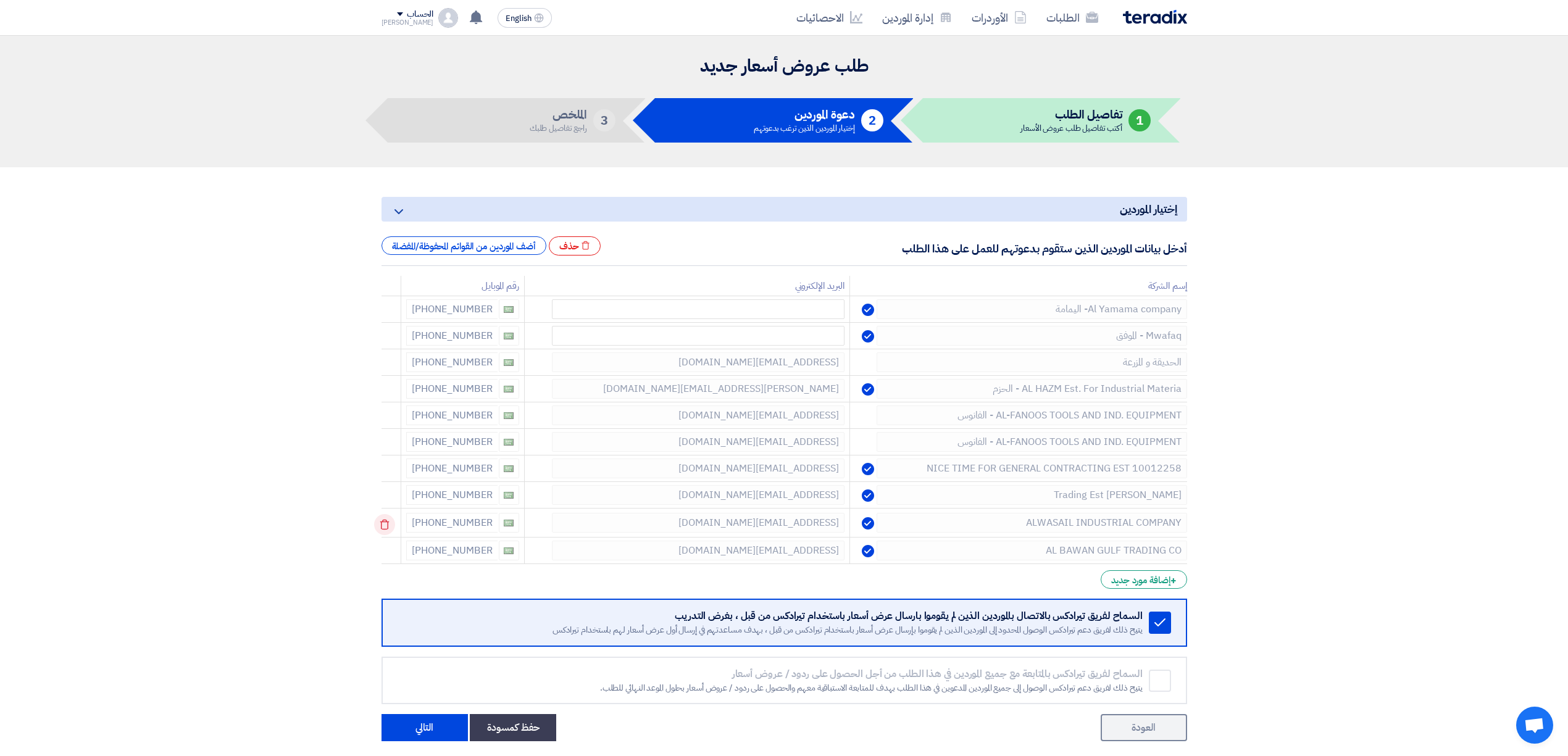
click at [386, 527] on icon at bounding box center [384, 524] width 21 height 21
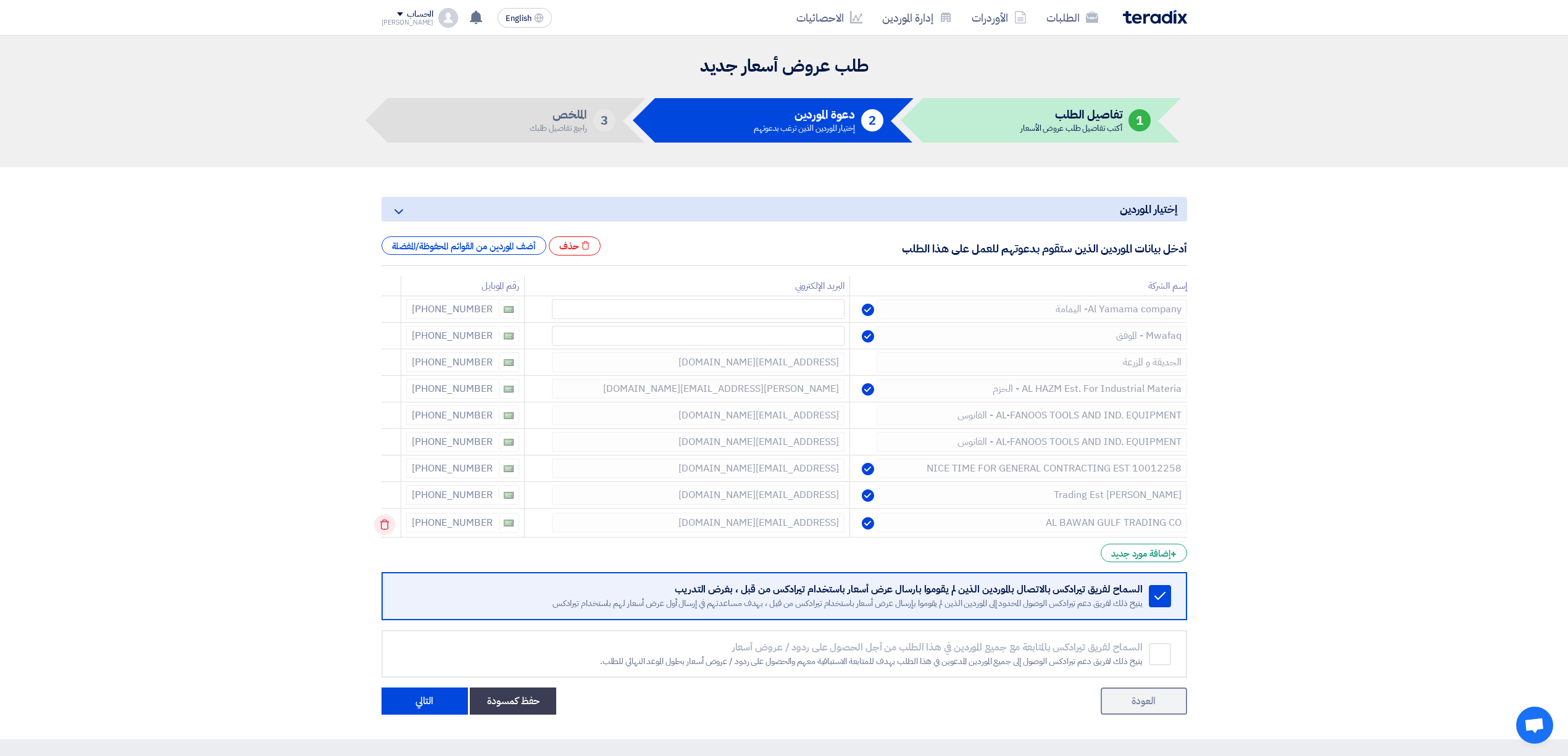
click at [378, 522] on icon at bounding box center [384, 524] width 21 height 21
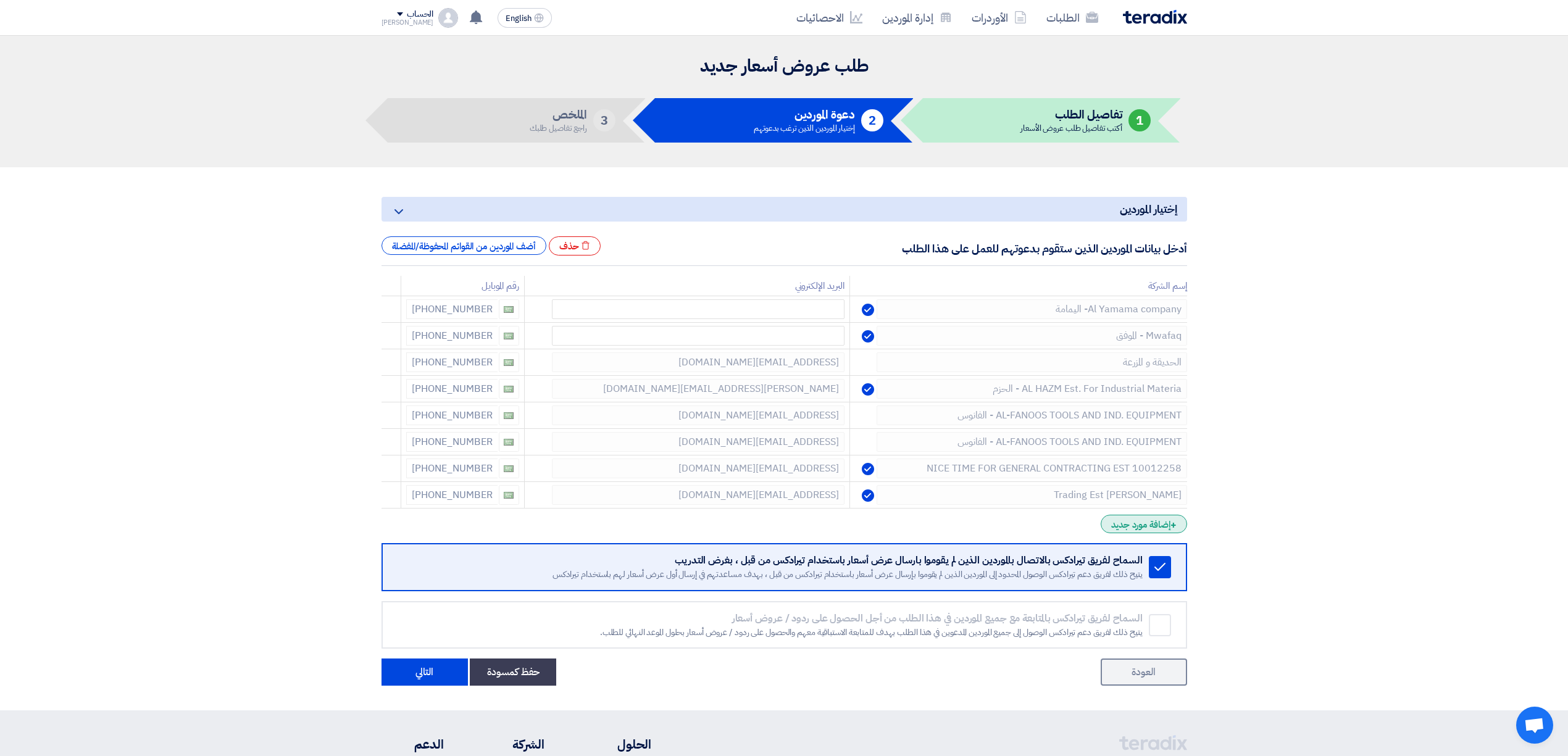
click at [1126, 524] on div "+ إضافة مورد جديد" at bounding box center [1143, 524] width 85 height 18
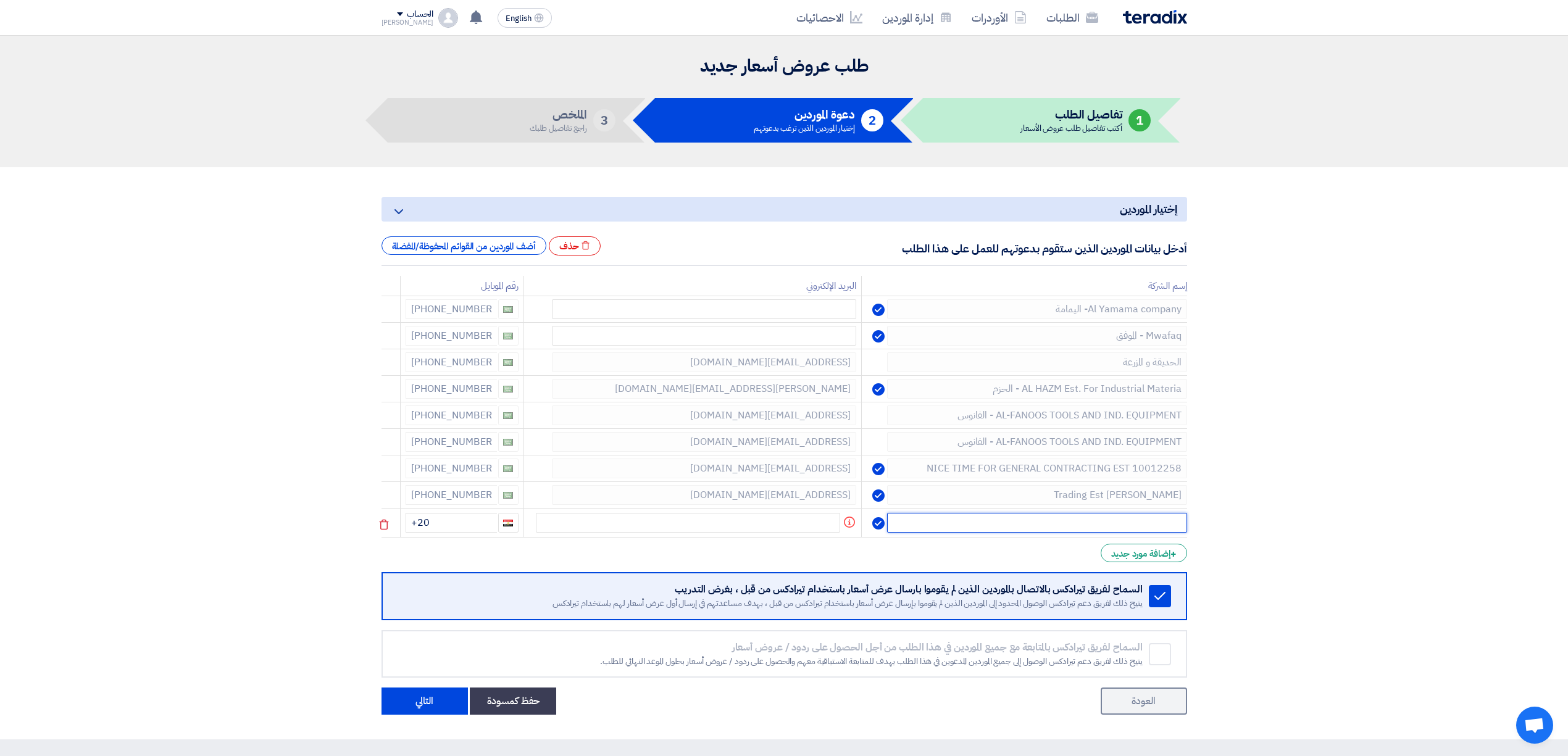
click at [1047, 524] on input "text" at bounding box center [1037, 523] width 300 height 20
paste input "ALOGALH Trading Est/ العقلة"
type input "ALOGALH Trading Est/ العقلة"
drag, startPoint x: 454, startPoint y: 530, endPoint x: 363, endPoint y: 536, distance: 91.2
click at [363, 536] on section "إختيار الموردين Minimize/Maximize Category أدخل بيانات الموردين الذين ستقوم بدع…" at bounding box center [784, 452] width 1568 height 570
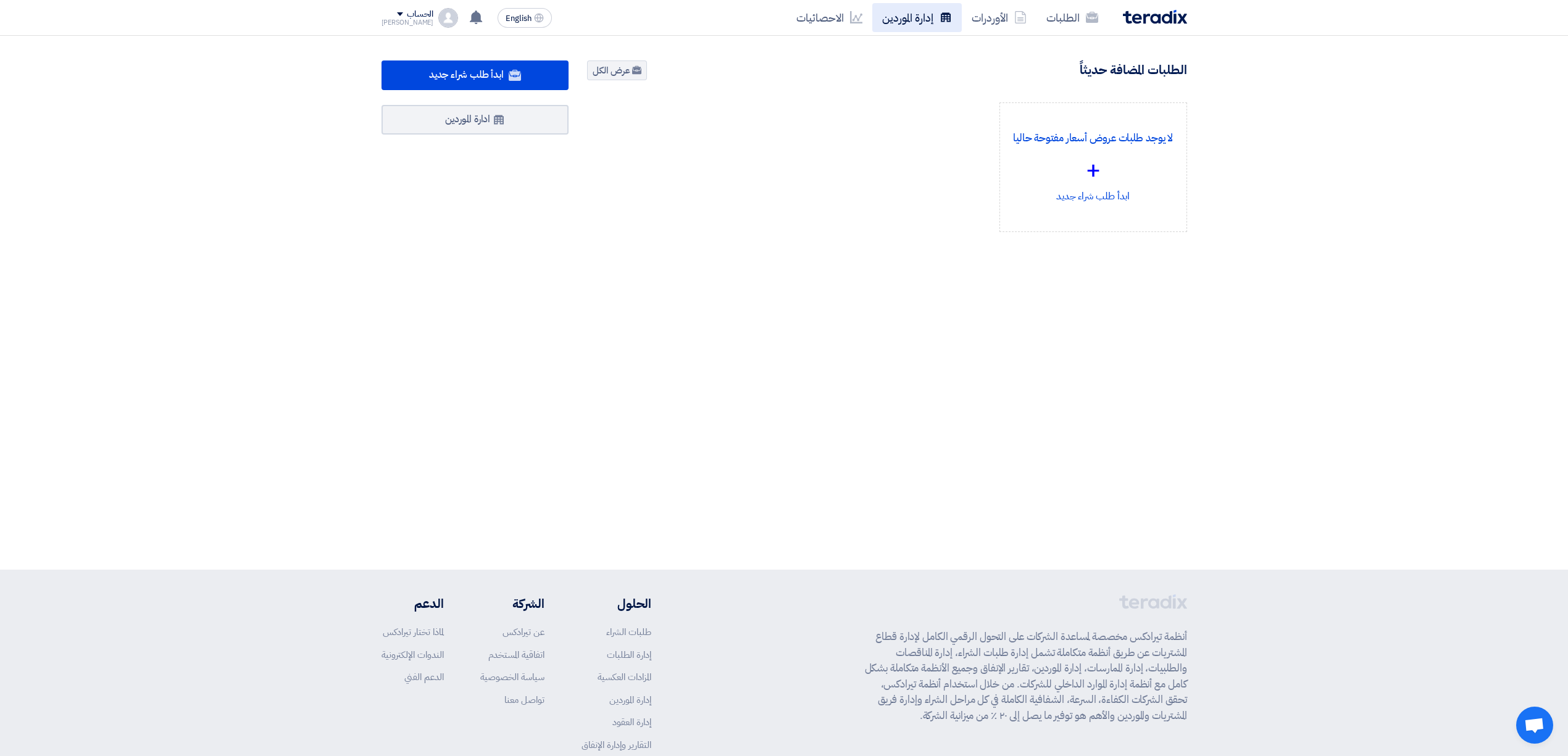
click at [904, 21] on link "إدارة الموردين" at bounding box center [917, 17] width 90 height 29
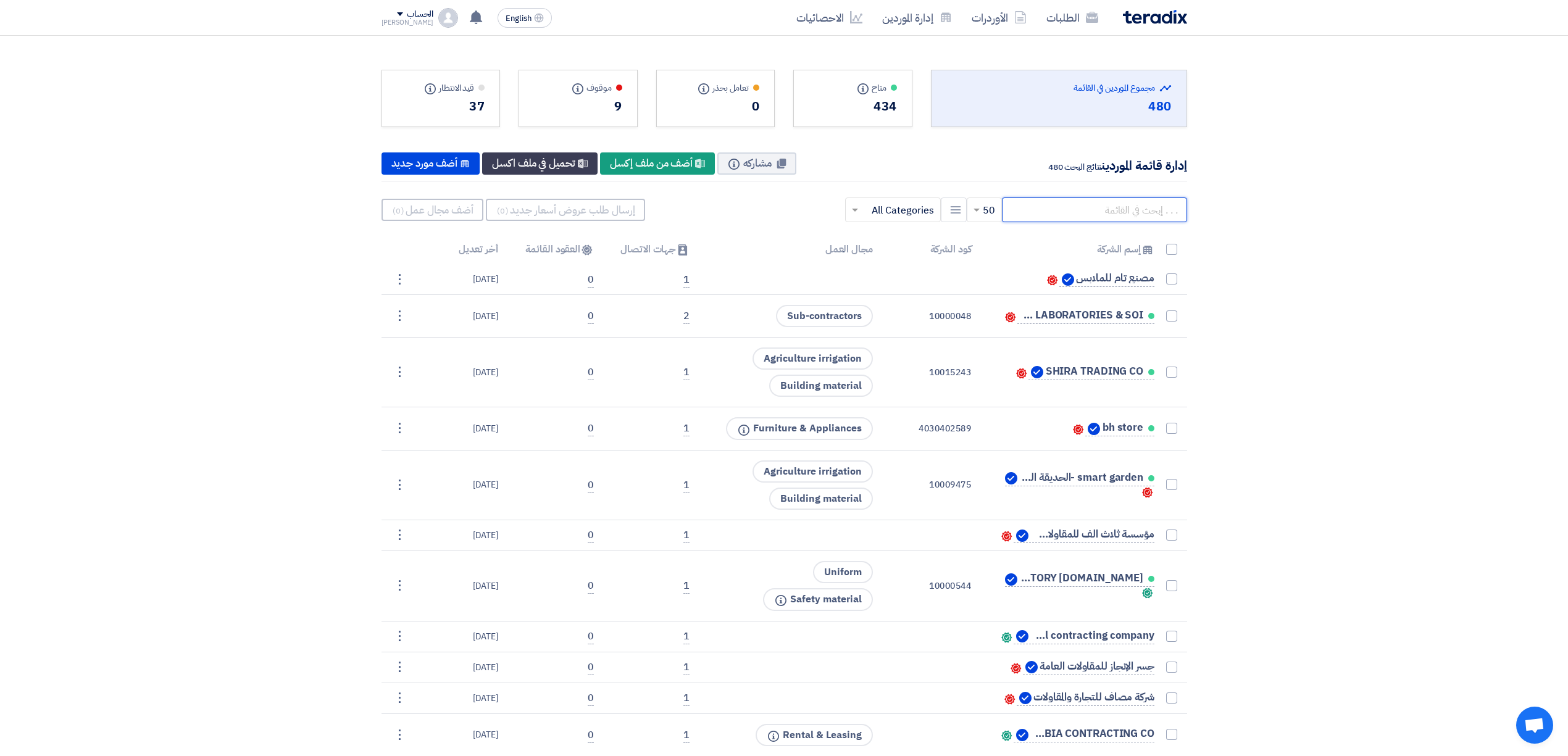
click at [1089, 205] on input "text" at bounding box center [1095, 209] width 185 height 25
paste input "Garden&farm"
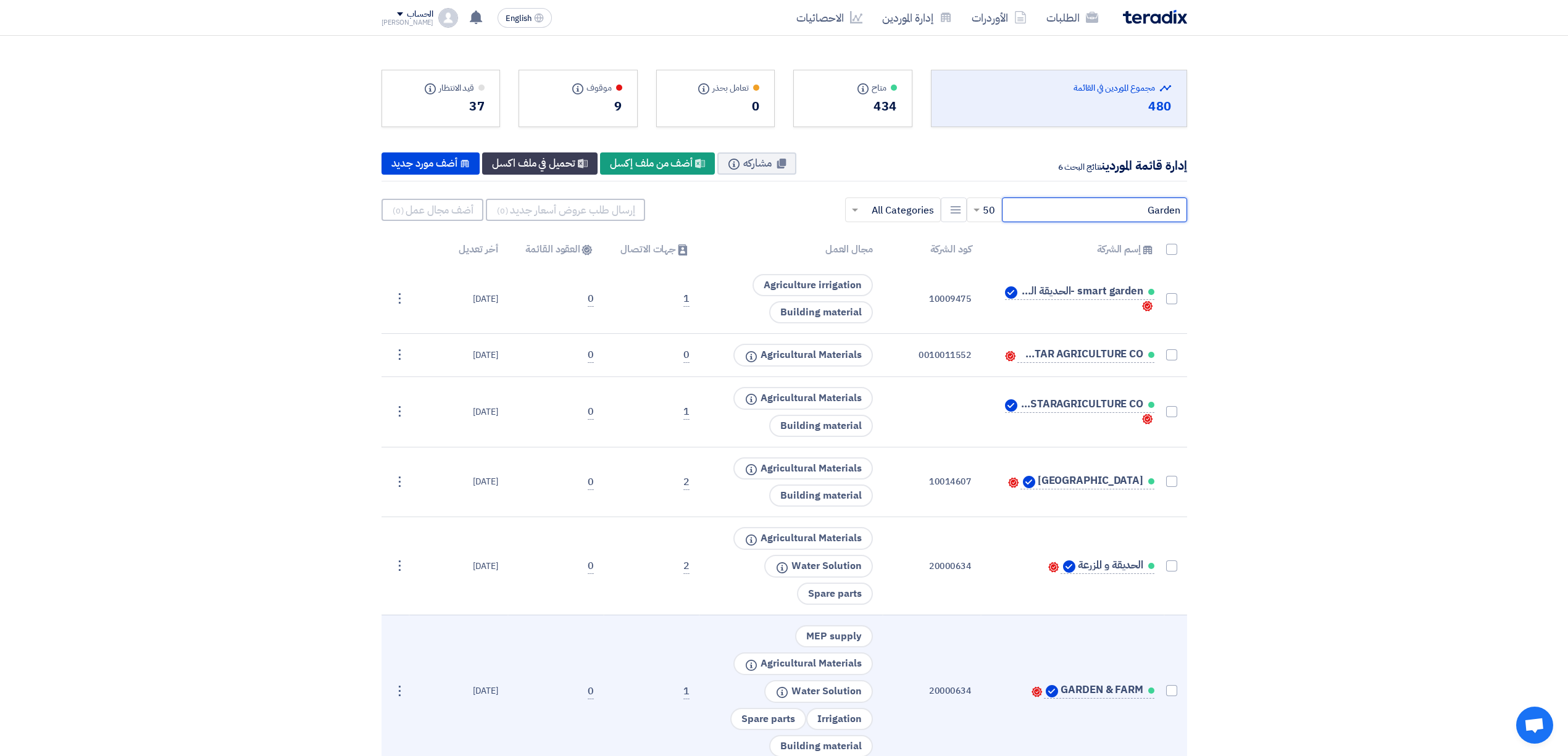
scroll to position [82, 0]
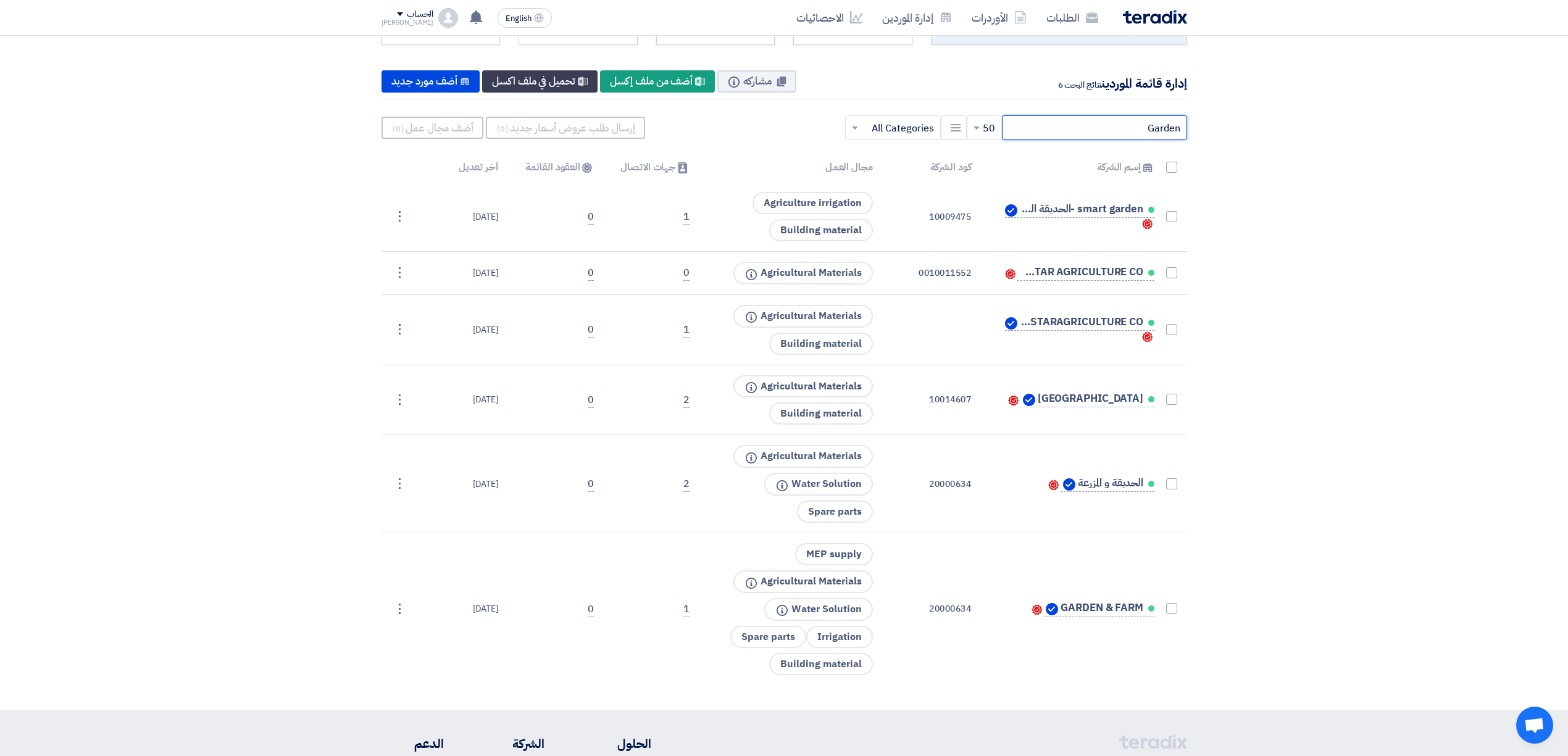
drag, startPoint x: 1141, startPoint y: 132, endPoint x: 1216, endPoint y: 114, distance: 77.1
click at [1211, 120] on section "Total Suppliers in this list مجموع الموردين في القائمة 480 متاح Info" at bounding box center [784, 332] width 1568 height 756
paste input "شركة موفق تريد التجارية"
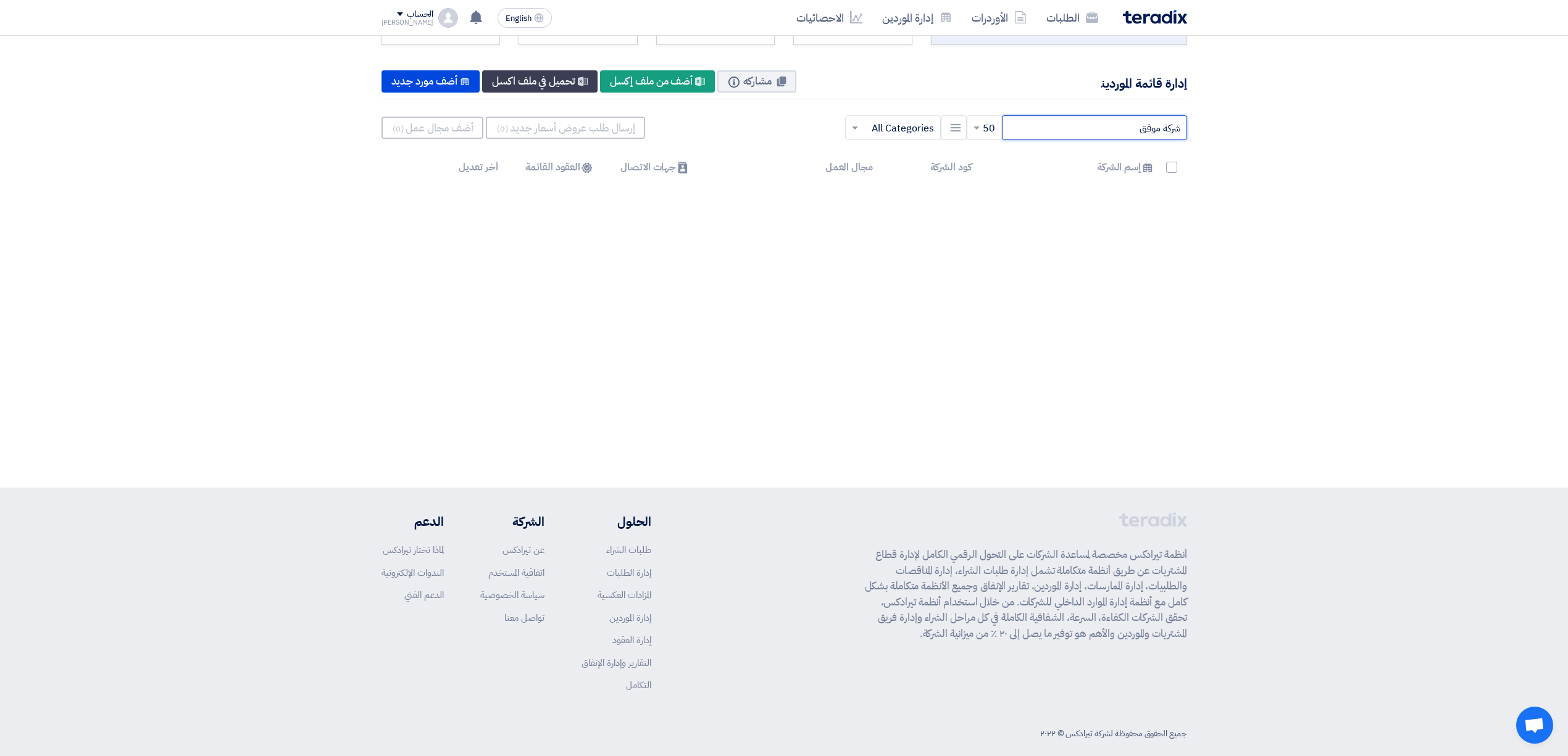
drag, startPoint x: 1164, startPoint y: 131, endPoint x: 1181, endPoint y: 131, distance: 17.0
click at [1181, 131] on input "شركة موفق" at bounding box center [1095, 127] width 185 height 25
type input "موفق"
drag, startPoint x: 1144, startPoint y: 134, endPoint x: 1220, endPoint y: 134, distance: 76.0
click at [1220, 134] on section "Total Suppliers in this list مجموع الموردين في القائمة 480 متاح Info" at bounding box center [784, 80] width 1568 height 254
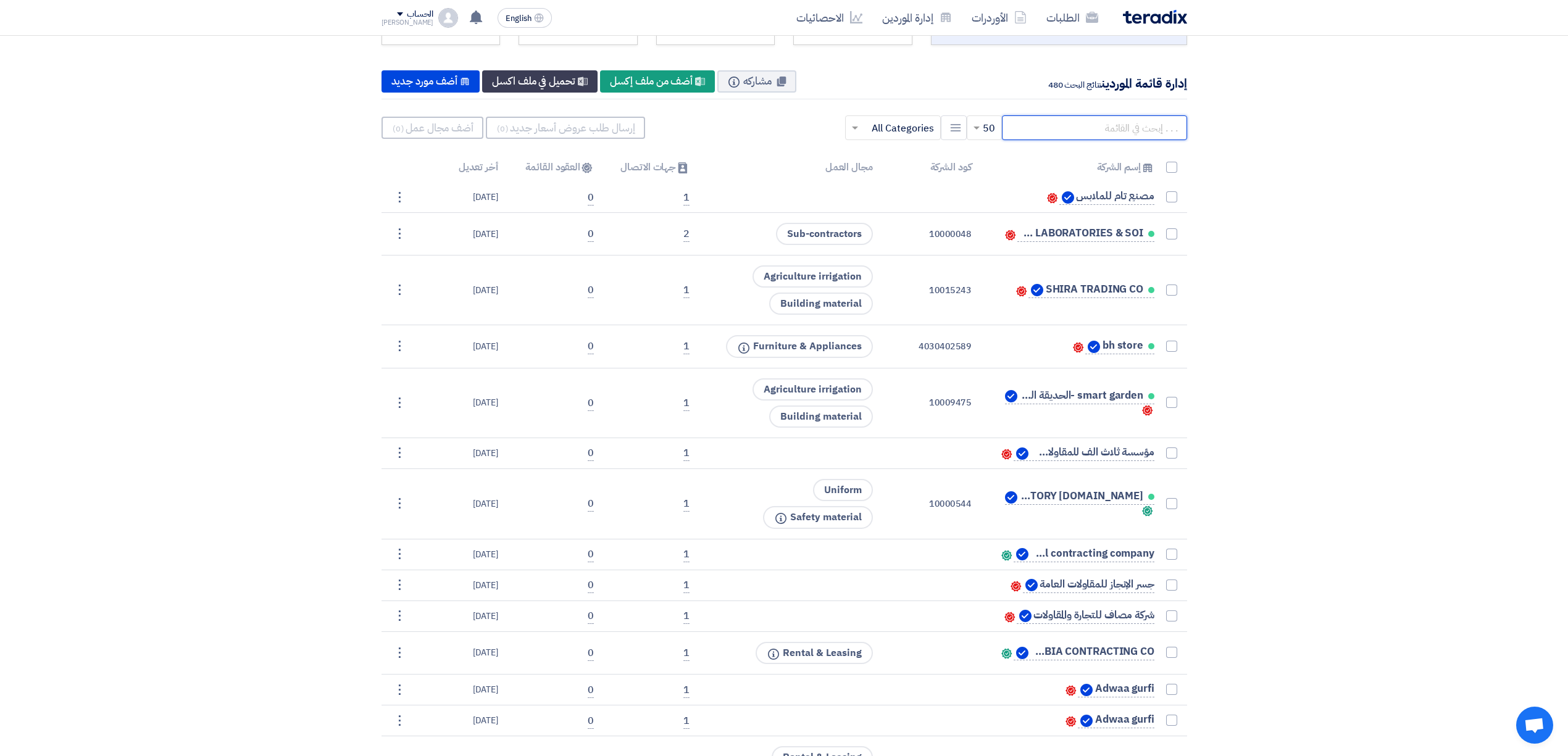
paste input "Garden&farm"
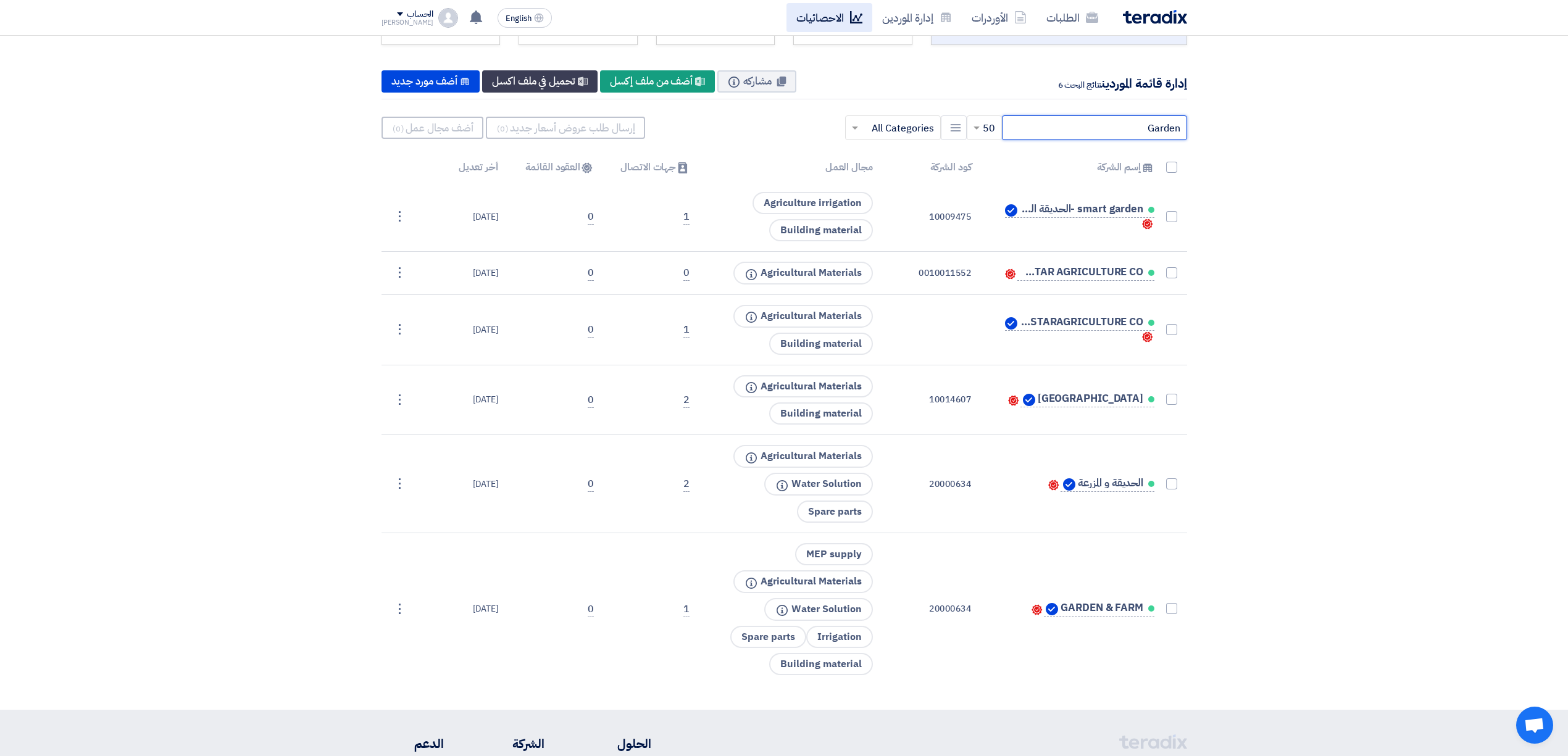
type input "Garden"
